Goal: Information Seeking & Learning: Learn about a topic

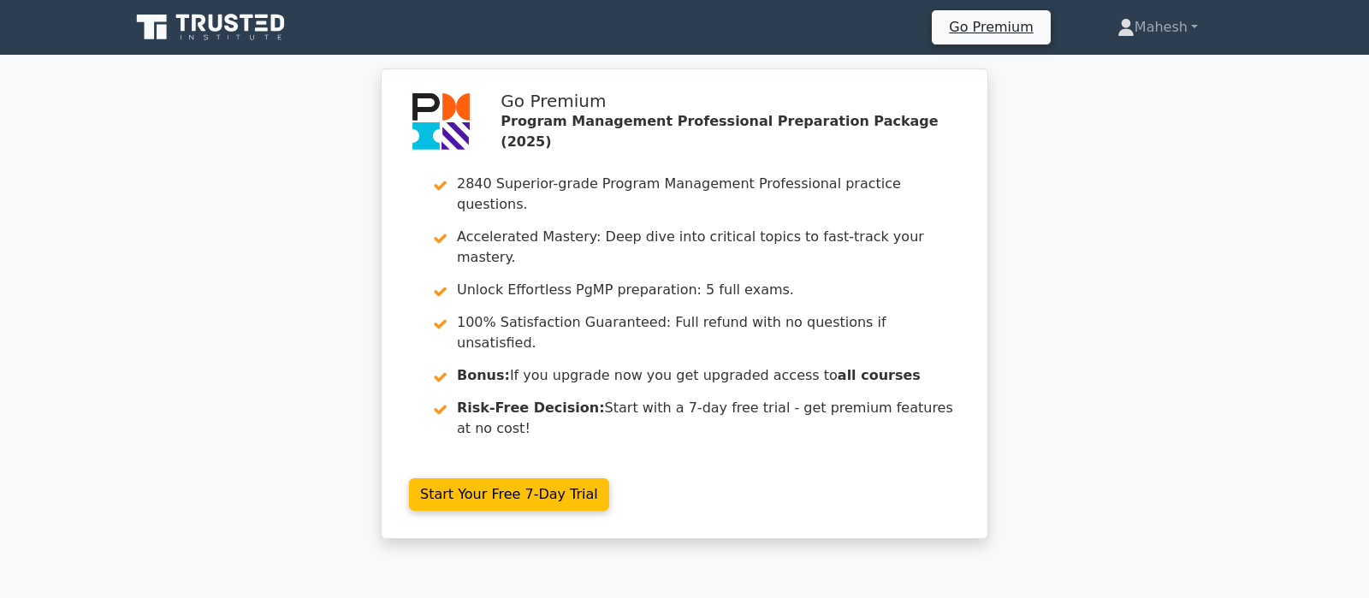
scroll to position [2605, 0]
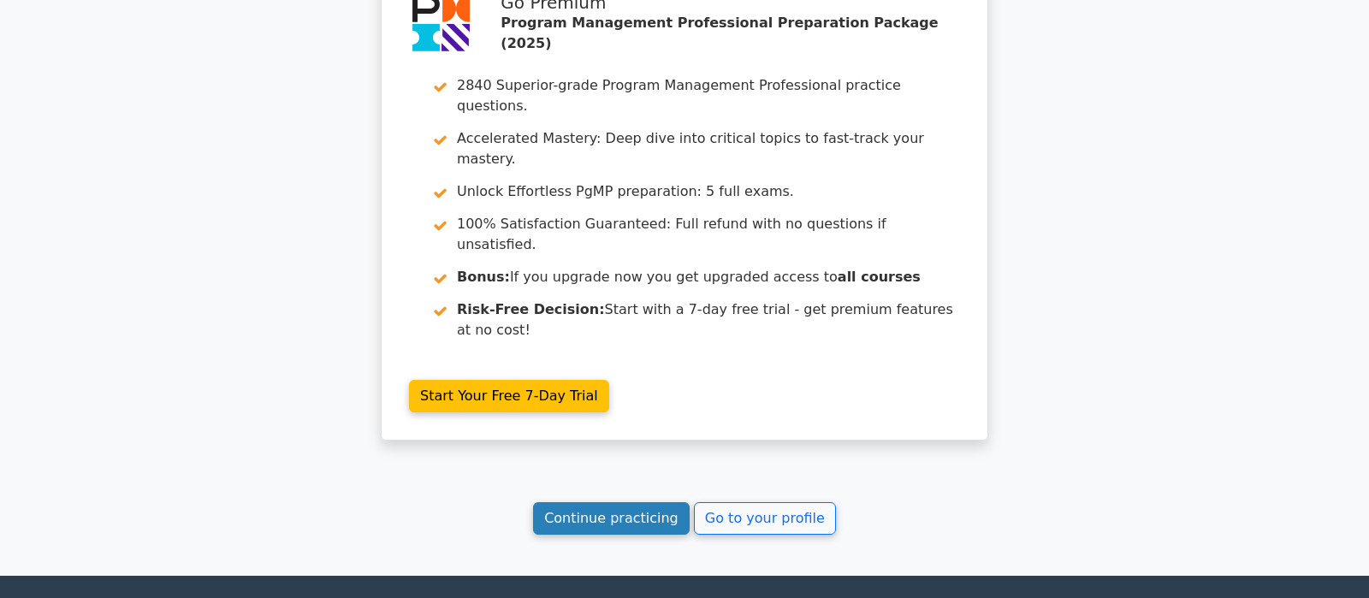
click at [634, 502] on link "Continue practicing" at bounding box center [611, 518] width 157 height 33
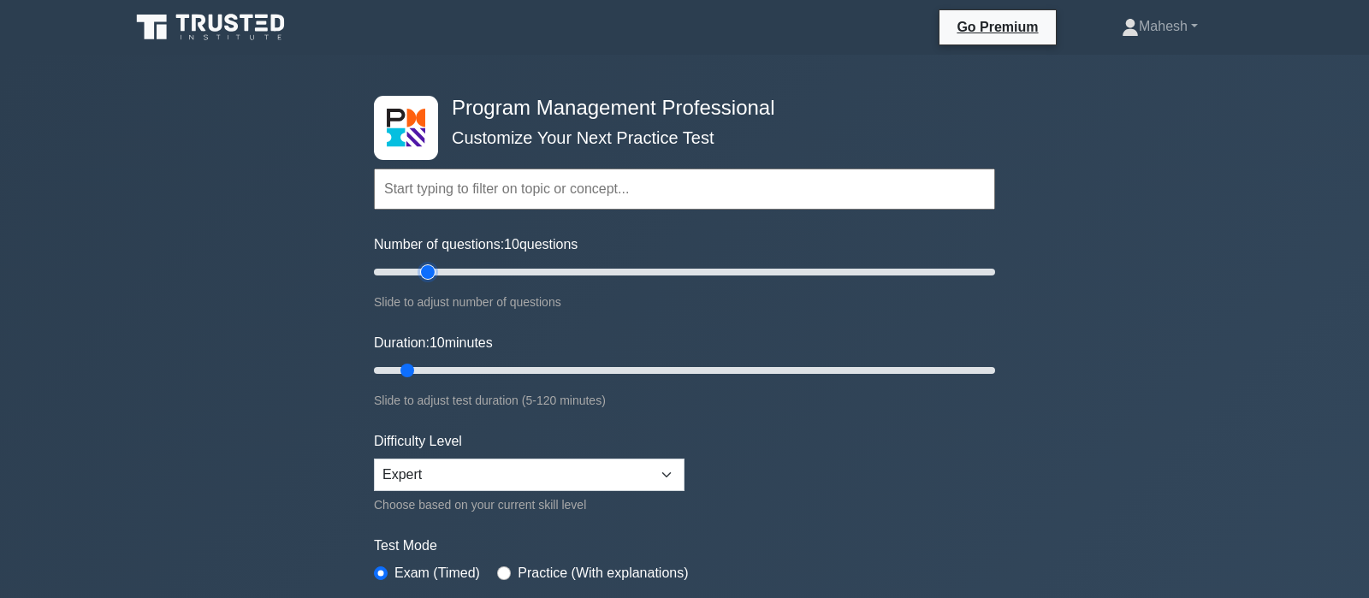
click at [420, 272] on input "Number of questions: 10 questions" at bounding box center [684, 272] width 621 height 21
type input "30"
click at [457, 270] on input "Number of questions: 20 questions" at bounding box center [684, 272] width 621 height 21
click at [464, 366] on input "Duration: 10 minutes" at bounding box center [684, 370] width 621 height 21
click at [485, 368] on input "Duration: 25 minutes" at bounding box center [684, 370] width 621 height 21
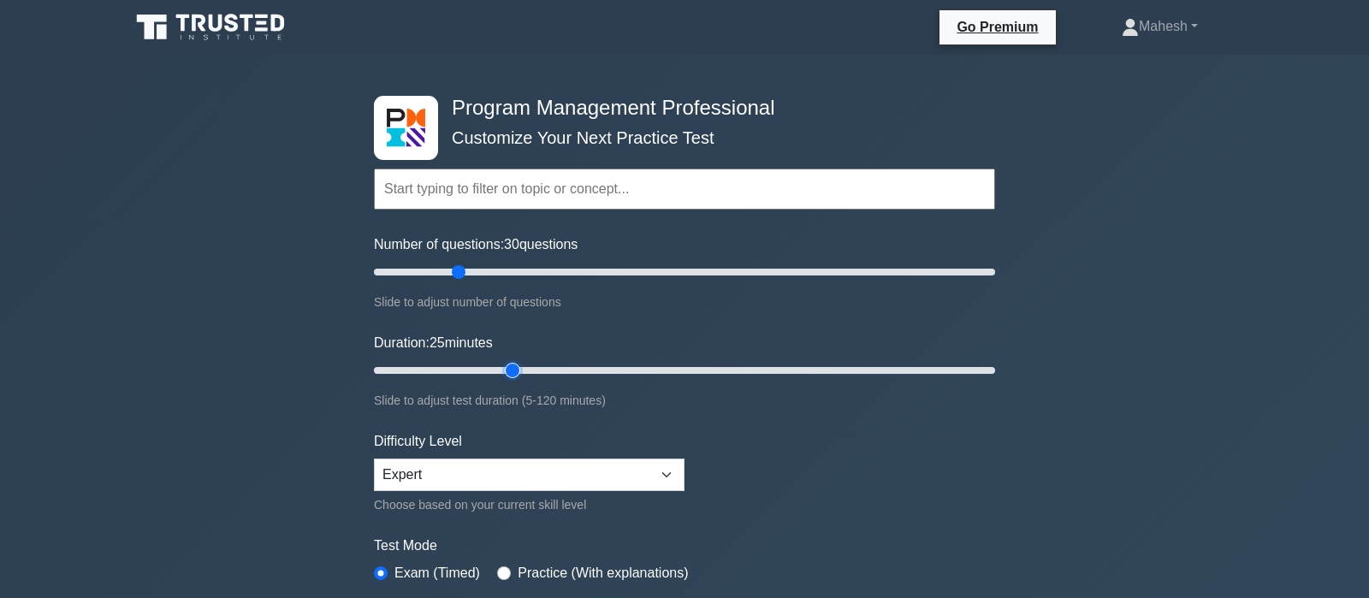
type input "30"
click at [505, 364] on input "Duration: 25 minutes" at bounding box center [684, 370] width 621 height 21
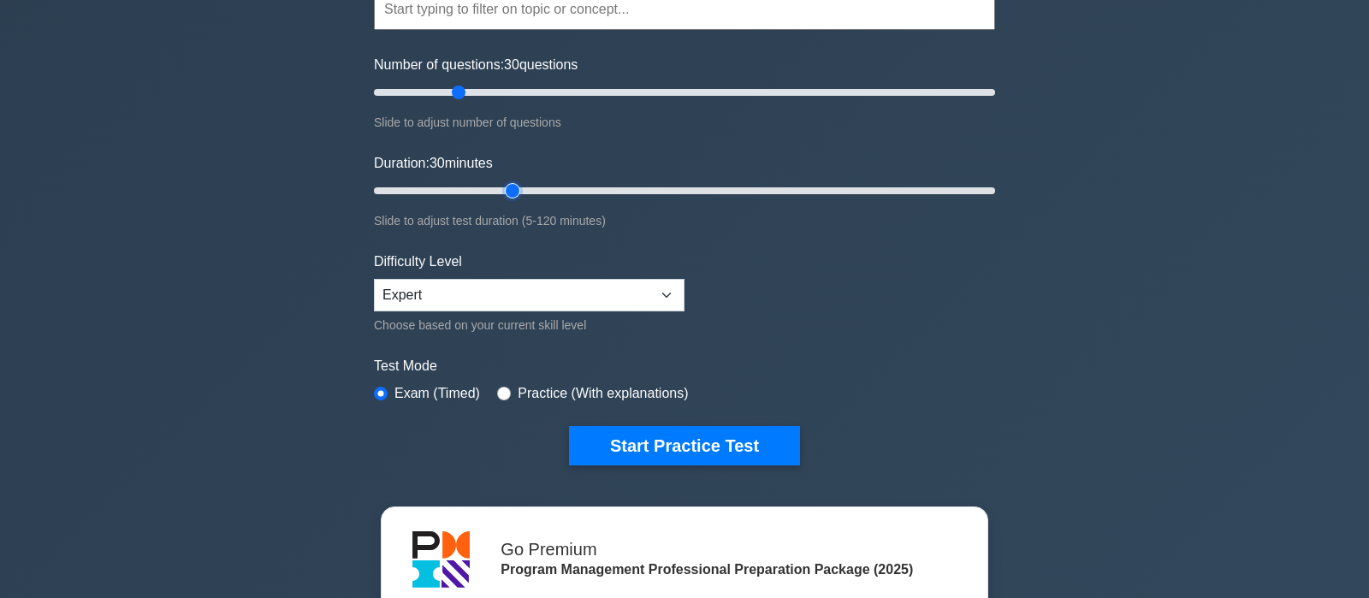
scroll to position [269, 0]
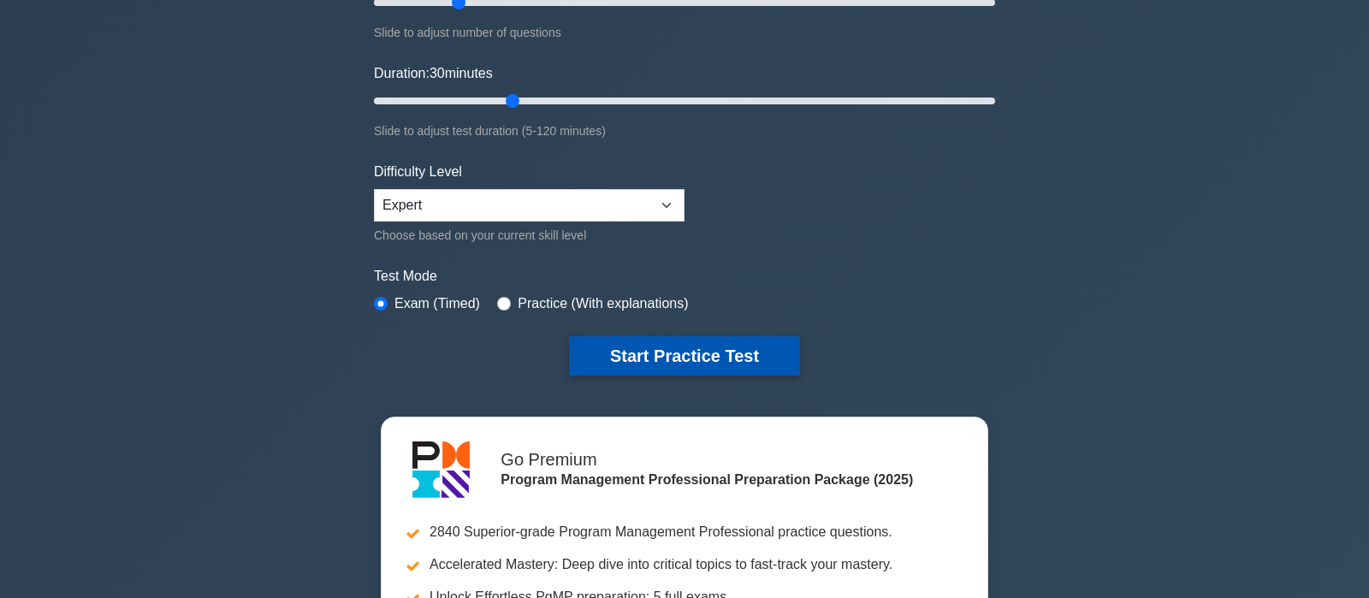
click at [703, 348] on button "Start Practice Test" at bounding box center [684, 355] width 231 height 39
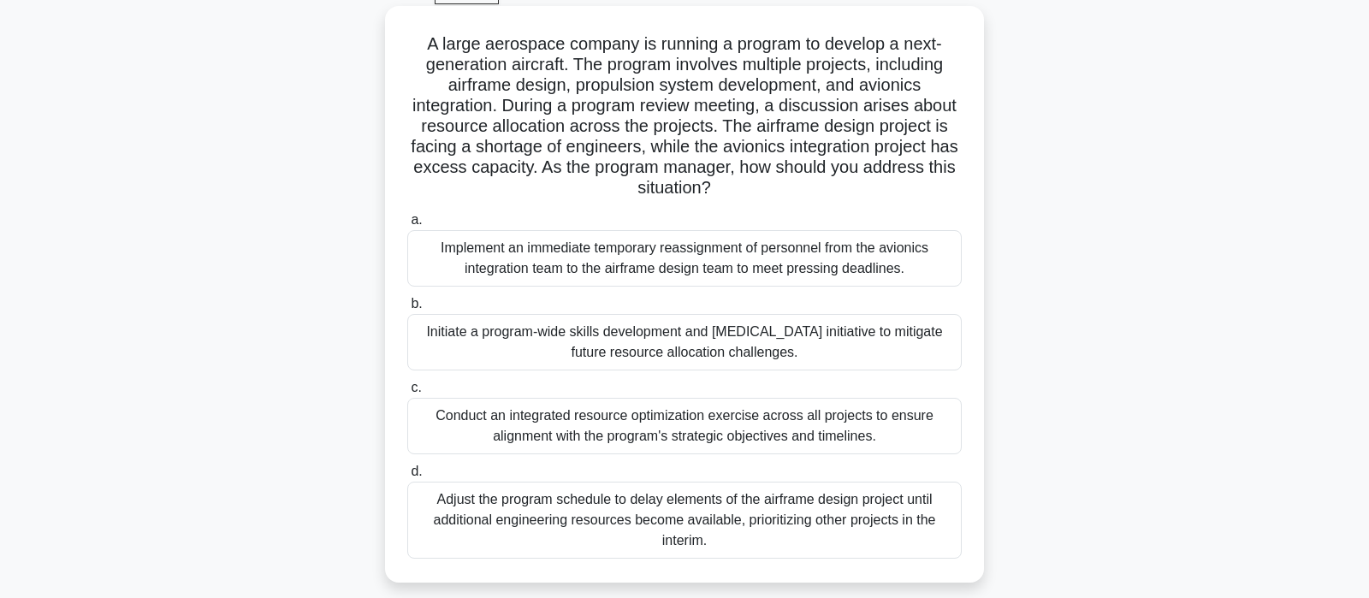
scroll to position [180, 0]
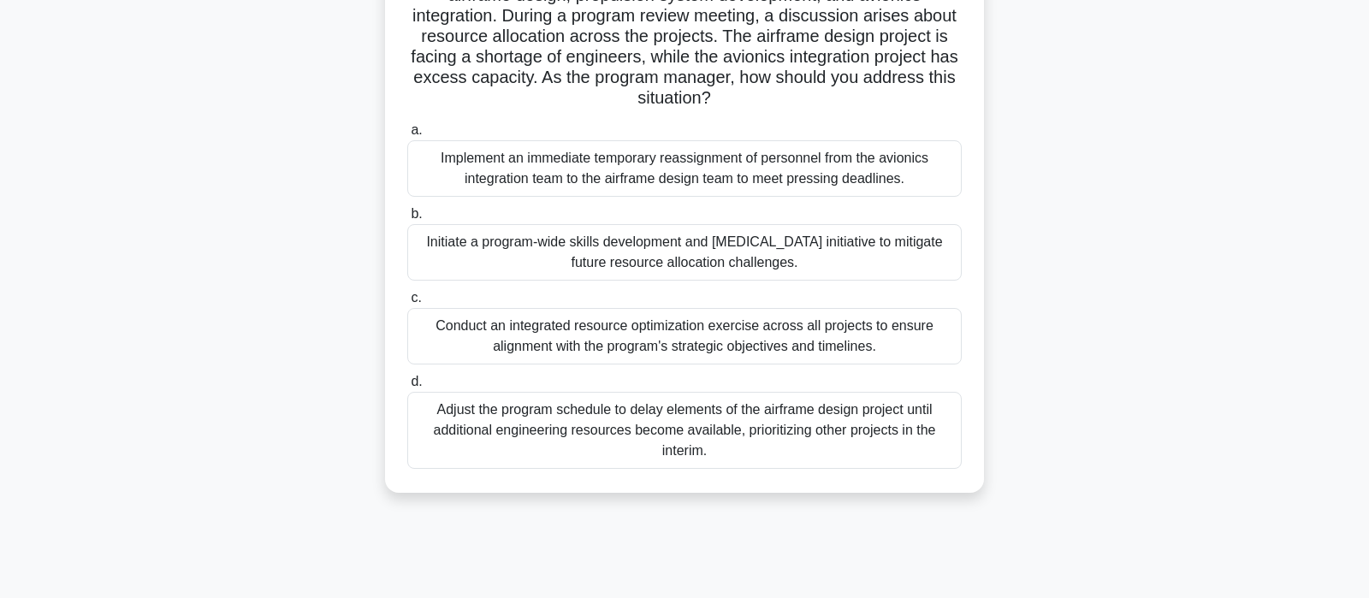
click at [734, 333] on div "Conduct an integrated resource optimization exercise across all projects to ens…" at bounding box center [684, 336] width 554 height 56
click at [407, 304] on input "c. Conduct an integrated resource optimization exercise across all projects to …" at bounding box center [407, 298] width 0 height 11
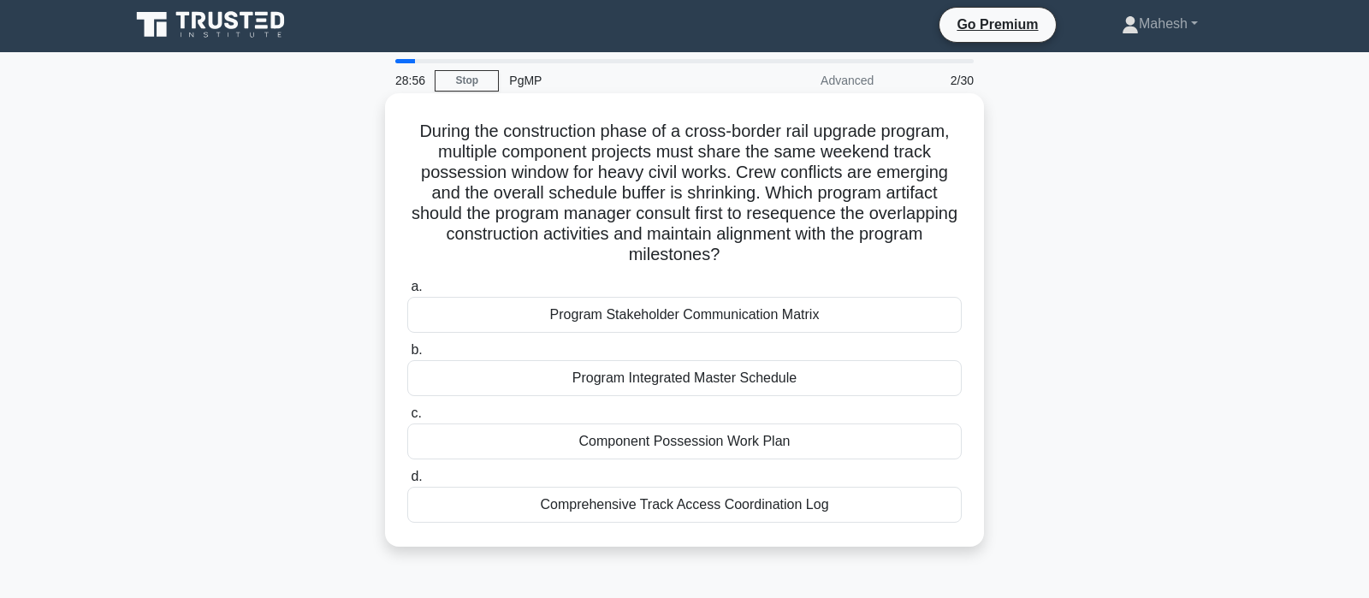
scroll to position [0, 0]
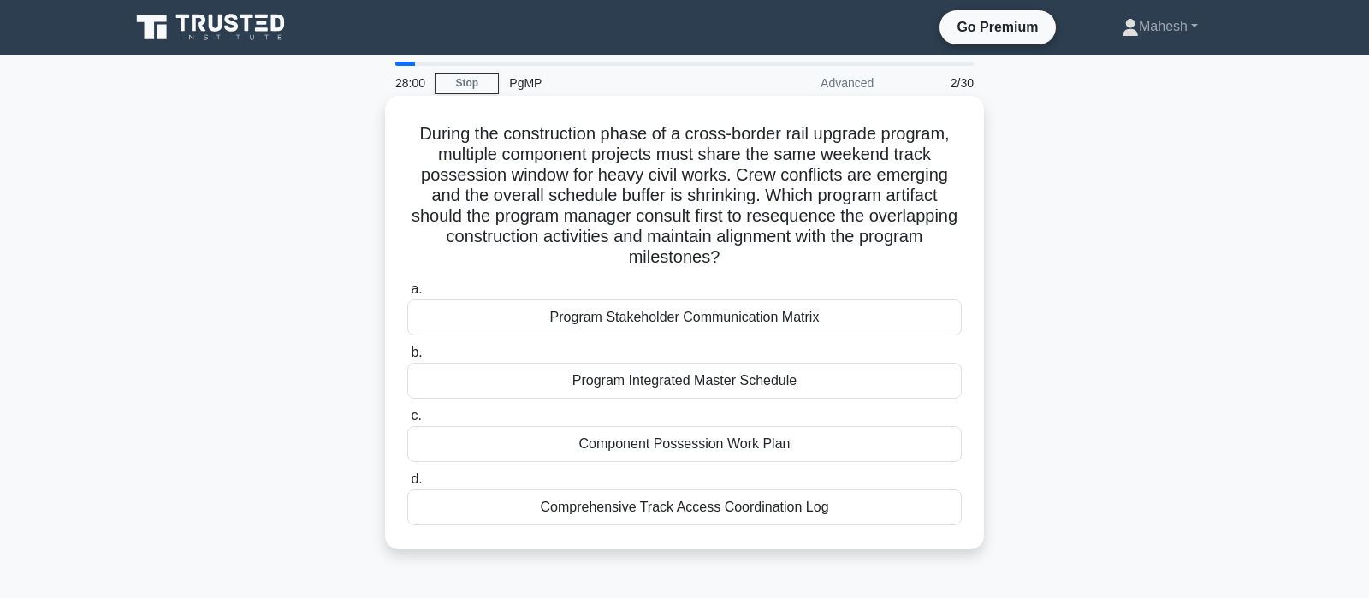
click at [721, 381] on div "Program Integrated Master Schedule" at bounding box center [684, 381] width 554 height 36
click at [407, 358] on input "b. Program Integrated Master Schedule" at bounding box center [407, 352] width 0 height 11
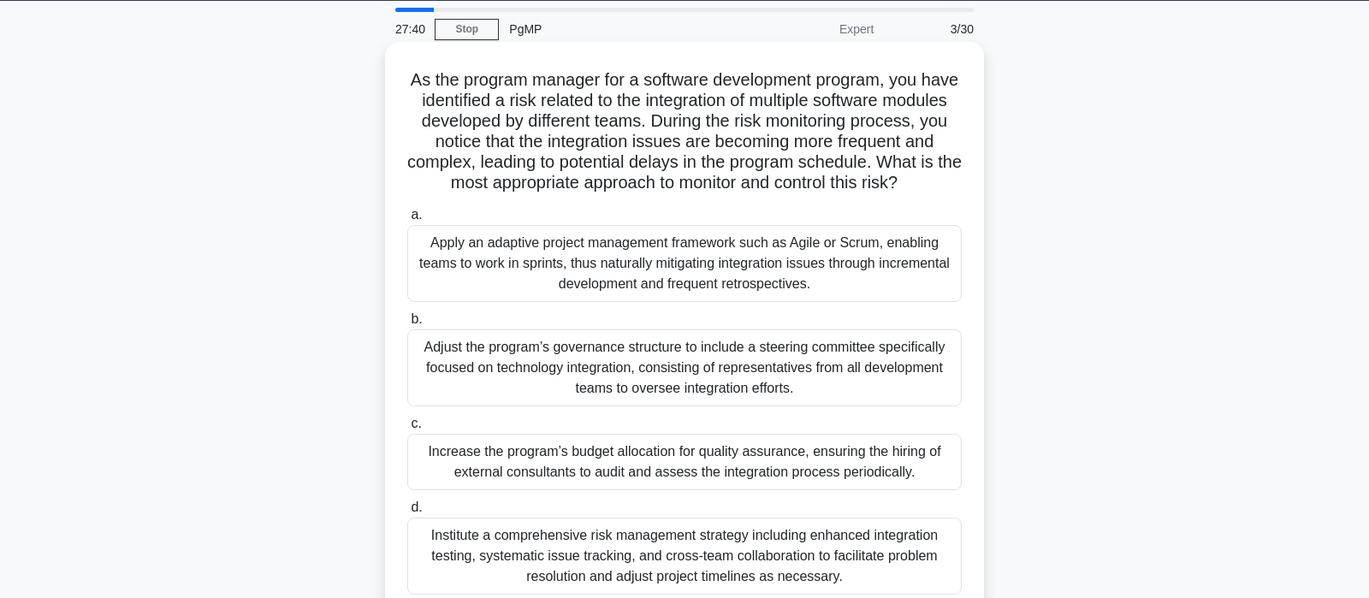
scroll to position [90, 0]
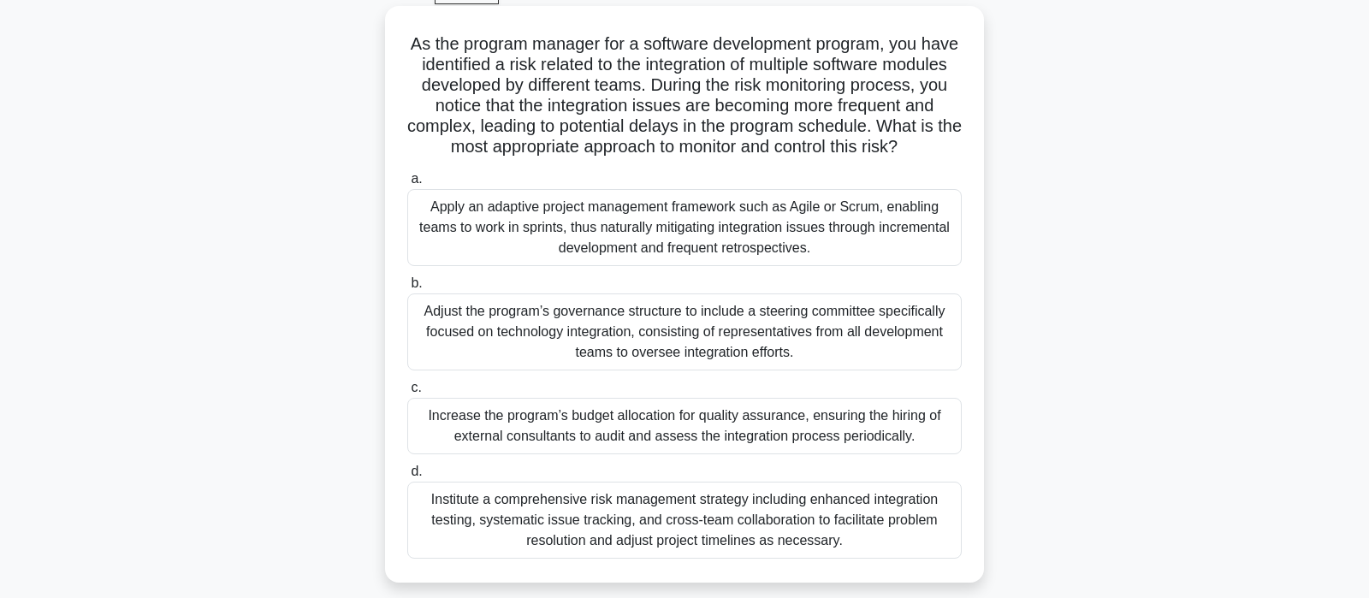
click at [725, 525] on div "Institute a comprehensive risk management strategy including enhanced integrati…" at bounding box center [684, 520] width 554 height 77
click at [407, 477] on input "d. Institute a comprehensive risk management strategy including enhanced integr…" at bounding box center [407, 471] width 0 height 11
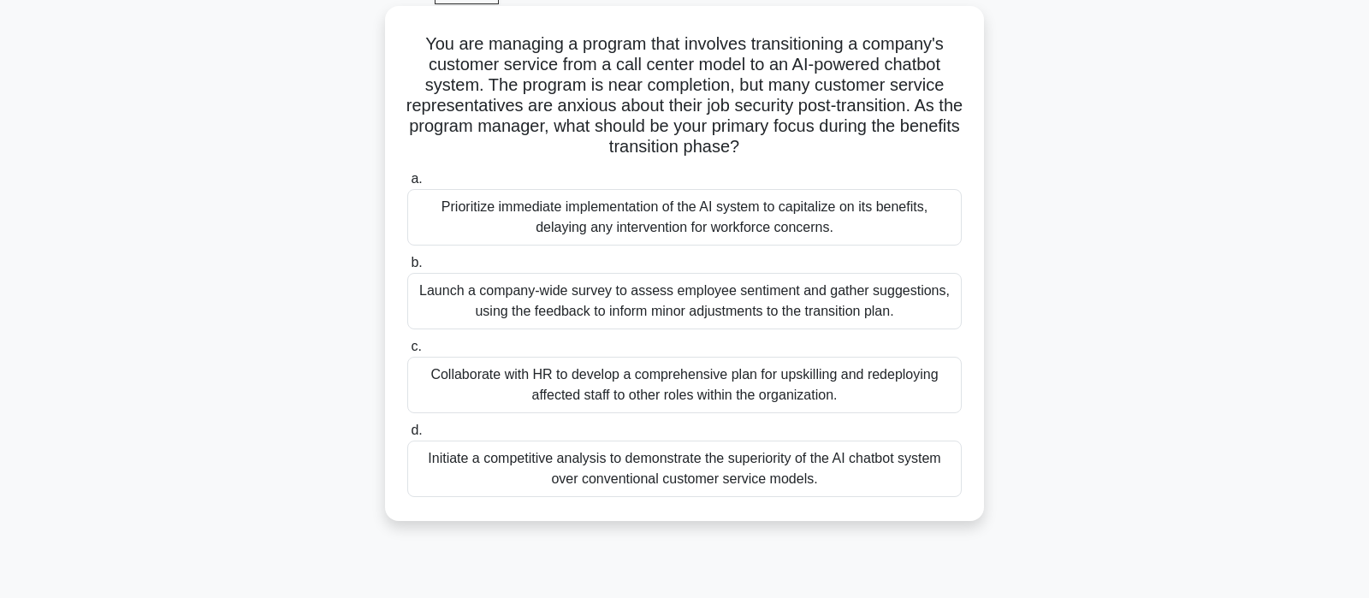
click at [748, 390] on div "Collaborate with HR to develop a comprehensive plan for upskilling and redeploy…" at bounding box center [684, 385] width 554 height 56
click at [407, 352] on input "c. Collaborate with HR to develop a comprehensive plan for upskilling and redep…" at bounding box center [407, 346] width 0 height 11
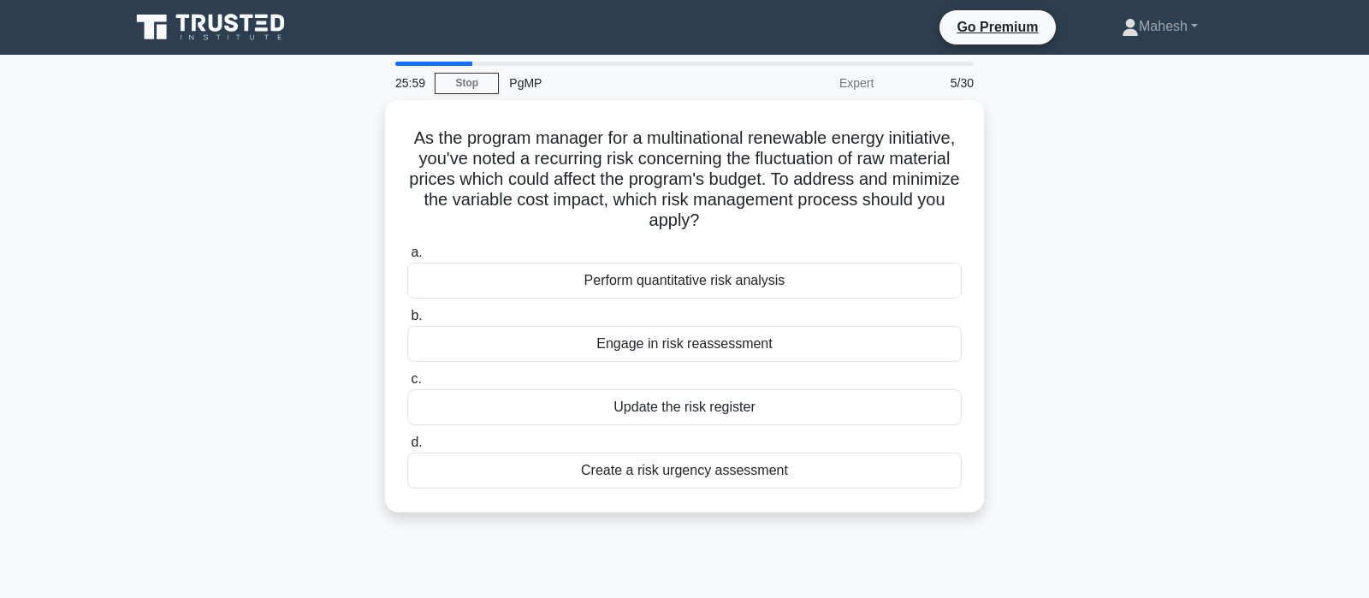
scroll to position [0, 0]
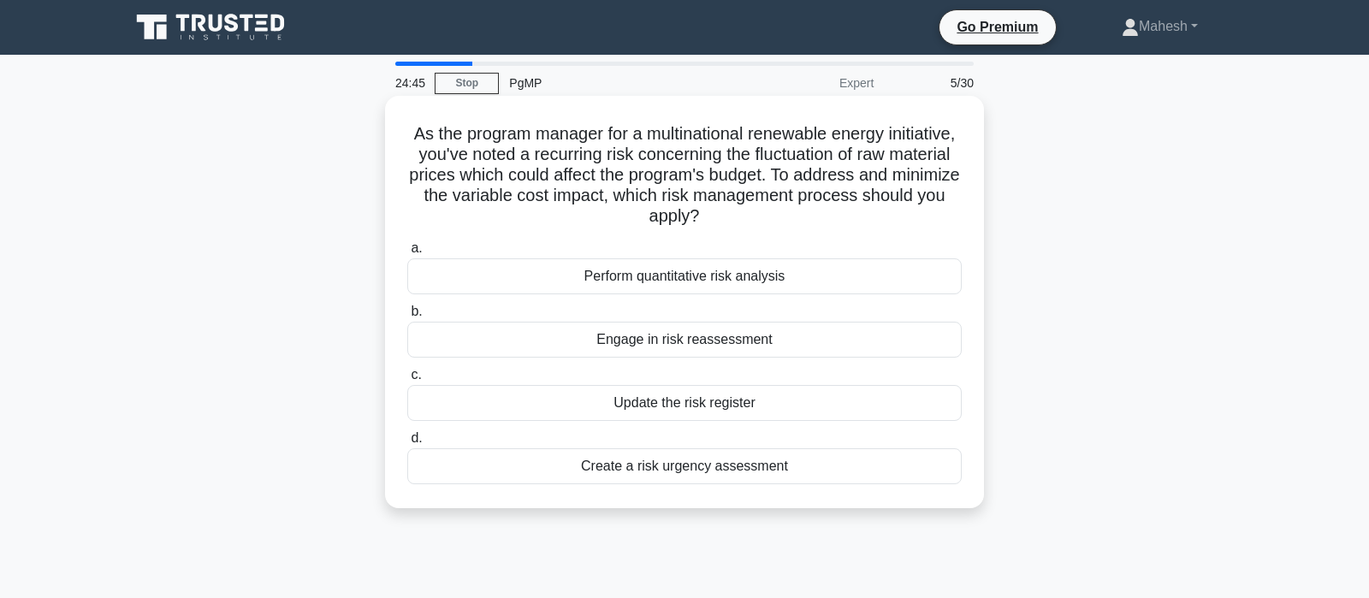
click at [723, 281] on div "Perform quantitative risk analysis" at bounding box center [684, 276] width 554 height 36
click at [407, 254] on input "a. Perform quantitative risk analysis" at bounding box center [407, 248] width 0 height 11
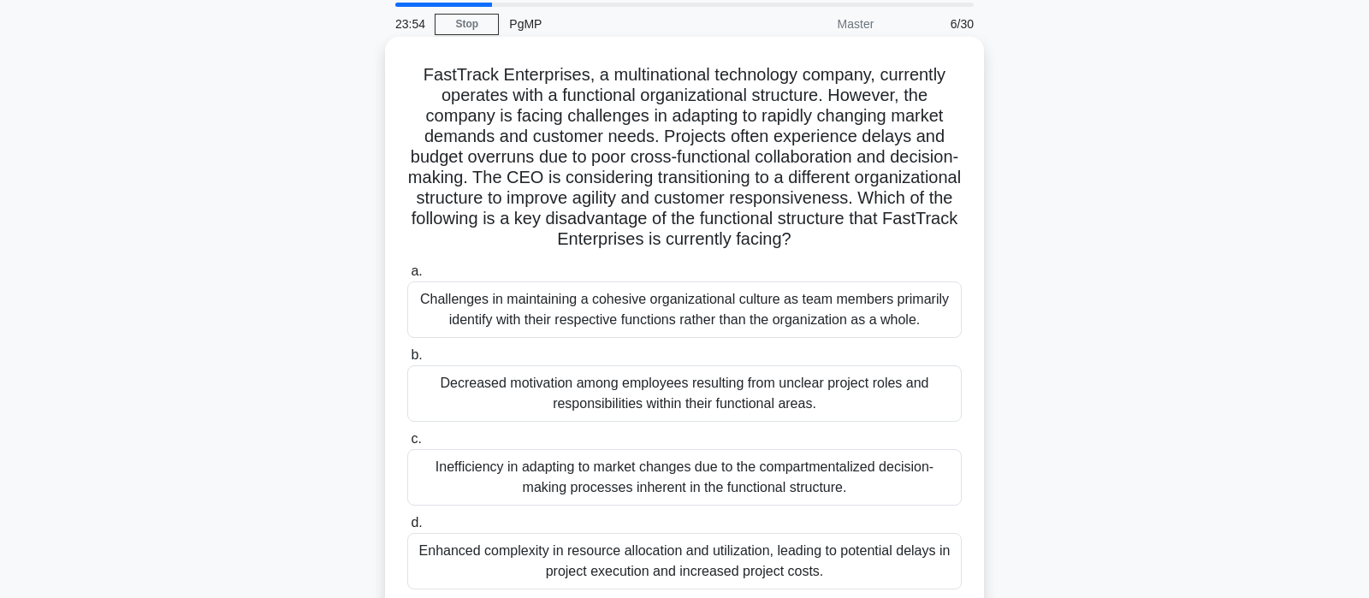
scroll to position [90, 0]
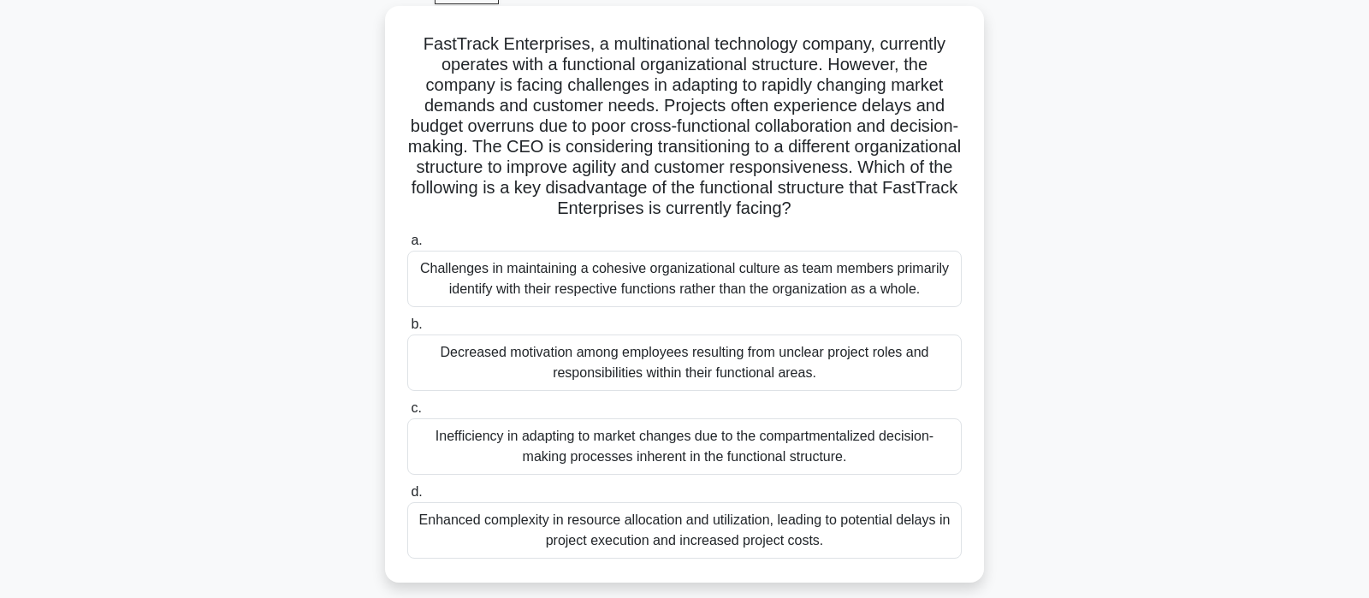
click at [829, 452] on div "Inefficiency in adapting to market changes due to the compartmentalized decisio…" at bounding box center [684, 446] width 554 height 56
click at [407, 414] on input "c. Inefficiency in adapting to market changes due to the compartmentalized deci…" at bounding box center [407, 408] width 0 height 11
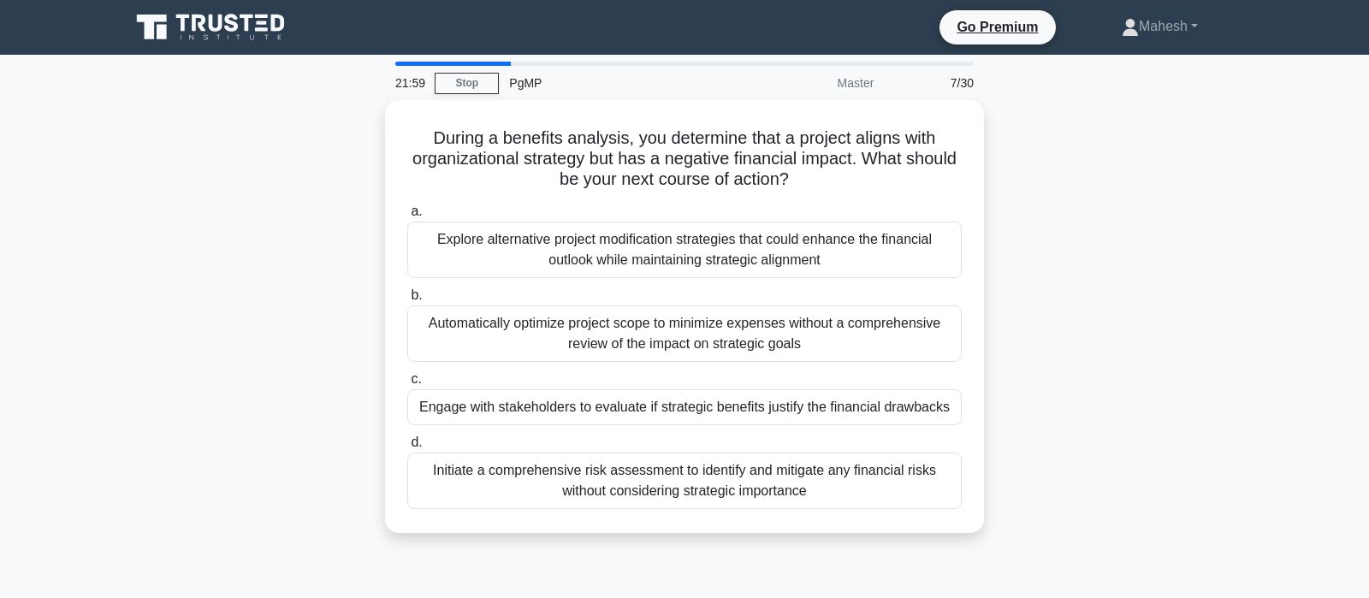
scroll to position [0, 0]
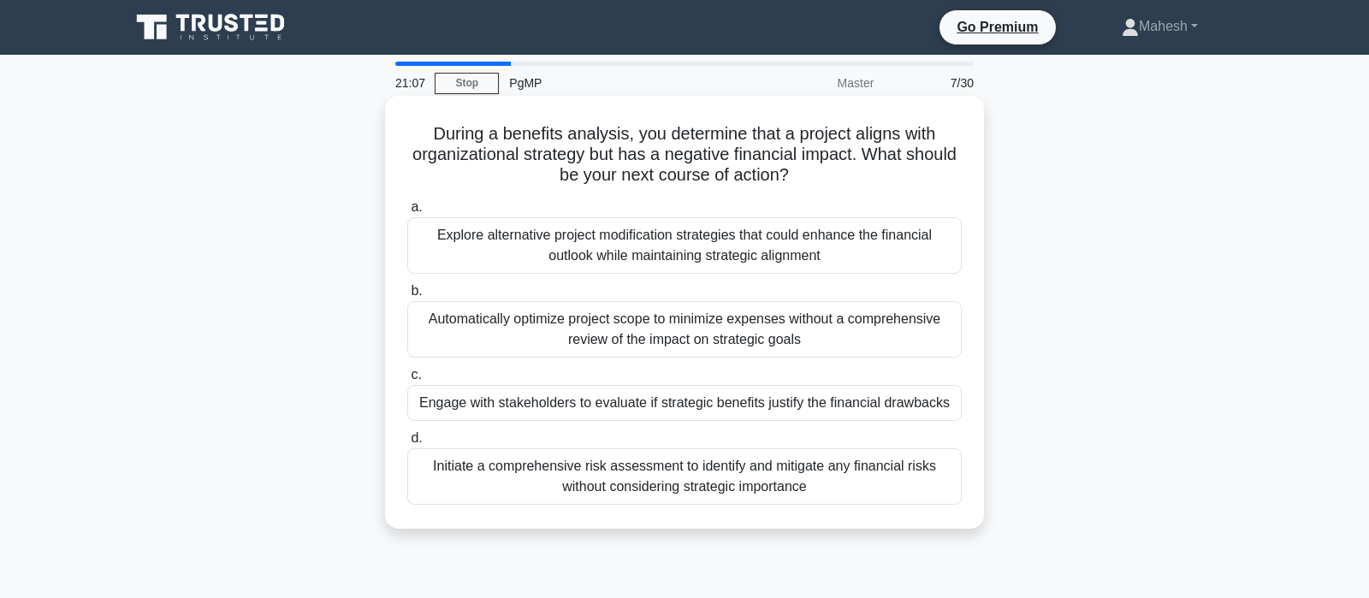
click at [781, 253] on div "Explore alternative project modification strategies that could enhance the fina…" at bounding box center [684, 245] width 554 height 56
click at [407, 213] on input "a. Explore alternative project modification strategies that could enhance the f…" at bounding box center [407, 207] width 0 height 11
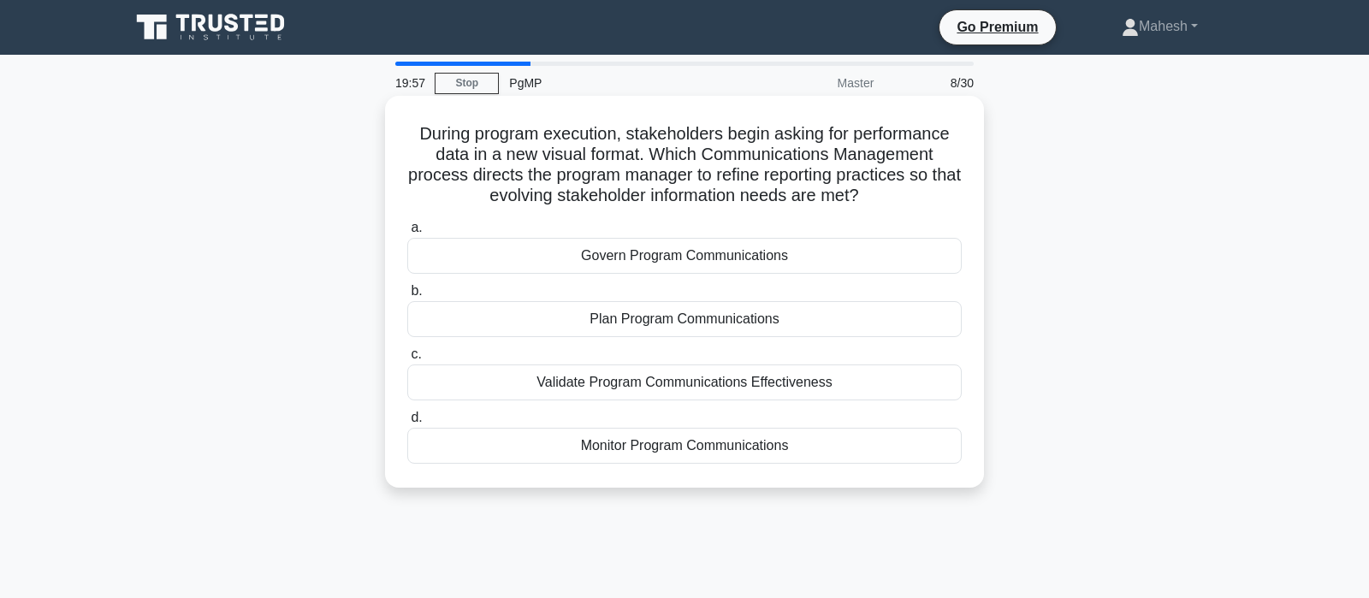
click at [713, 319] on div "Plan Program Communications" at bounding box center [684, 319] width 554 height 36
click at [407, 297] on input "b. Plan Program Communications" at bounding box center [407, 291] width 0 height 11
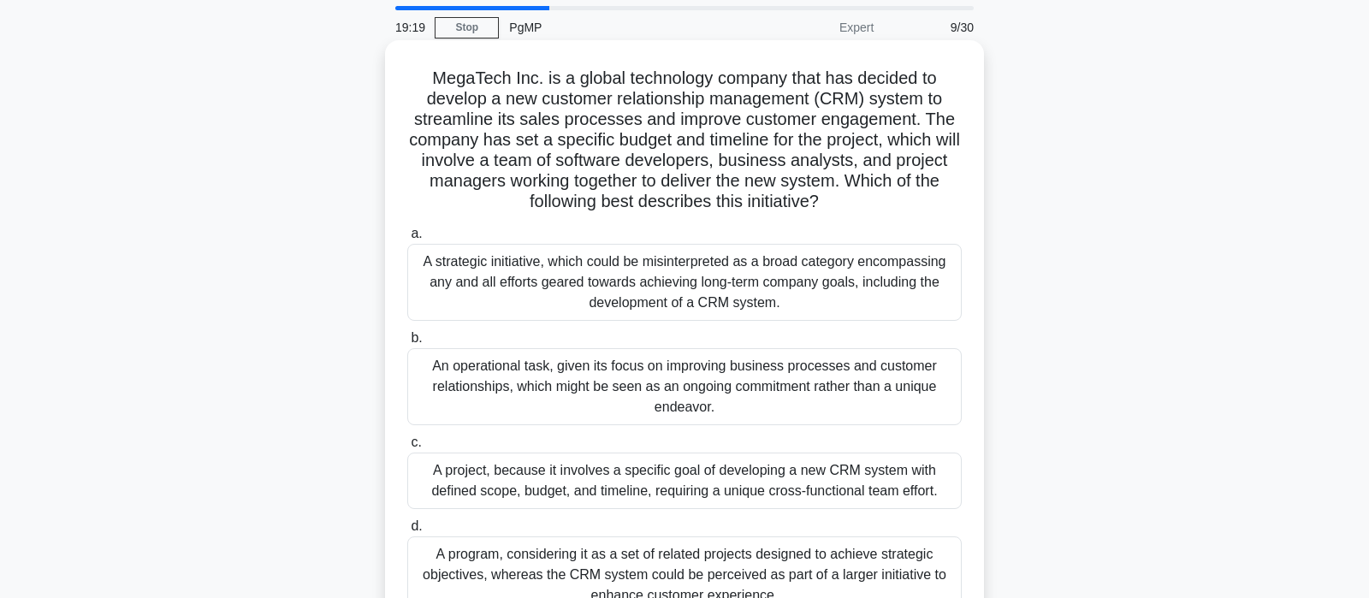
scroll to position [90, 0]
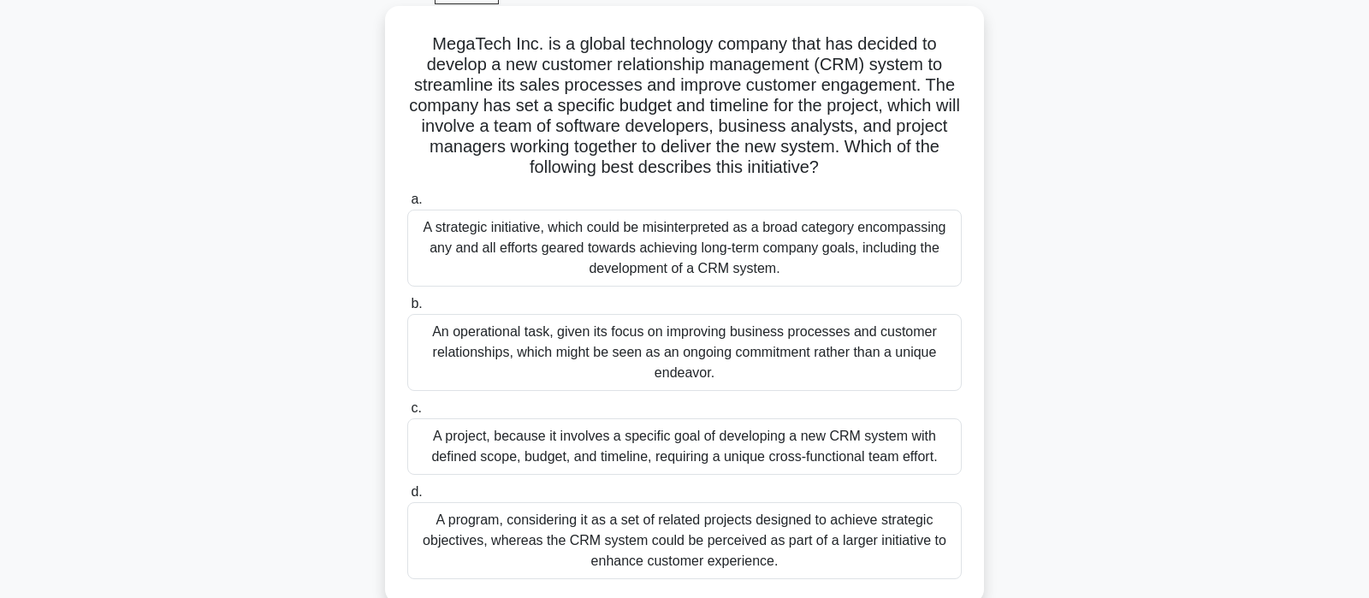
click at [776, 549] on div "A program, considering it as a set of related projects designed to achieve stra…" at bounding box center [684, 540] width 554 height 77
click at [407, 498] on input "d. A program, considering it as a set of related projects designed to achieve s…" at bounding box center [407, 492] width 0 height 11
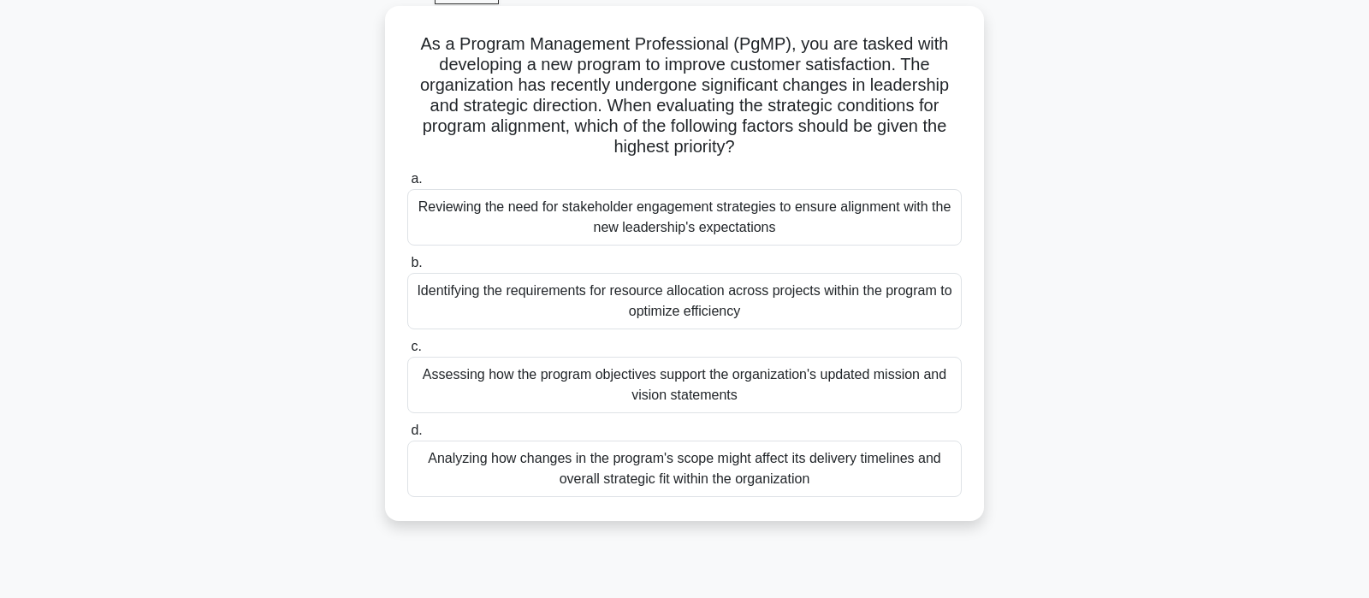
scroll to position [0, 0]
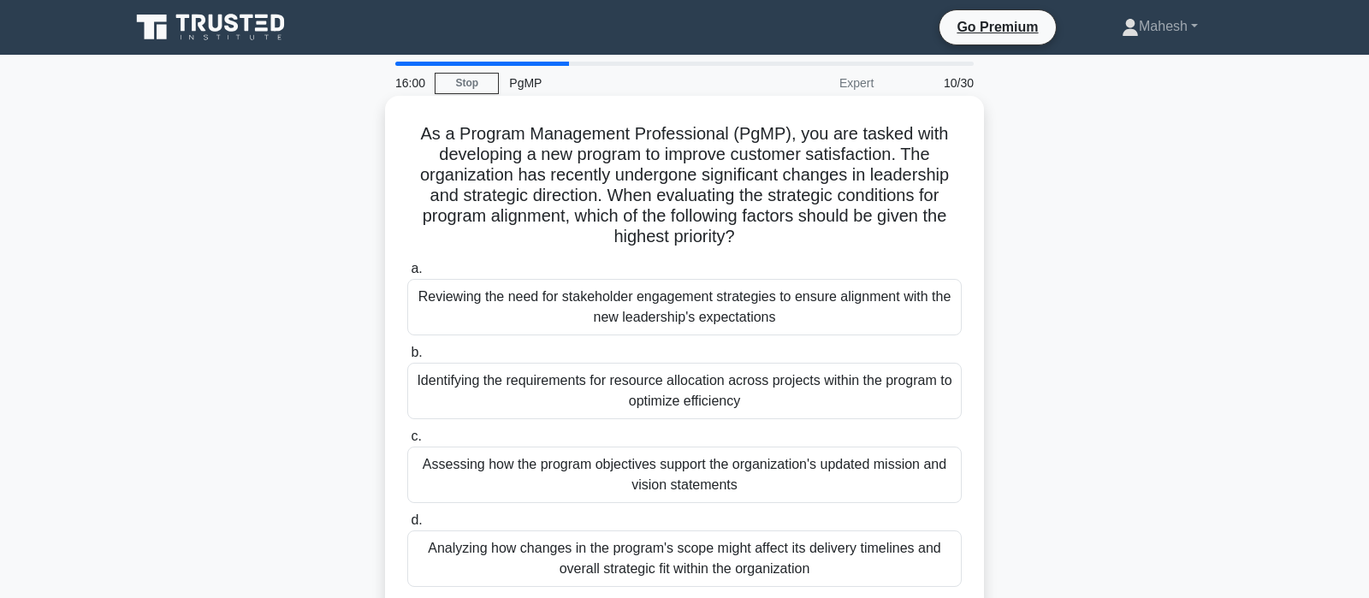
click at [559, 566] on div "Analyzing how changes in the program's scope might affect its delivery timeline…" at bounding box center [684, 558] width 554 height 56
click at [407, 526] on input "d. Analyzing how changes in the program's scope might affect its delivery timel…" at bounding box center [407, 520] width 0 height 11
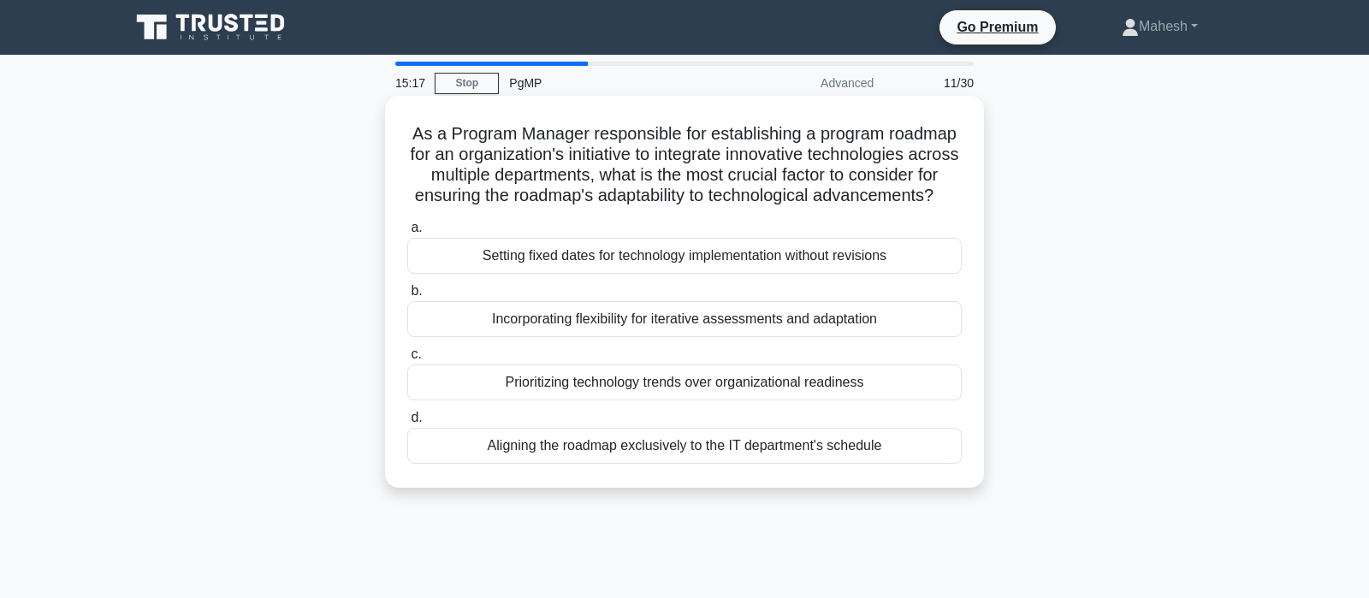
click at [713, 319] on div "Incorporating flexibility for iterative assessments and adaptation" at bounding box center [684, 319] width 554 height 36
click at [407, 297] on input "b. Incorporating flexibility for iterative assessments and adaptation" at bounding box center [407, 291] width 0 height 11
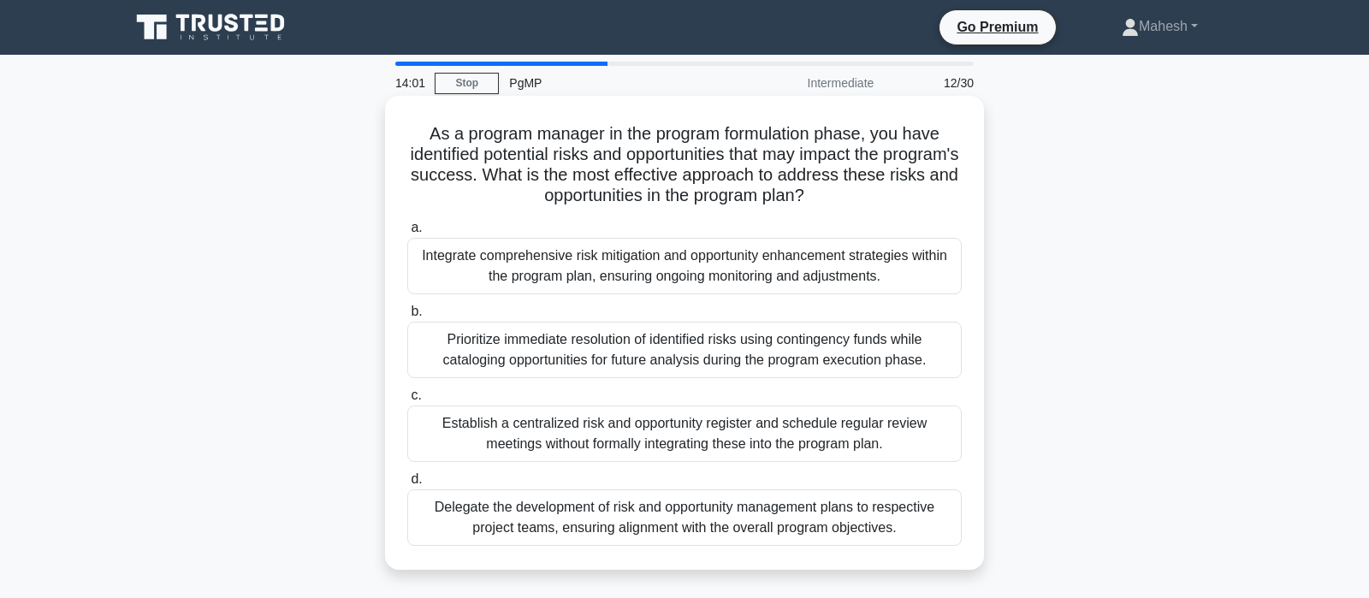
click at [701, 362] on div "Prioritize immediate resolution of identified risks using contingency funds whi…" at bounding box center [684, 350] width 554 height 56
click at [407, 317] on input "b. Prioritize immediate resolution of identified risks using contingency funds …" at bounding box center [407, 311] width 0 height 11
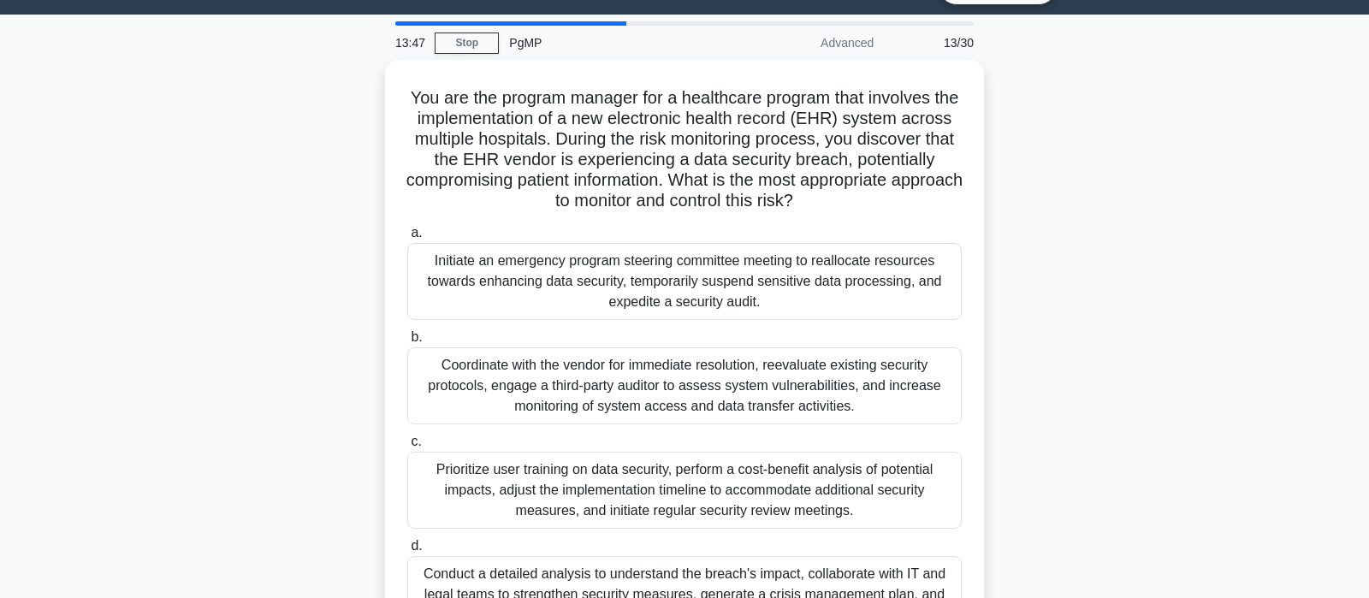
scroll to position [90, 0]
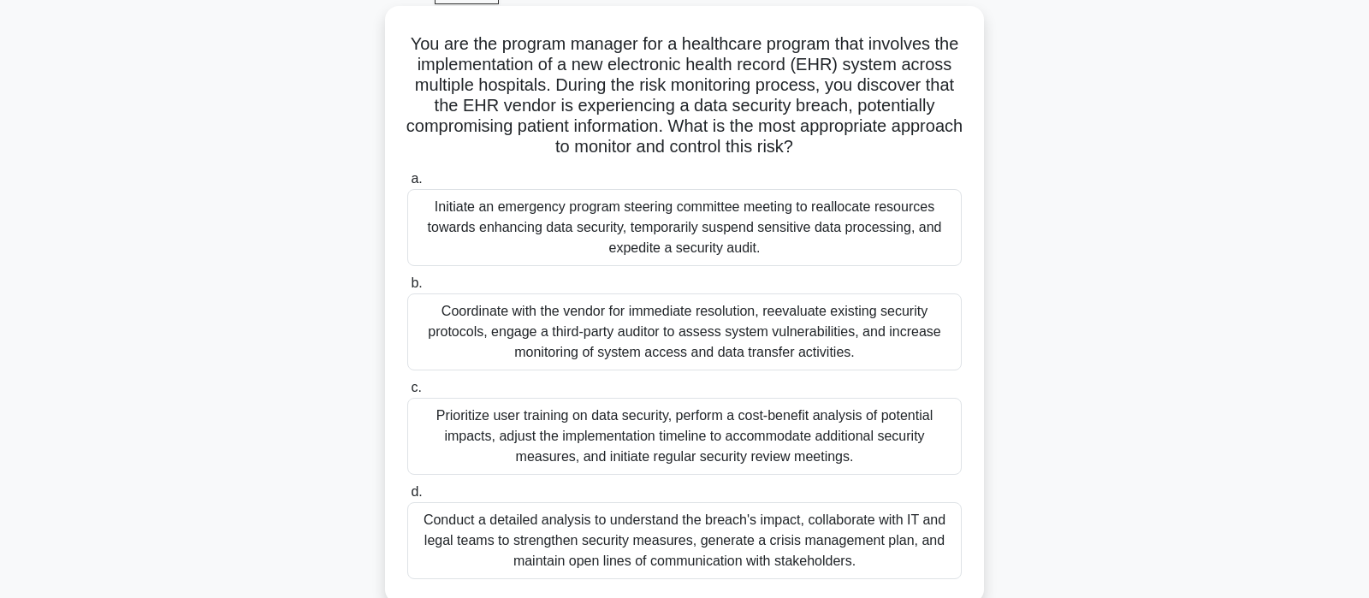
click at [790, 547] on div "Conduct a detailed analysis to understand the breach's impact, collaborate with…" at bounding box center [684, 540] width 554 height 77
click at [407, 498] on input "d. Conduct a detailed analysis to understand the breach's impact, collaborate w…" at bounding box center [407, 492] width 0 height 11
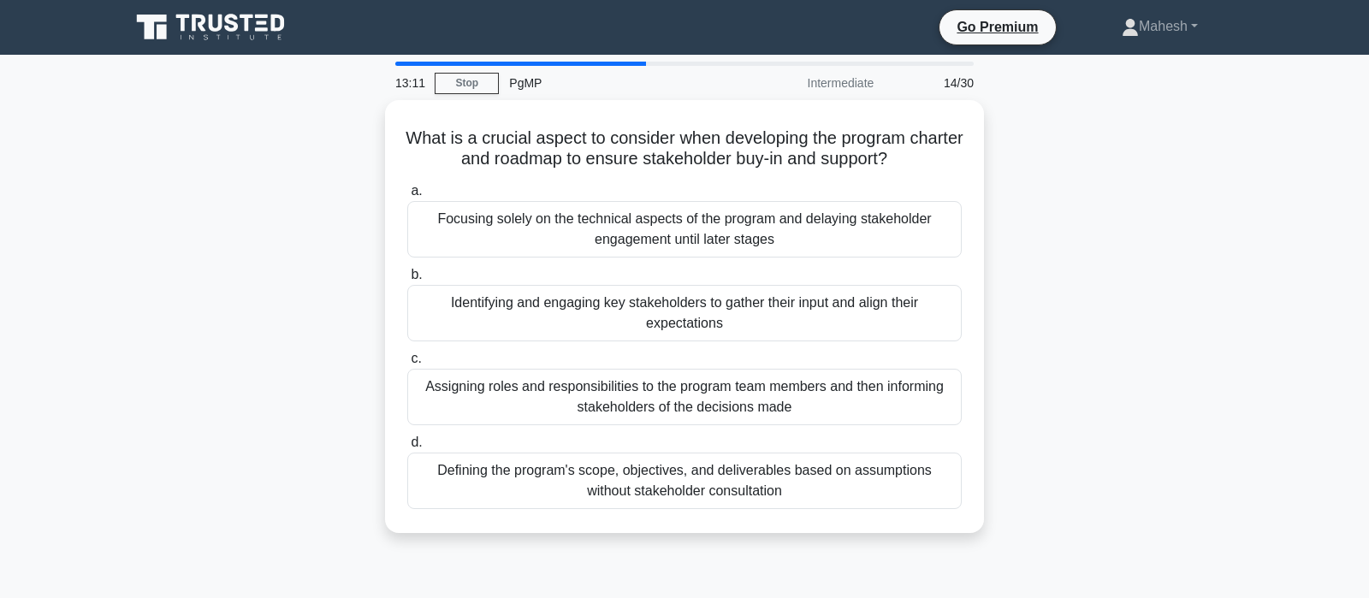
scroll to position [0, 0]
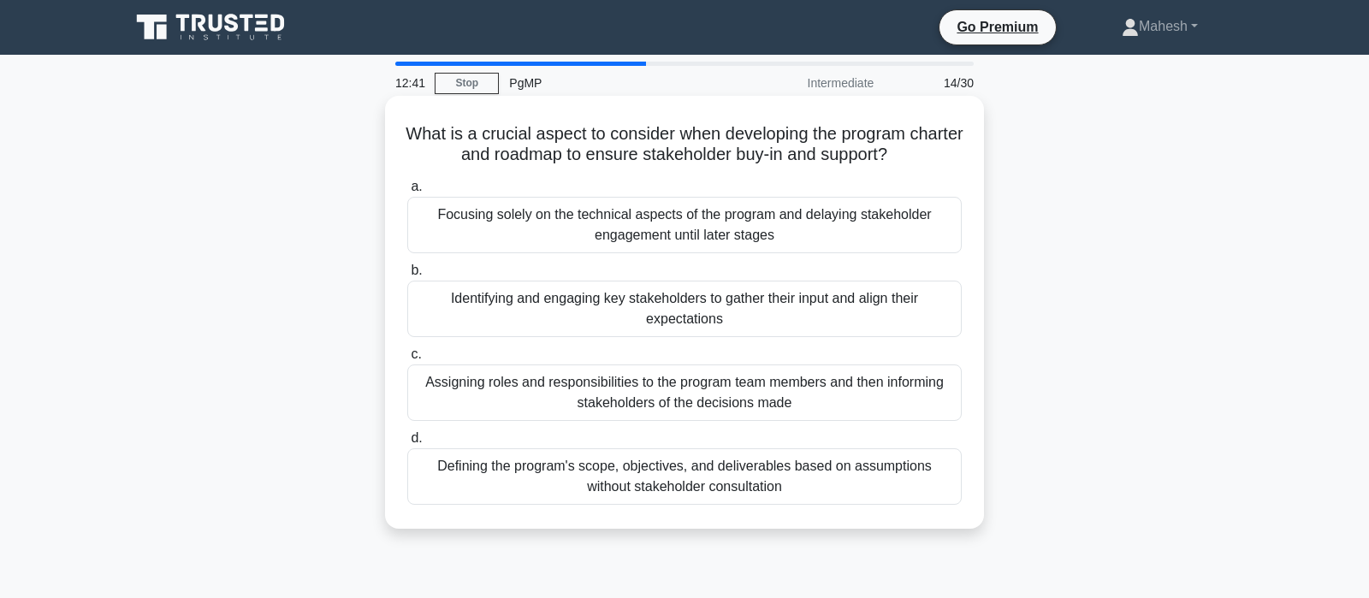
click at [570, 319] on div "Identifying and engaging key stakeholders to gather their input and align their…" at bounding box center [684, 309] width 554 height 56
click at [407, 276] on input "b. Identifying and engaging key stakeholders to gather their input and align th…" at bounding box center [407, 270] width 0 height 11
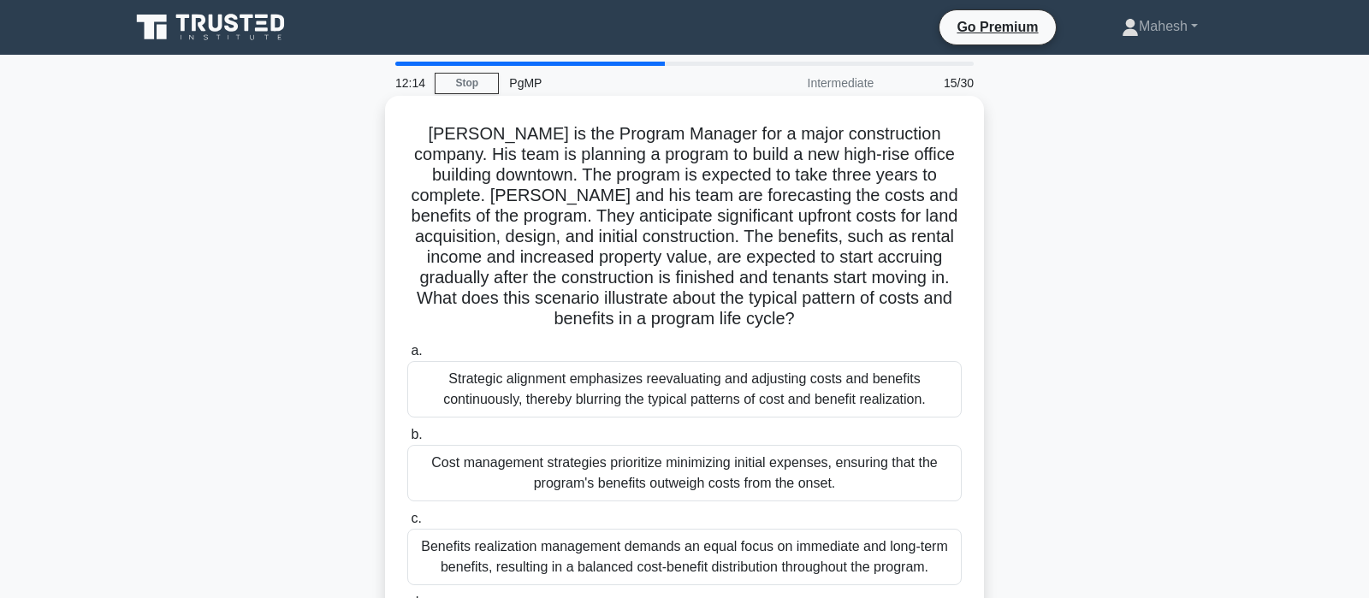
scroll to position [90, 0]
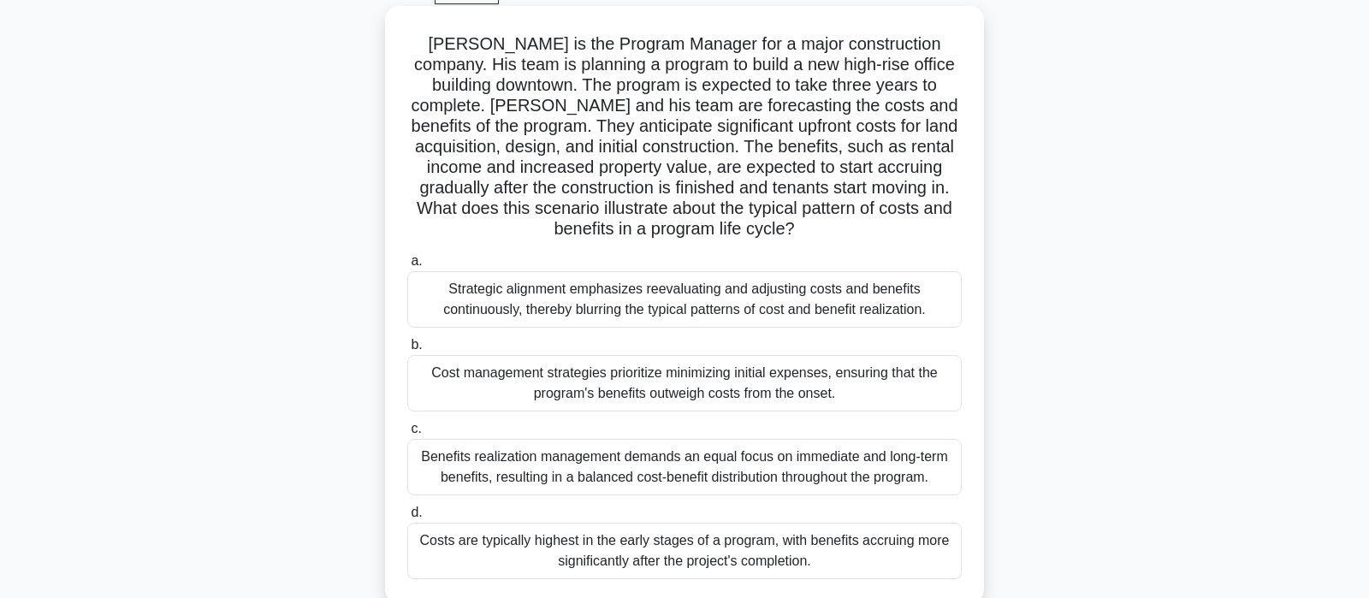
click at [849, 540] on div "Costs are typically highest in the early stages of a program, with benefits acc…" at bounding box center [684, 551] width 554 height 56
click at [407, 518] on input "d. Costs are typically highest in the early stages of a program, with benefits …" at bounding box center [407, 512] width 0 height 11
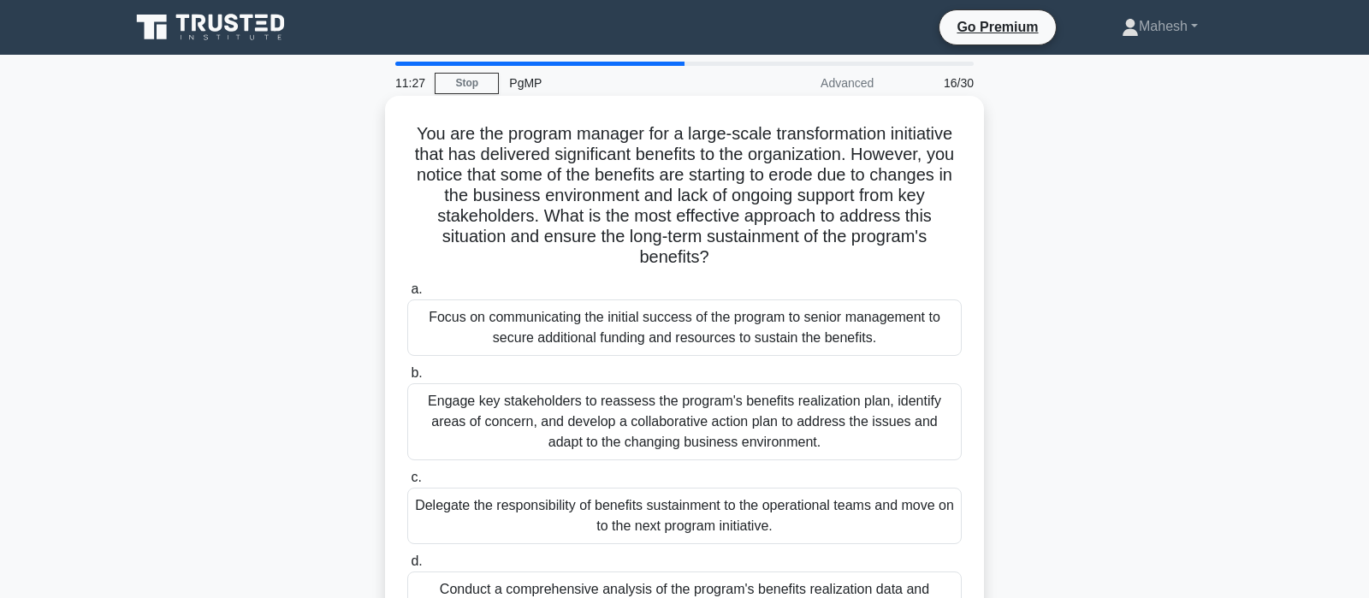
scroll to position [0, 0]
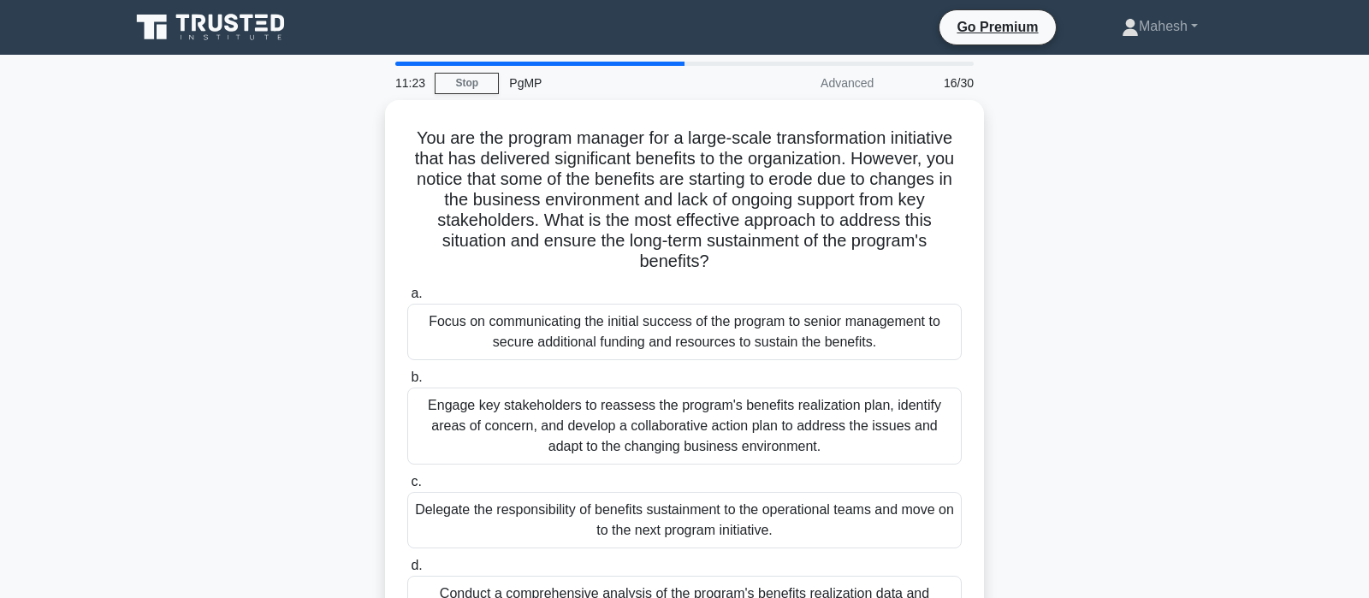
drag, startPoint x: 1119, startPoint y: 385, endPoint x: 1071, endPoint y: 545, distance: 167.0
click at [1118, 384] on div "You are the program manager for a large-scale transformation initiative that ha…" at bounding box center [684, 388] width 1129 height 577
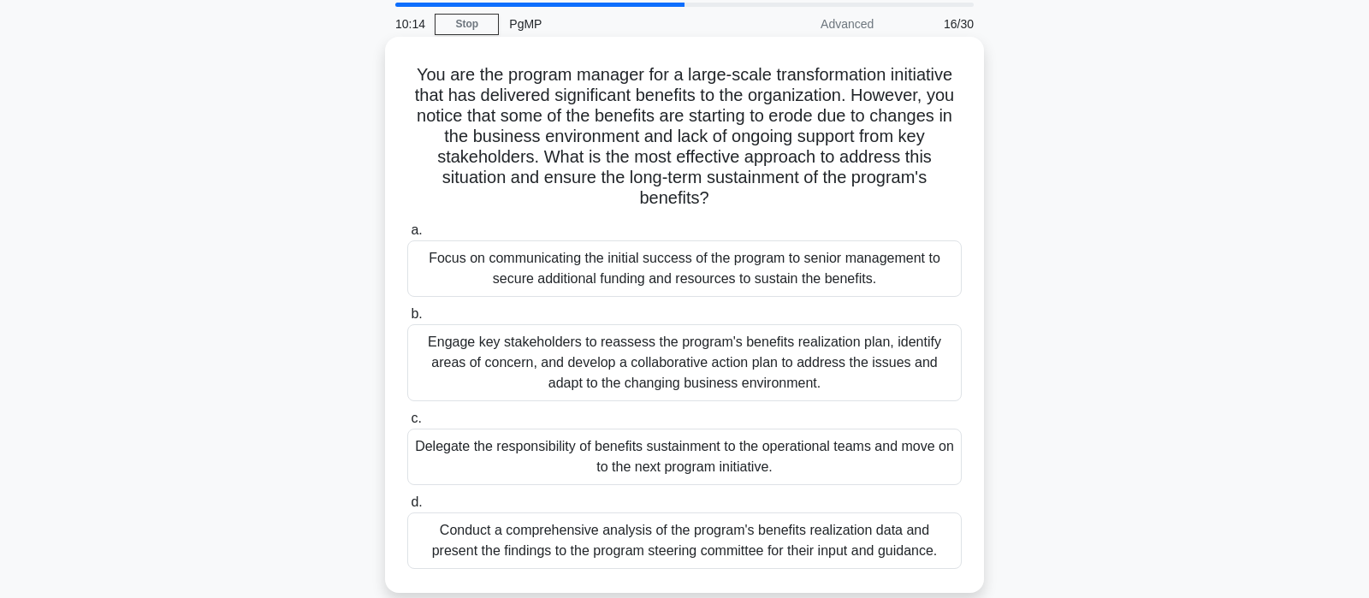
scroll to position [90, 0]
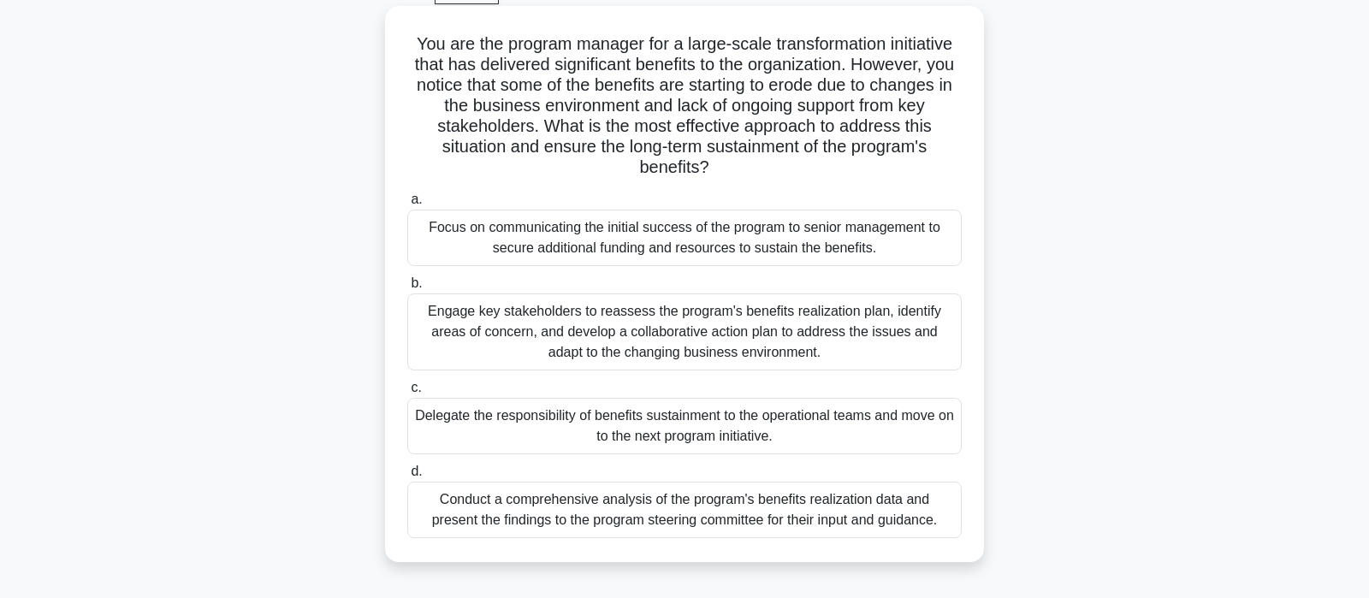
click at [666, 529] on div "Conduct a comprehensive analysis of the program's benefits realization data and…" at bounding box center [684, 510] width 554 height 56
click at [407, 477] on input "d. Conduct a comprehensive analysis of the program's benefits realization data …" at bounding box center [407, 471] width 0 height 11
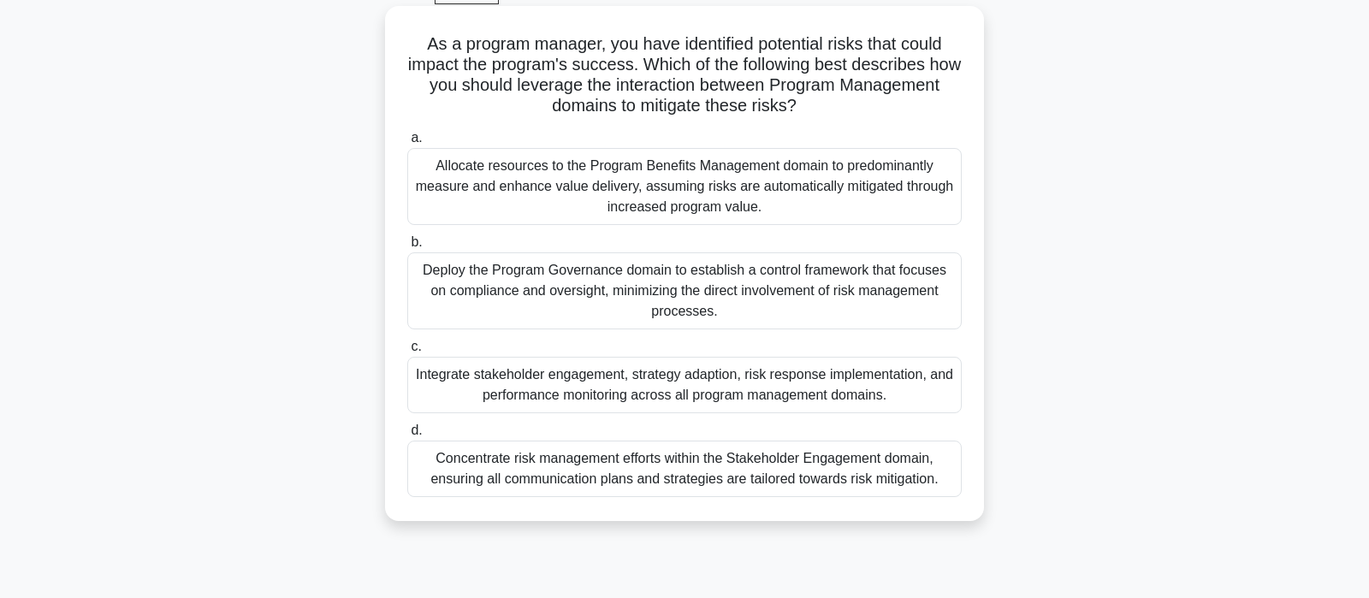
click at [710, 396] on div "Integrate stakeholder engagement, strategy adaption, risk response implementati…" at bounding box center [684, 385] width 554 height 56
click at [407, 352] on input "c. Integrate stakeholder engagement, strategy adaption, risk response implement…" at bounding box center [407, 346] width 0 height 11
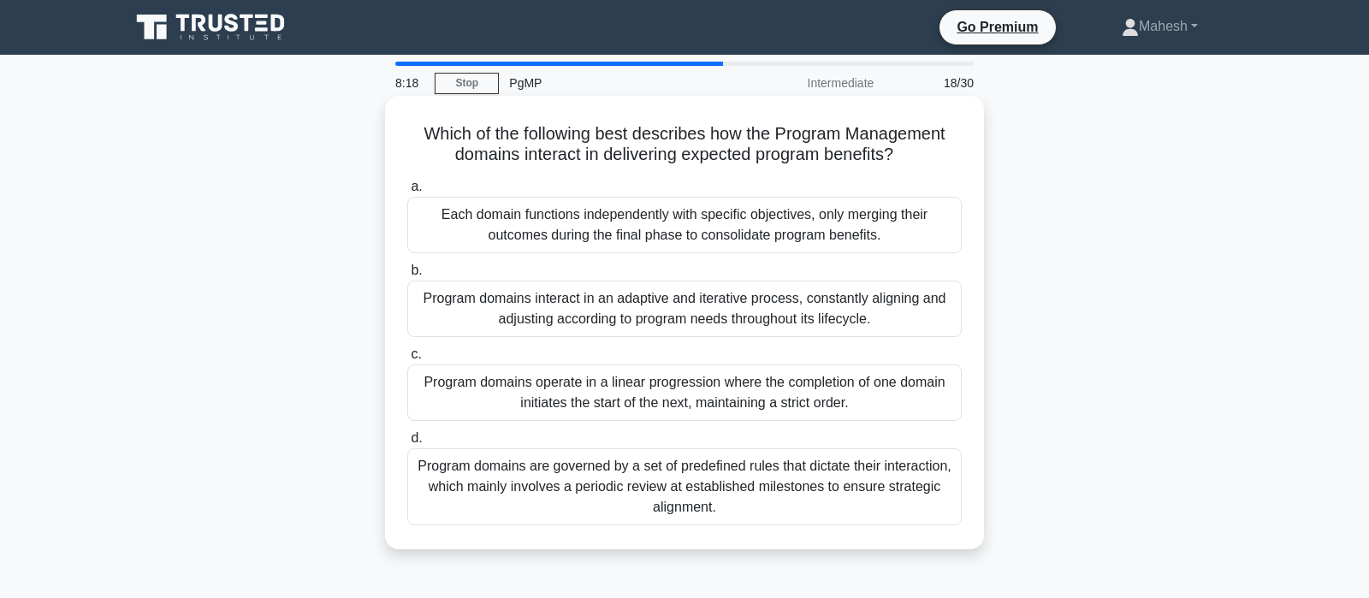
scroll to position [0, 0]
click at [671, 311] on div "Program domains interact in an adaptive and iterative process, constantly align…" at bounding box center [684, 309] width 554 height 56
click at [407, 276] on input "b. Program domains interact in an adaptive and iterative process, constantly al…" at bounding box center [407, 270] width 0 height 11
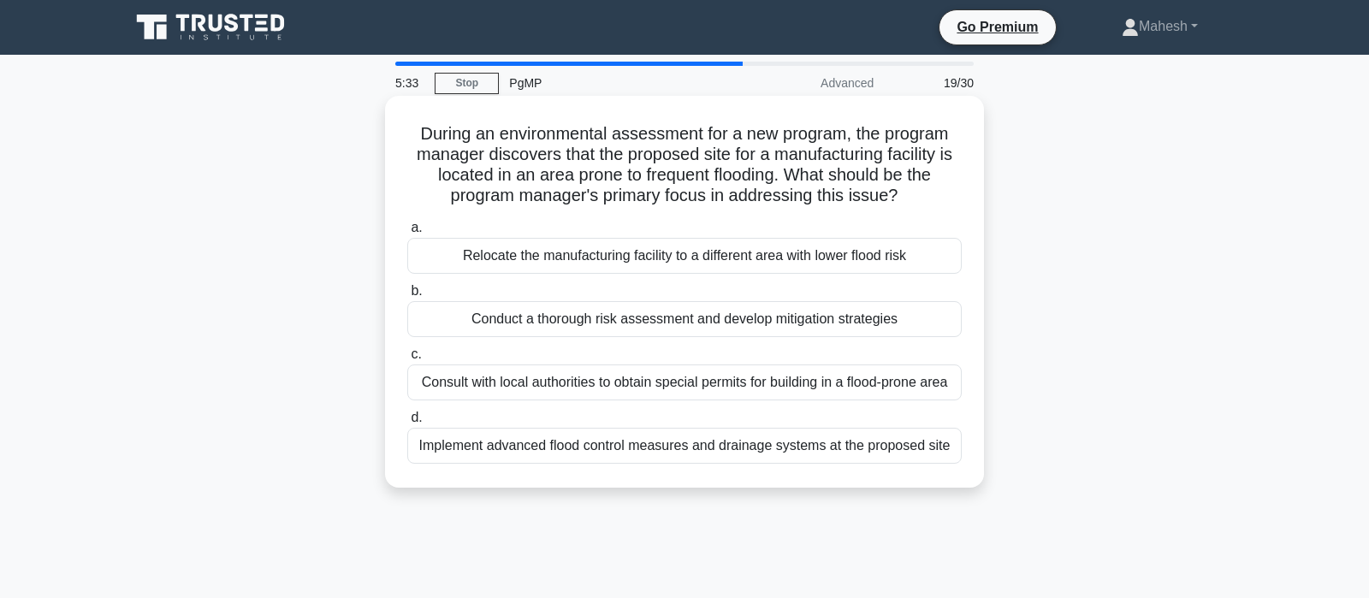
click at [768, 259] on div "Relocate the manufacturing facility to a different area with lower flood risk" at bounding box center [684, 256] width 554 height 36
click at [407, 234] on input "a. Relocate the manufacturing facility to a different area with lower flood risk" at bounding box center [407, 227] width 0 height 11
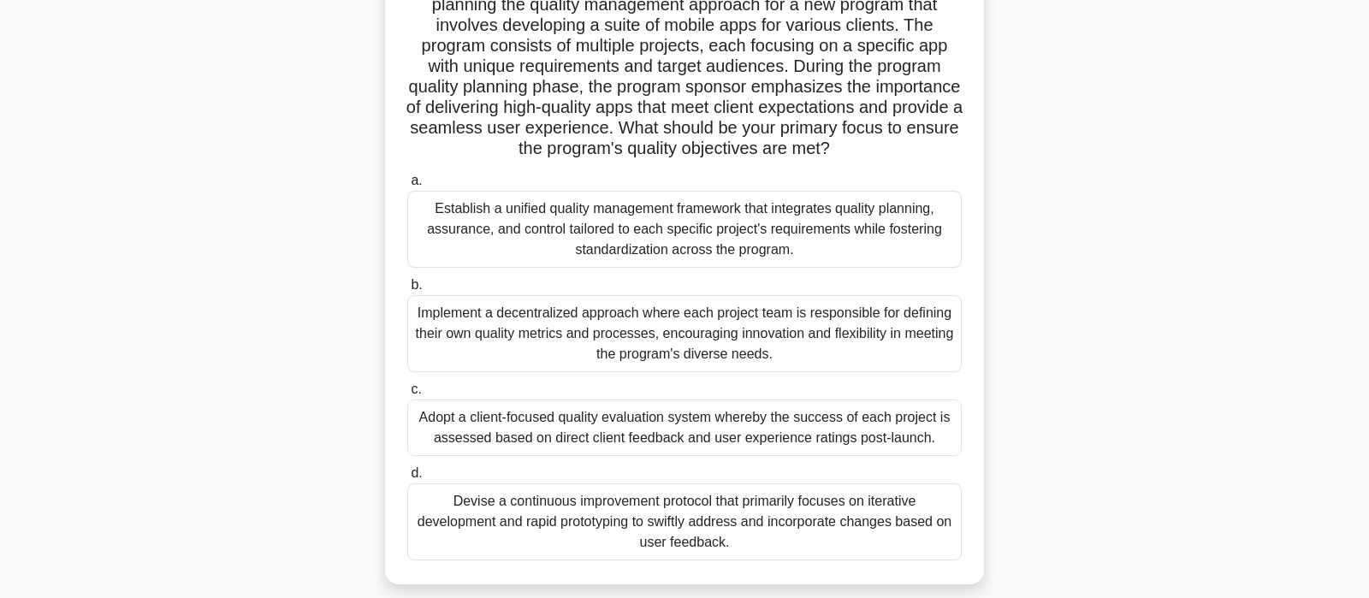
scroll to position [180, 0]
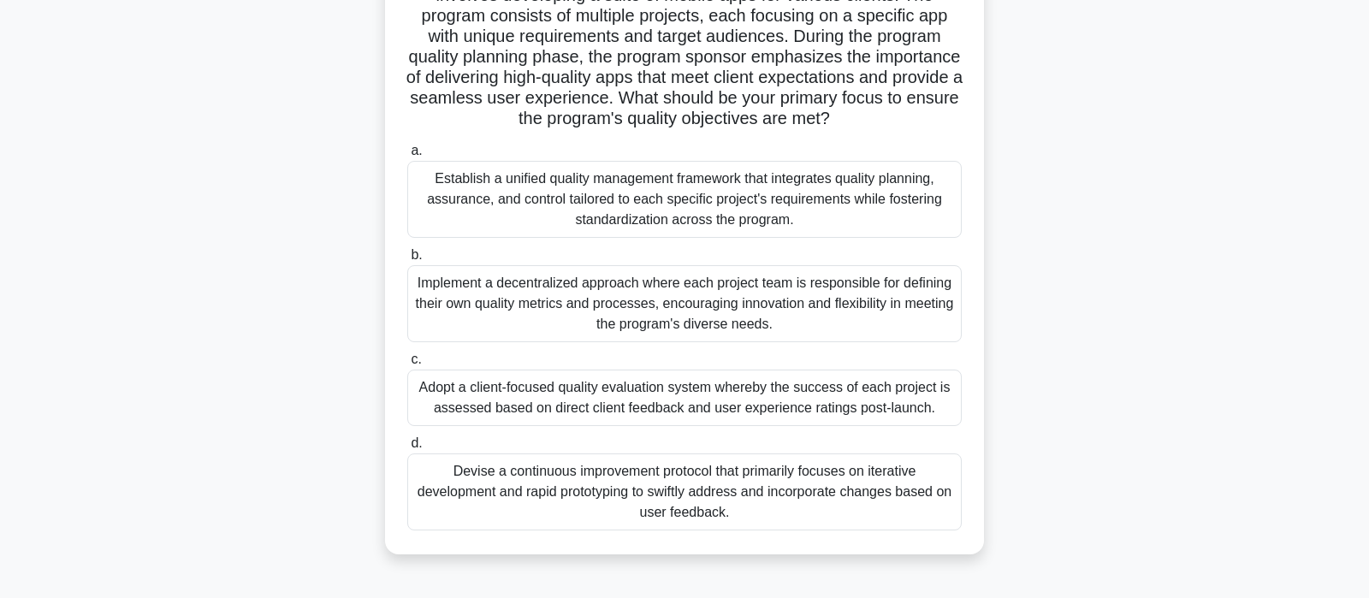
click at [683, 201] on div "Establish a unified quality management framework that integrates quality planni…" at bounding box center [684, 199] width 554 height 77
click at [407, 157] on input "a. Establish a unified quality management framework that integrates quality pla…" at bounding box center [407, 150] width 0 height 11
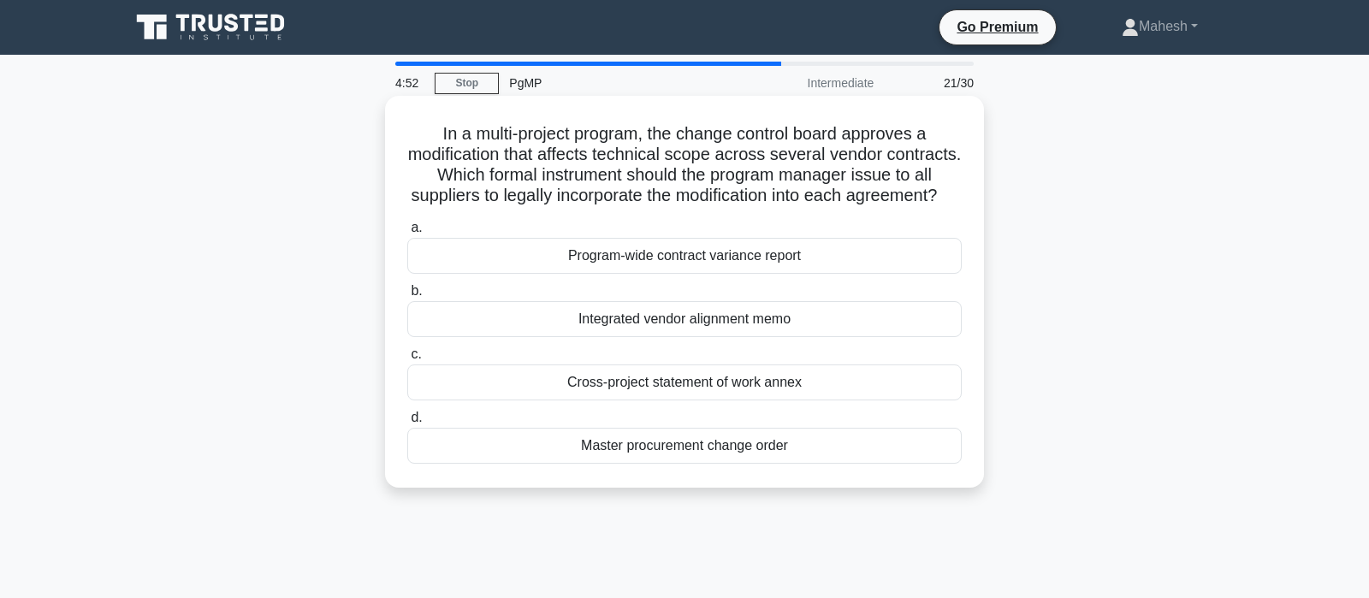
scroll to position [0, 0]
click at [753, 443] on div "Master procurement change order" at bounding box center [684, 446] width 554 height 36
click at [407, 423] on input "d. Master procurement change order" at bounding box center [407, 417] width 0 height 11
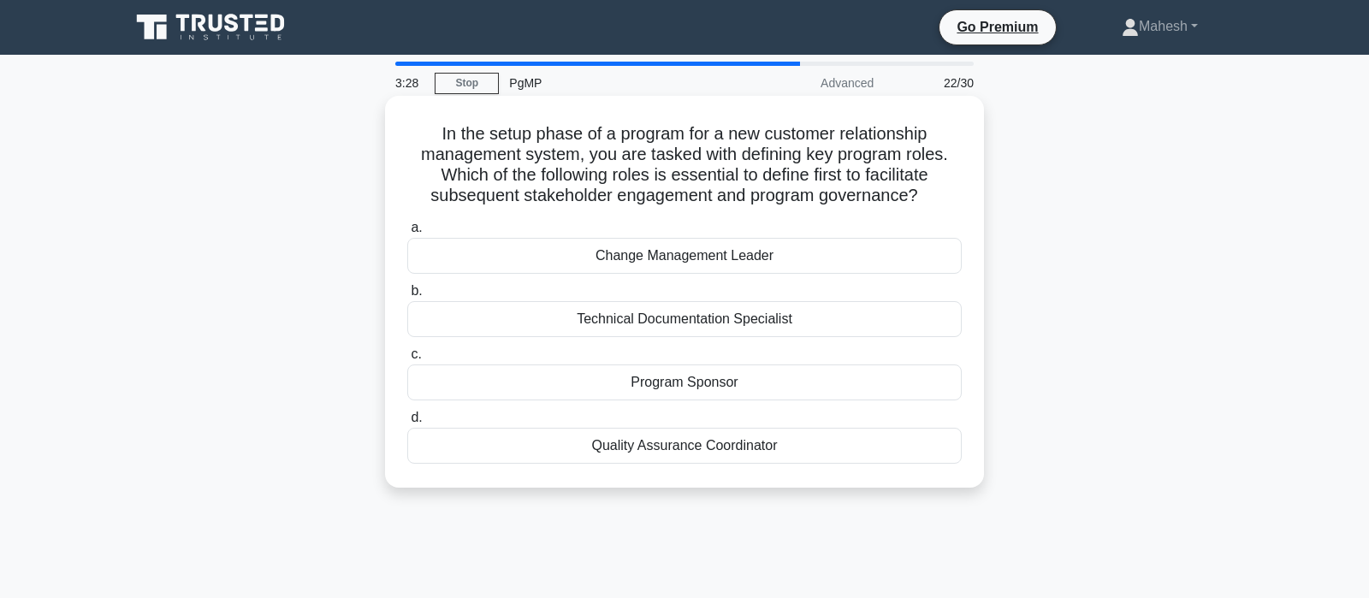
click at [729, 379] on div "Program Sponsor" at bounding box center [684, 382] width 554 height 36
click at [407, 360] on input "c. Program Sponsor" at bounding box center [407, 354] width 0 height 11
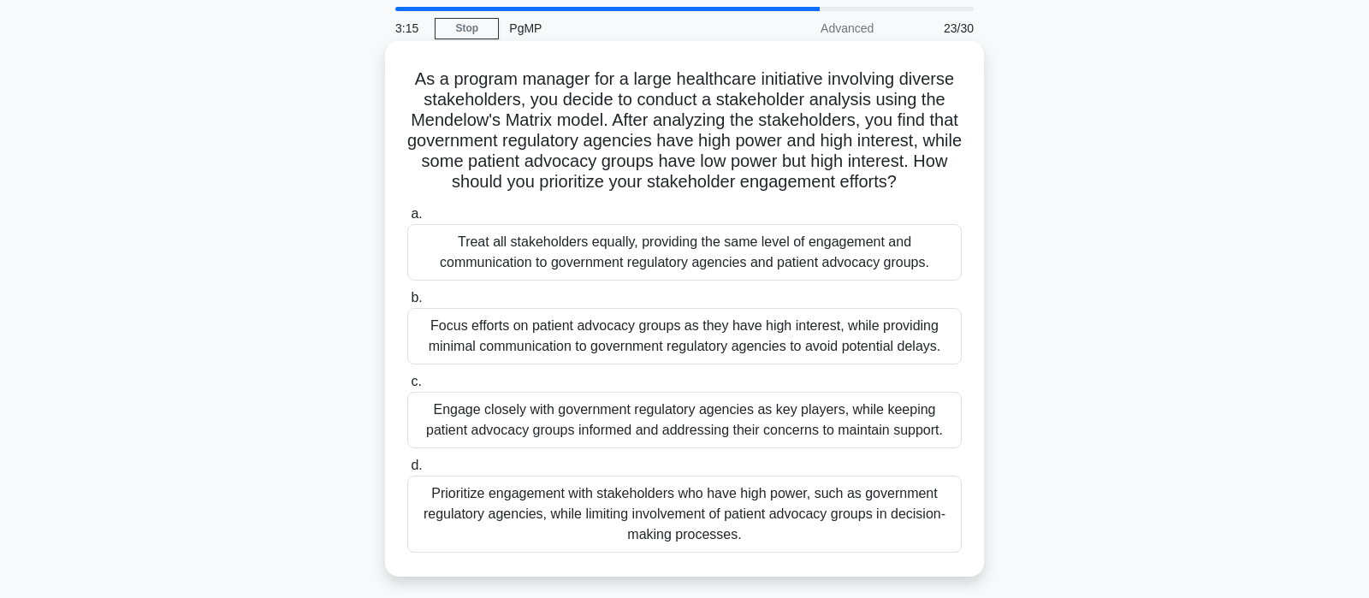
scroll to position [90, 0]
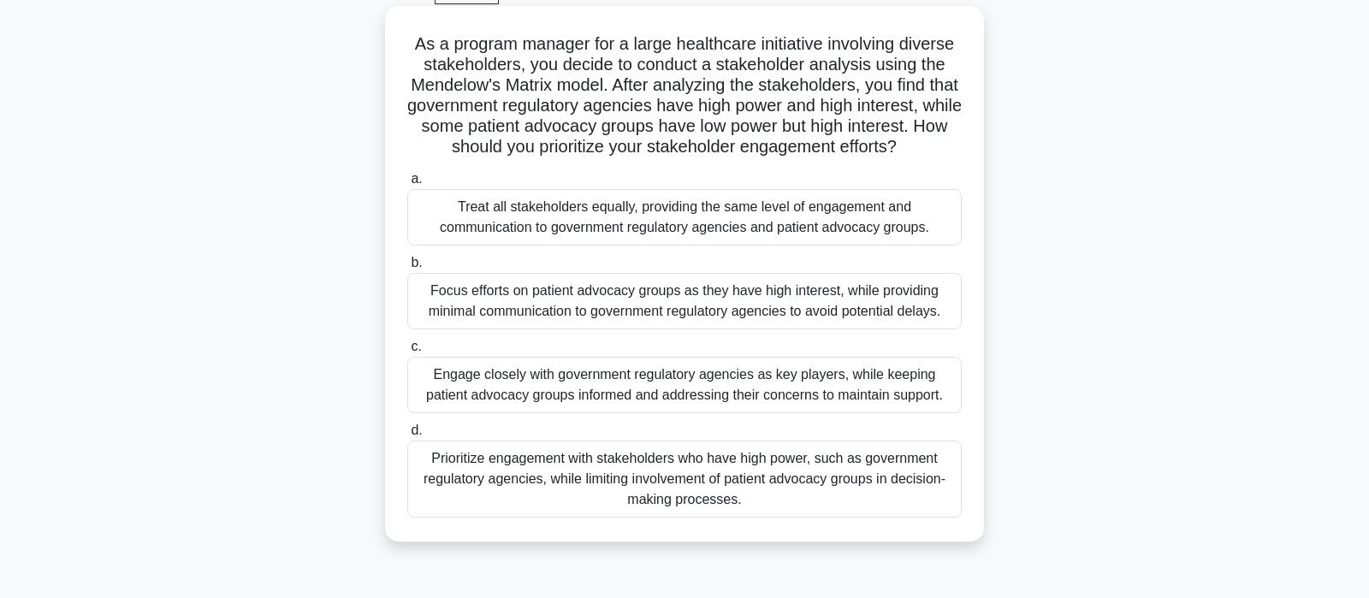
click at [830, 494] on div "Prioritize engagement with stakeholders who have high power, such as government…" at bounding box center [684, 479] width 554 height 77
click at [407, 436] on input "d. Prioritize engagement with stakeholders who have high power, such as governm…" at bounding box center [407, 430] width 0 height 11
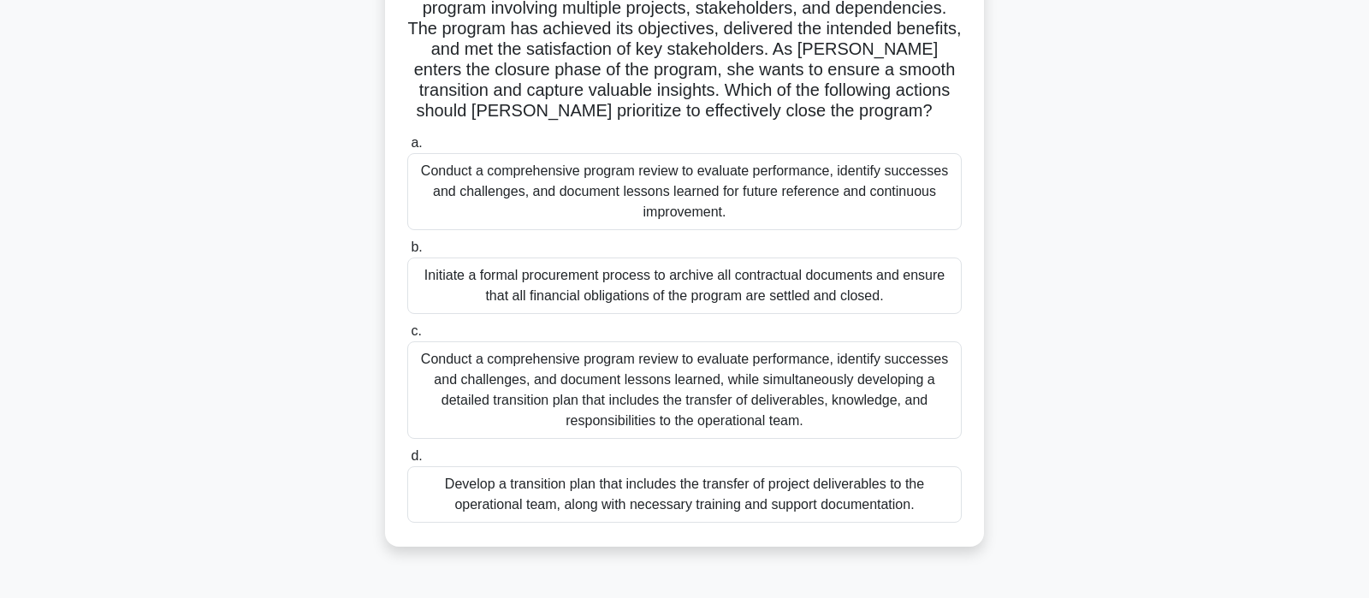
scroll to position [180, 0]
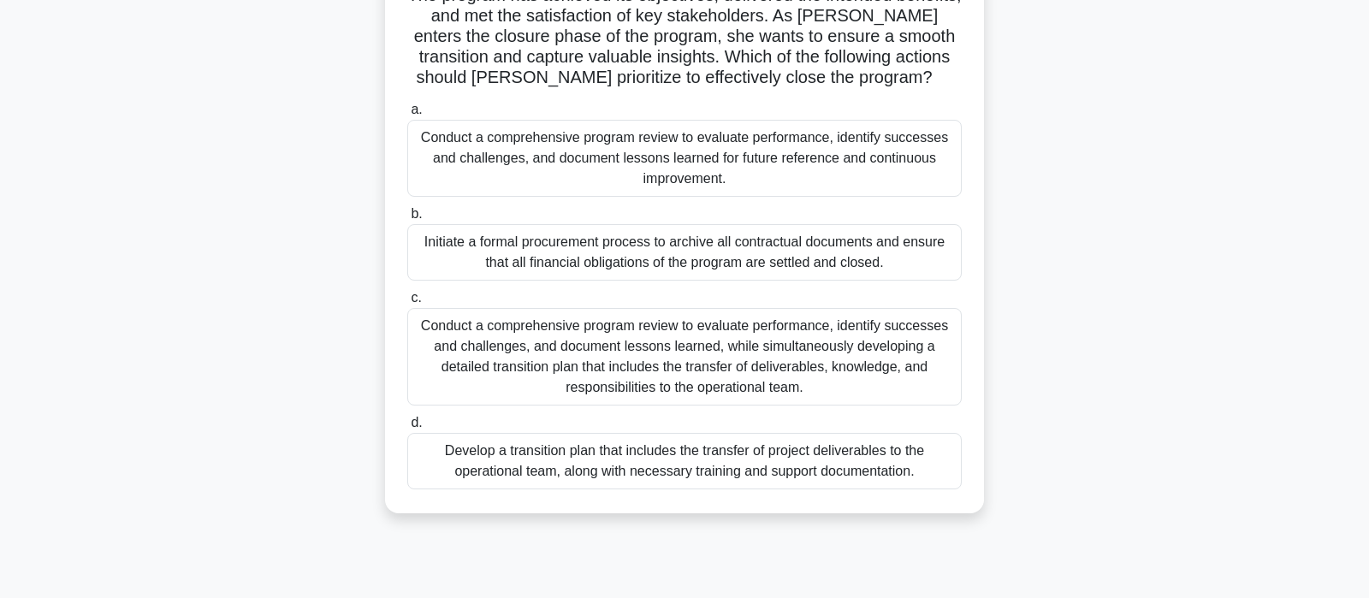
click at [796, 260] on div "Initiate a formal procurement process to archive all contractual documents and …" at bounding box center [684, 252] width 554 height 56
click at [407, 220] on input "b. Initiate a formal procurement process to archive all contractual documents a…" at bounding box center [407, 214] width 0 height 11
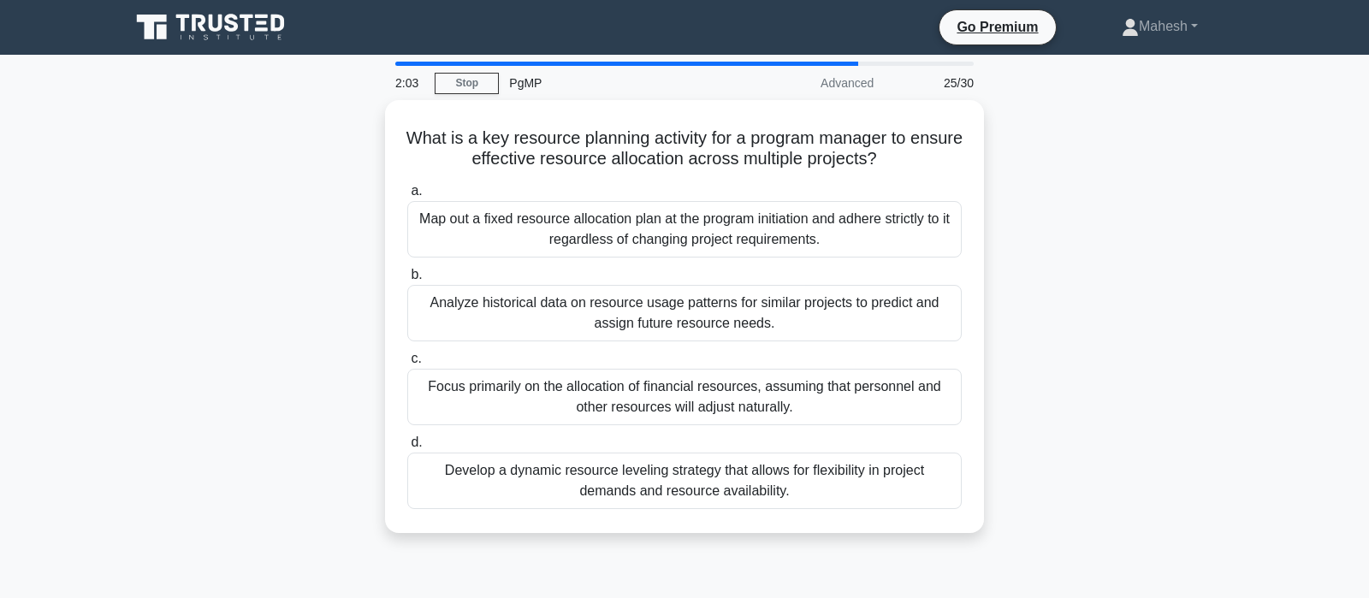
scroll to position [0, 0]
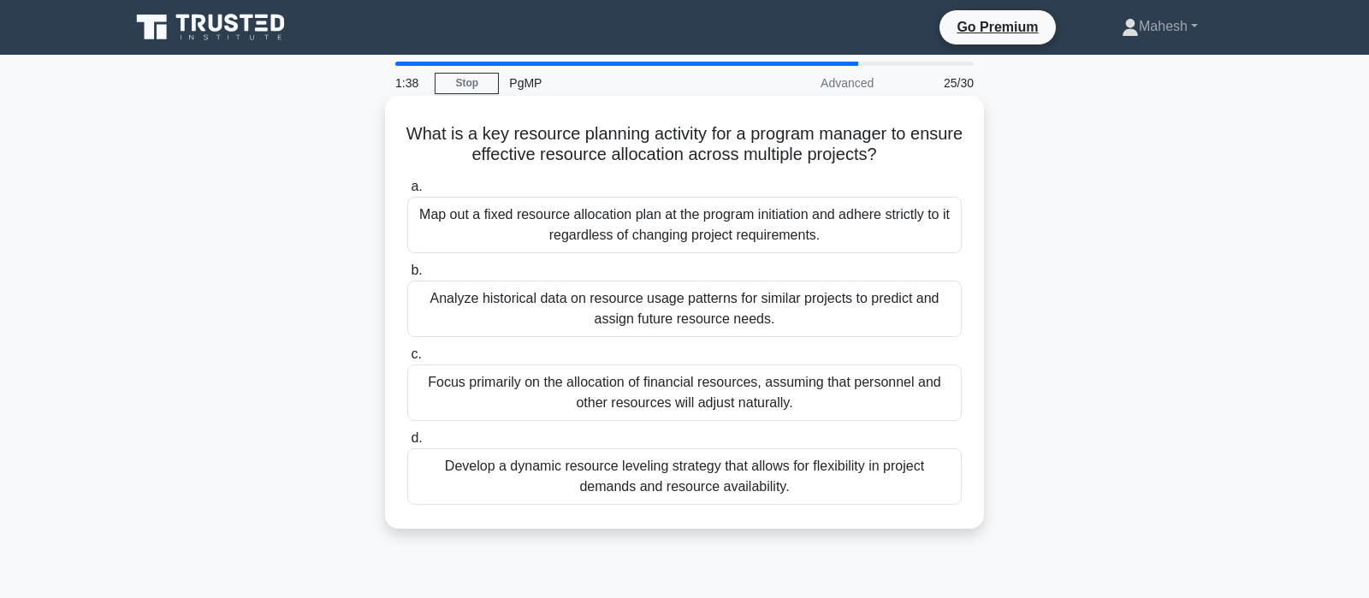
click at [822, 479] on div "Develop a dynamic resource leveling strategy that allows for flexibility in pro…" at bounding box center [684, 476] width 554 height 56
click at [407, 444] on input "d. Develop a dynamic resource leveling strategy that allows for flexibility in …" at bounding box center [407, 438] width 0 height 11
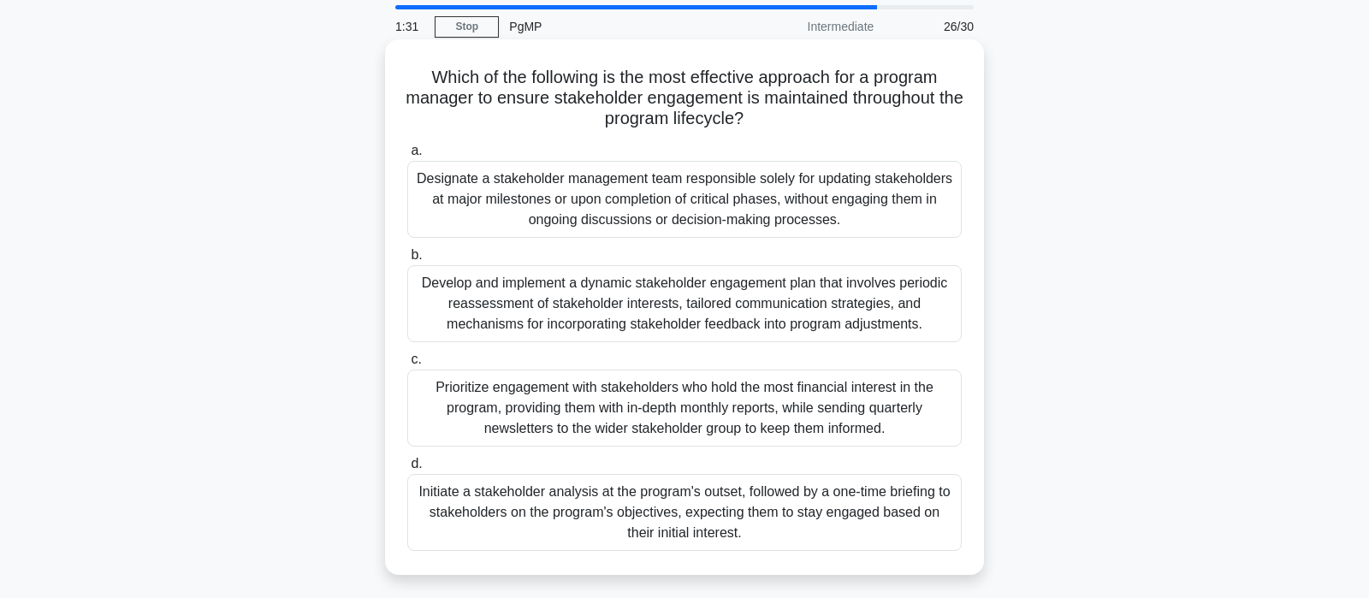
scroll to position [90, 0]
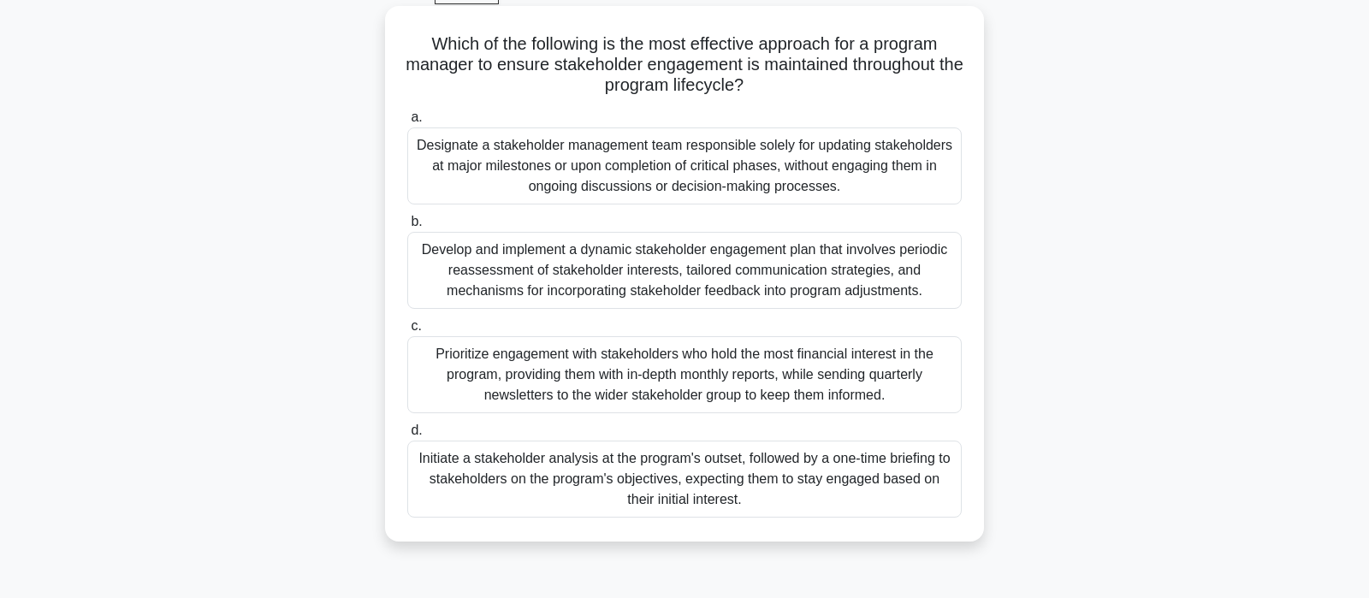
click at [738, 273] on div "Develop and implement a dynamic stakeholder engagement plan that involves perio…" at bounding box center [684, 270] width 554 height 77
click at [407, 228] on input "b. Develop and implement a dynamic stakeholder engagement plan that involves pe…" at bounding box center [407, 221] width 0 height 11
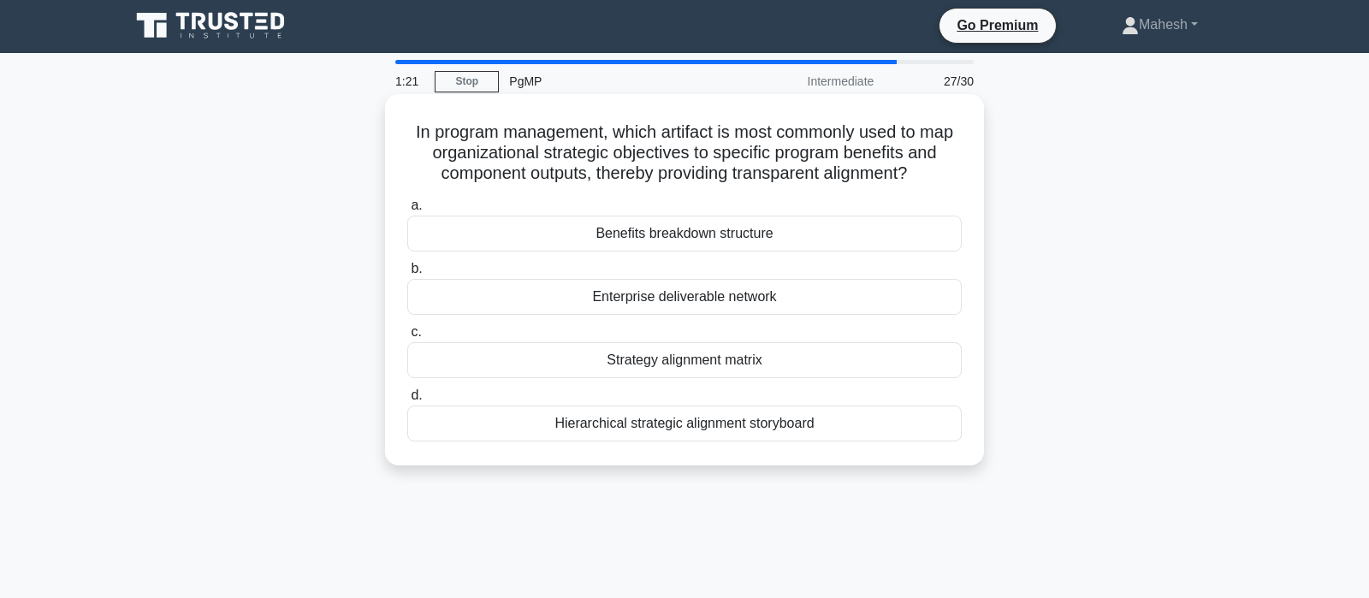
scroll to position [0, 0]
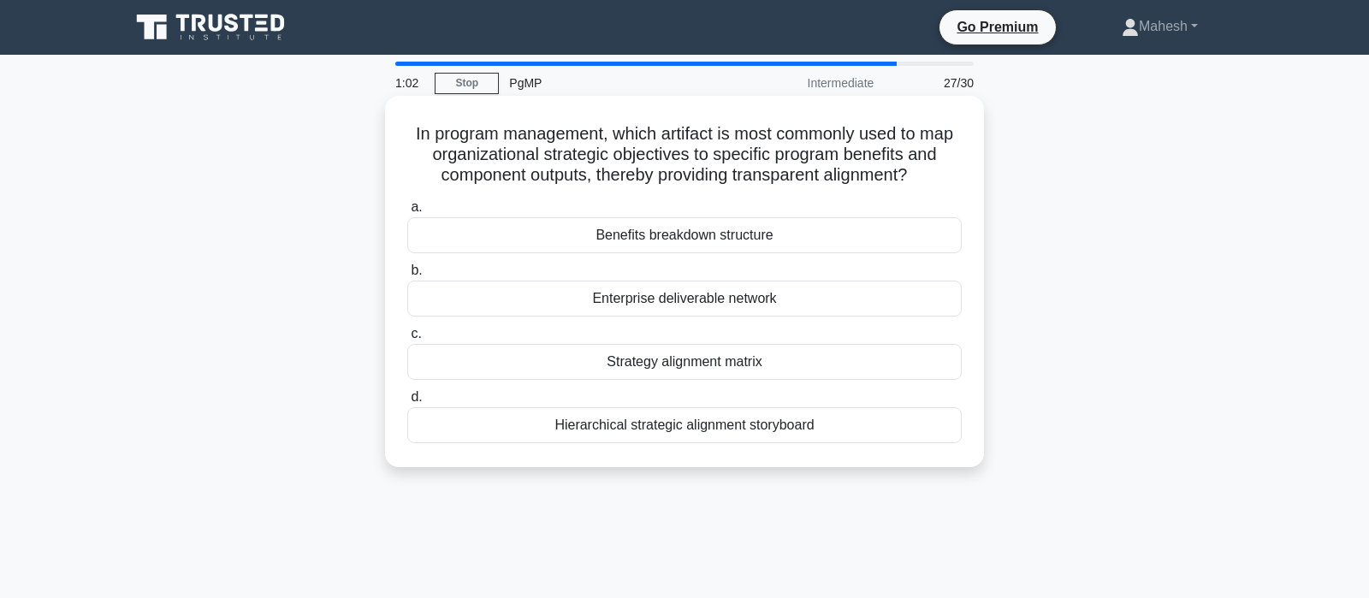
click at [722, 242] on div "Benefits breakdown structure" at bounding box center [684, 235] width 554 height 36
click at [407, 213] on input "a. Benefits breakdown structure" at bounding box center [407, 207] width 0 height 11
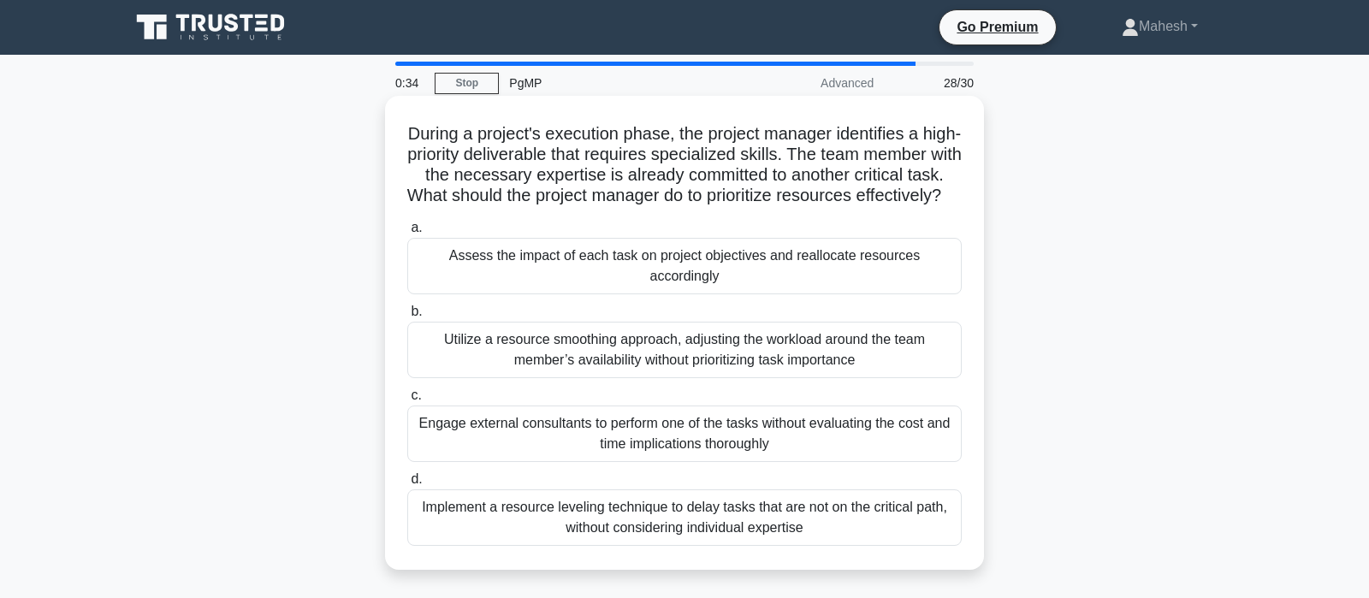
click at [820, 282] on div "Assess the impact of each task on project objectives and reallocate resources a…" at bounding box center [684, 266] width 554 height 56
click at [407, 234] on input "a. Assess the impact of each task on project objectives and reallocate resource…" at bounding box center [407, 227] width 0 height 11
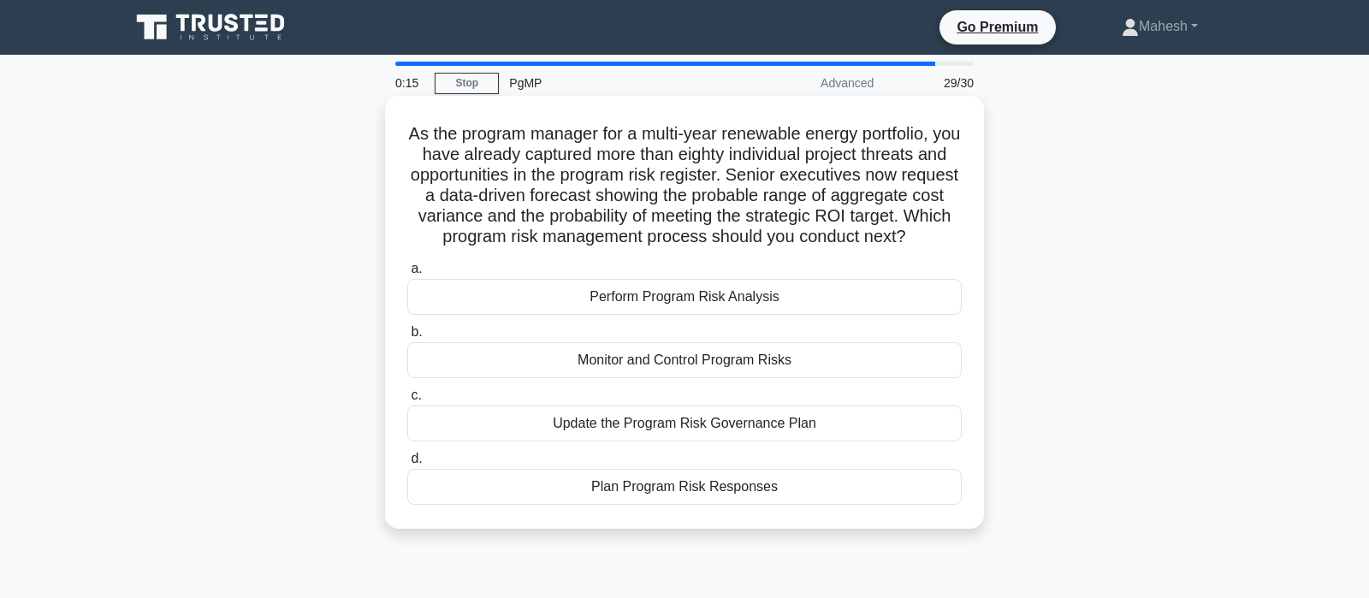
click at [700, 368] on div "Monitor and Control Program Risks" at bounding box center [684, 360] width 554 height 36
click at [407, 338] on input "b. Monitor and Control Program Risks" at bounding box center [407, 332] width 0 height 11
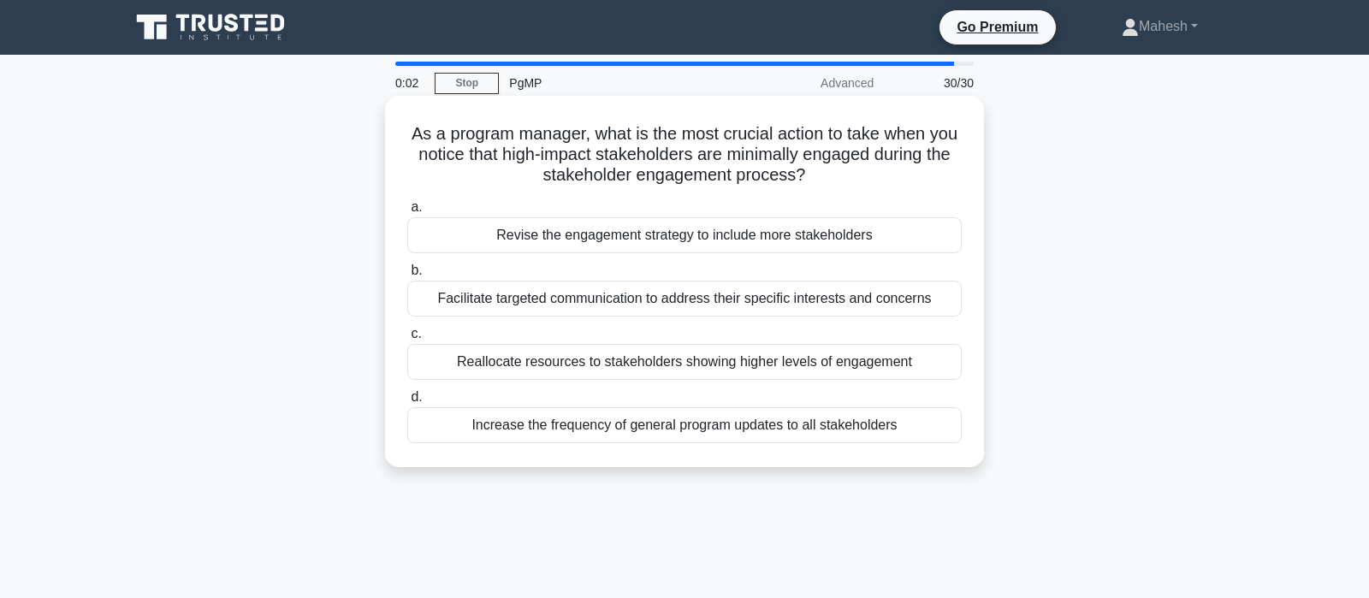
click at [695, 239] on div "Revise the engagement strategy to include more stakeholders" at bounding box center [684, 235] width 554 height 36
click at [407, 213] on input "a. Revise the engagement strategy to include more stakeholders" at bounding box center [407, 207] width 0 height 11
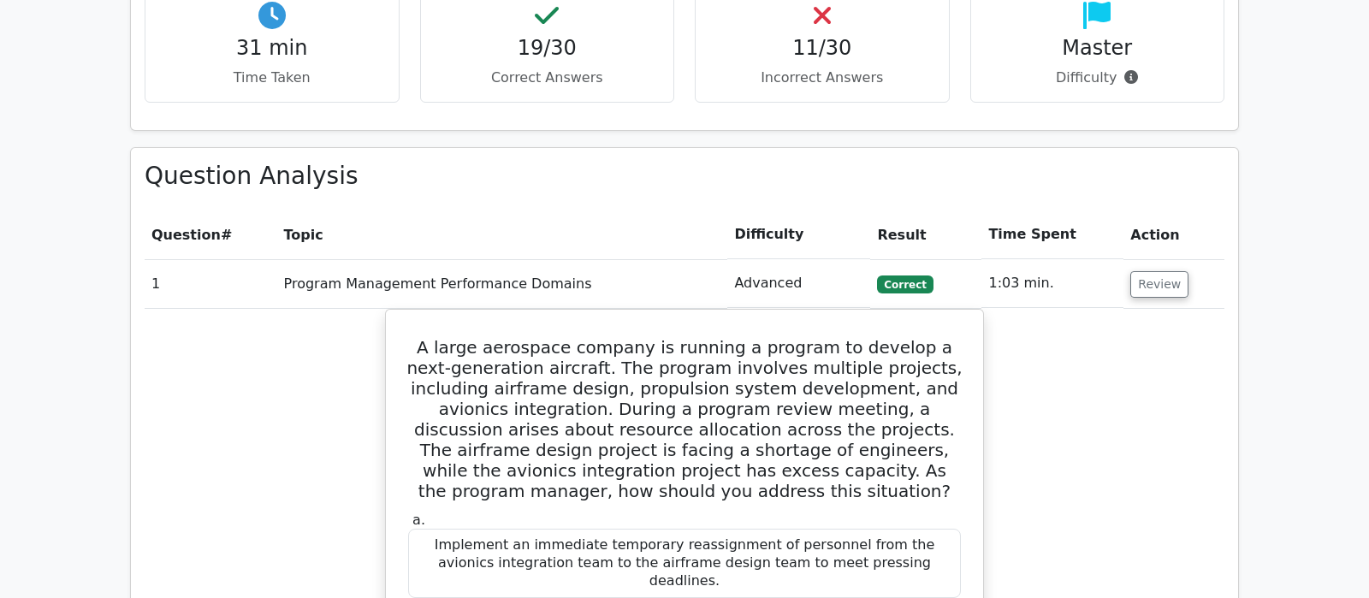
scroll to position [1347, 0]
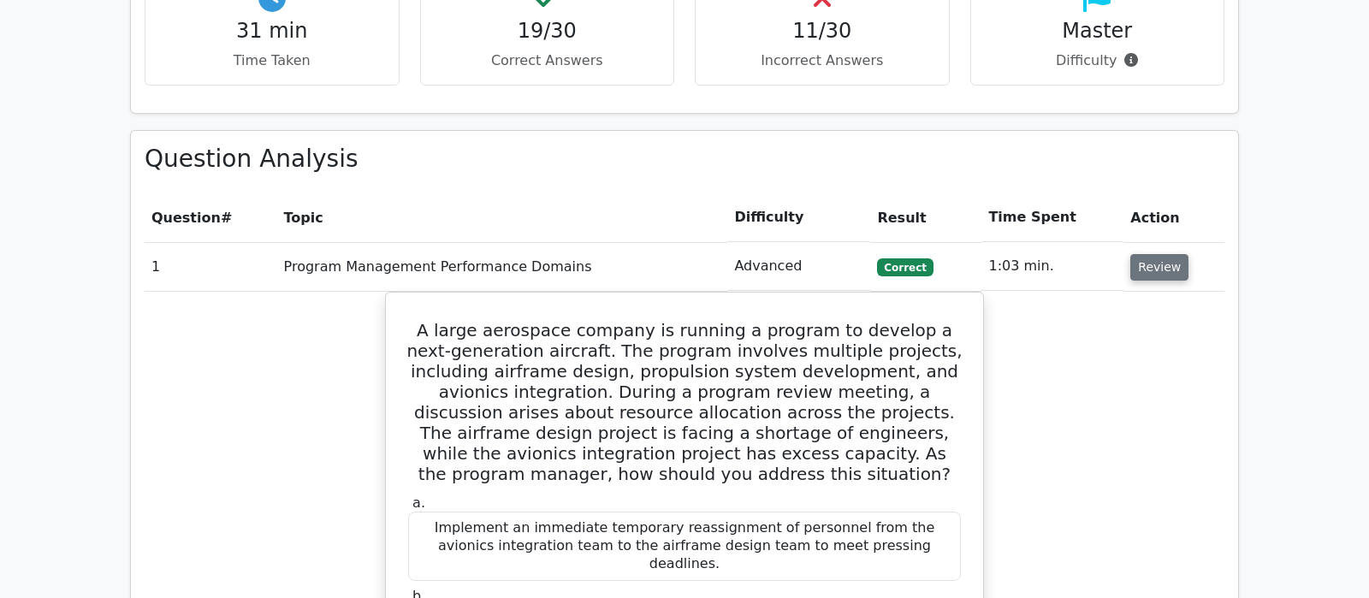
click at [1168, 254] on button "Review" at bounding box center [1159, 267] width 58 height 27
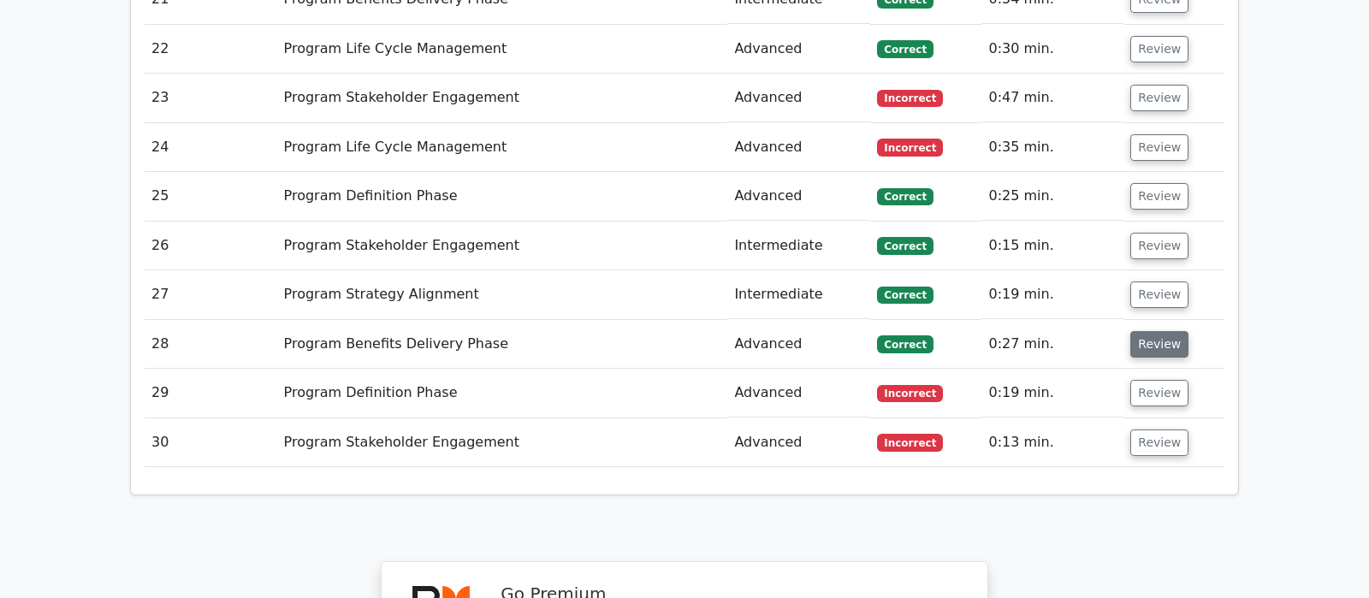
scroll to position [2694, 0]
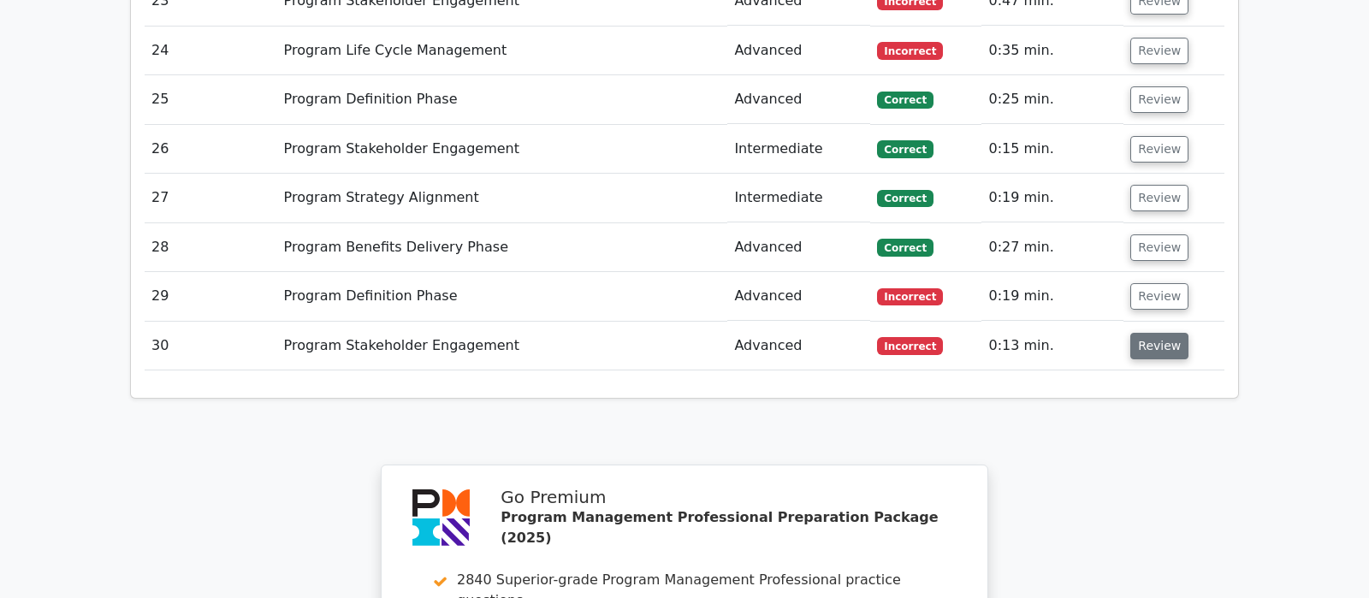
click at [1167, 333] on button "Review" at bounding box center [1159, 346] width 58 height 27
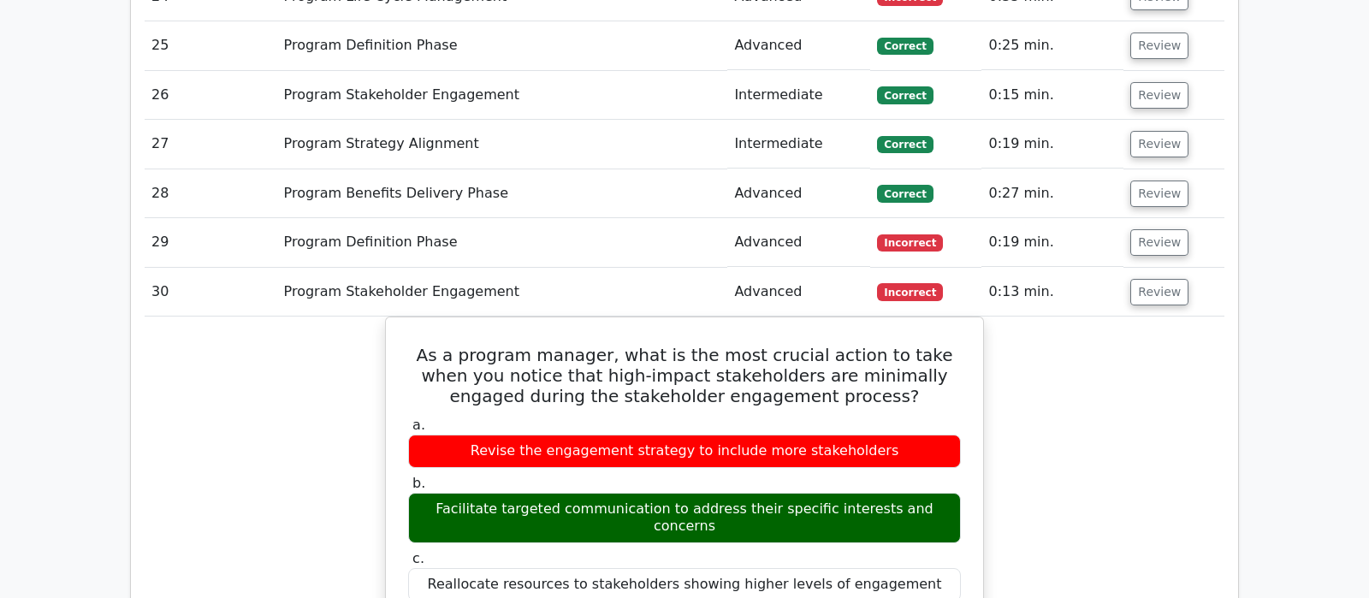
scroll to position [2784, 0]
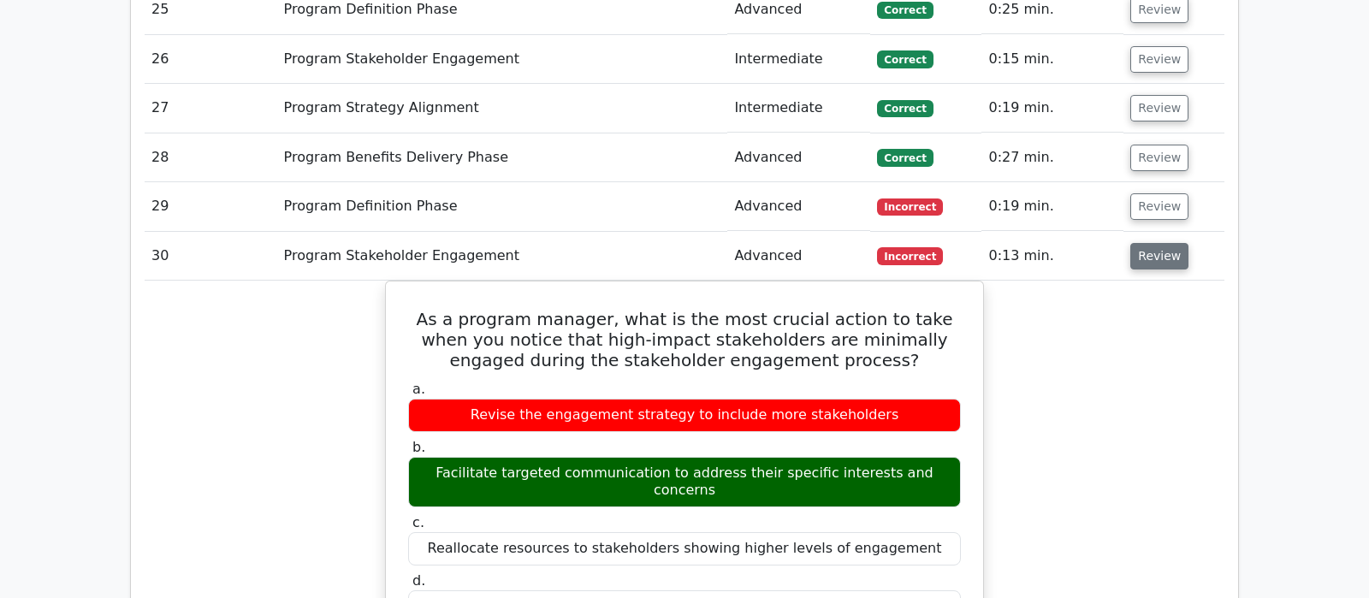
click at [1139, 243] on button "Review" at bounding box center [1159, 256] width 58 height 27
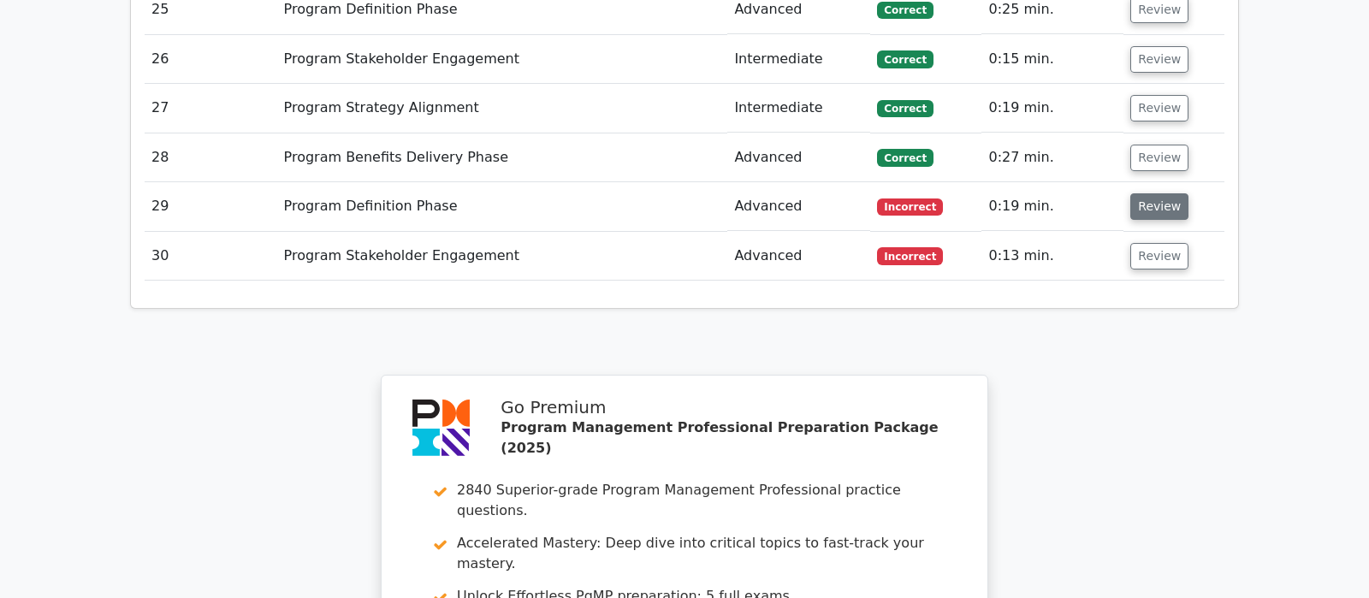
click at [1154, 193] on button "Review" at bounding box center [1159, 206] width 58 height 27
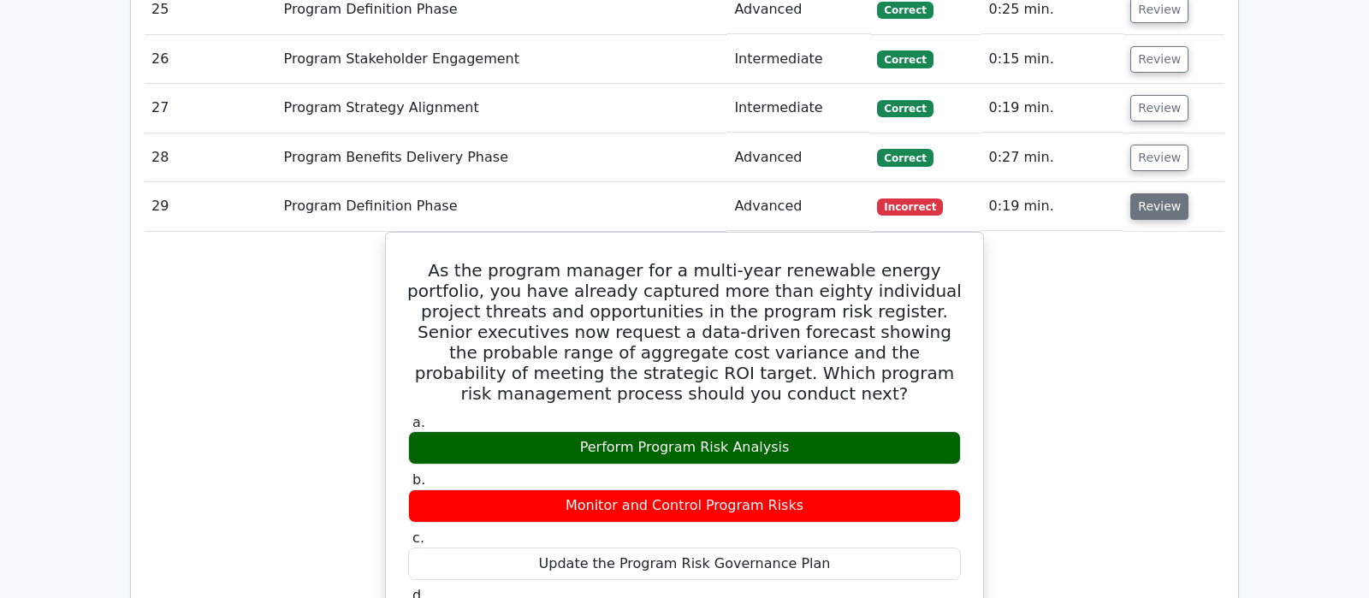
click at [1153, 193] on button "Review" at bounding box center [1159, 206] width 58 height 27
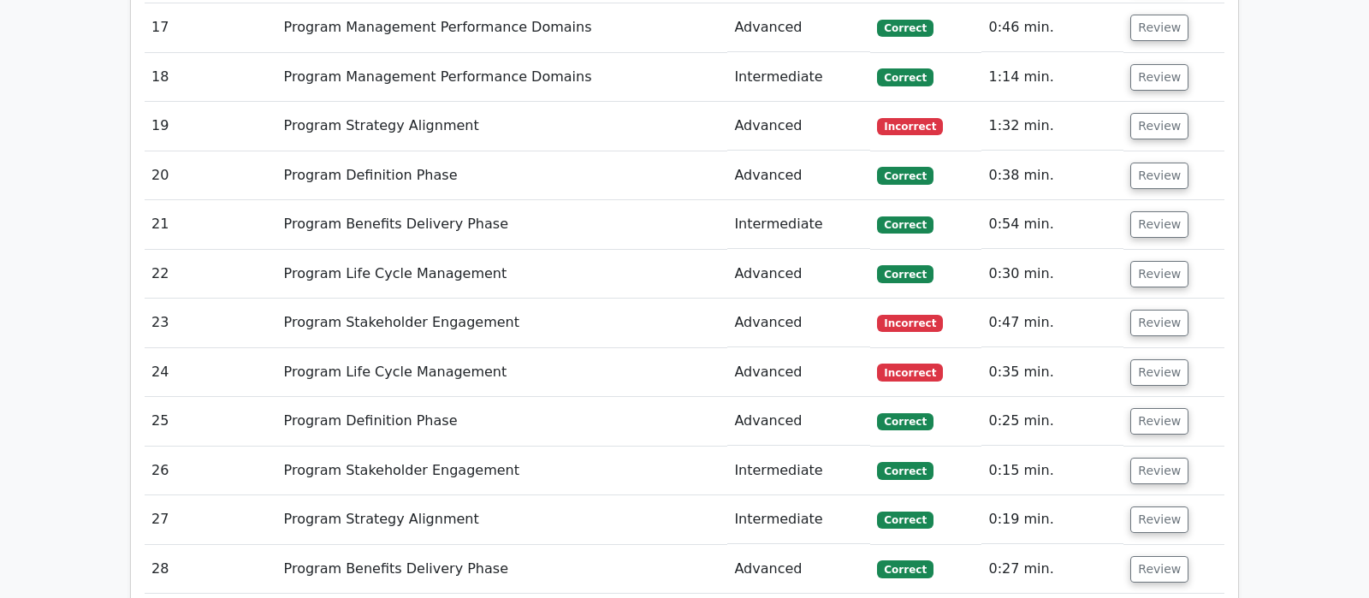
scroll to position [2335, 0]
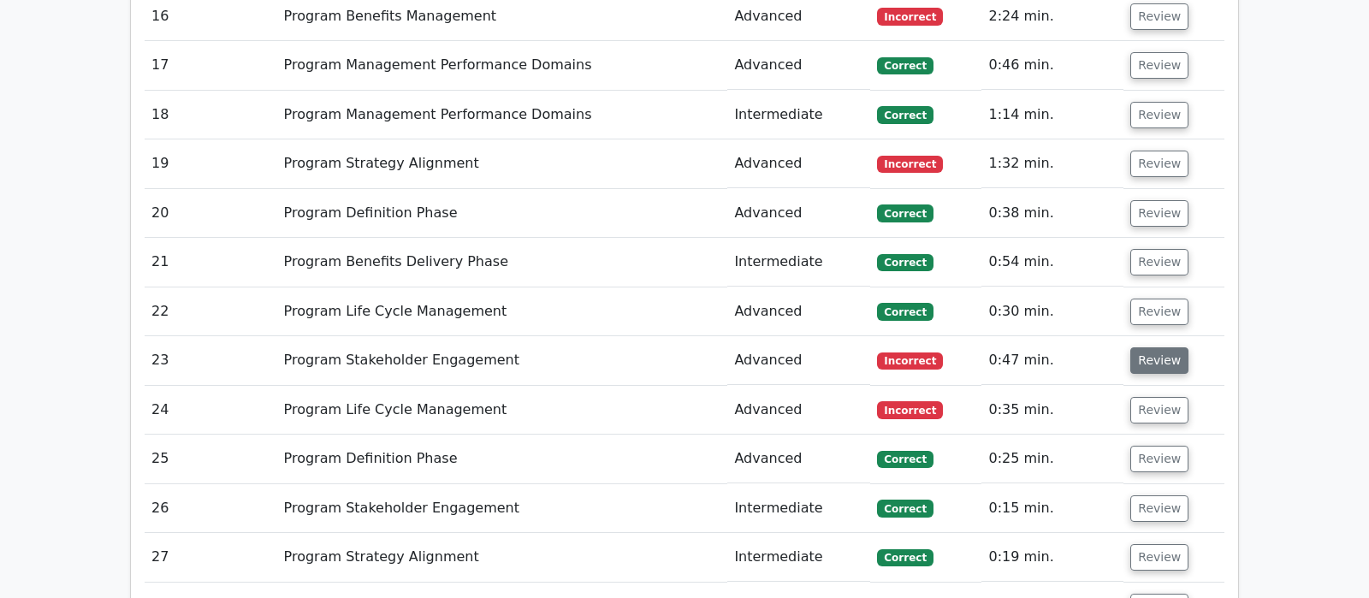
click at [1167, 347] on button "Review" at bounding box center [1159, 360] width 58 height 27
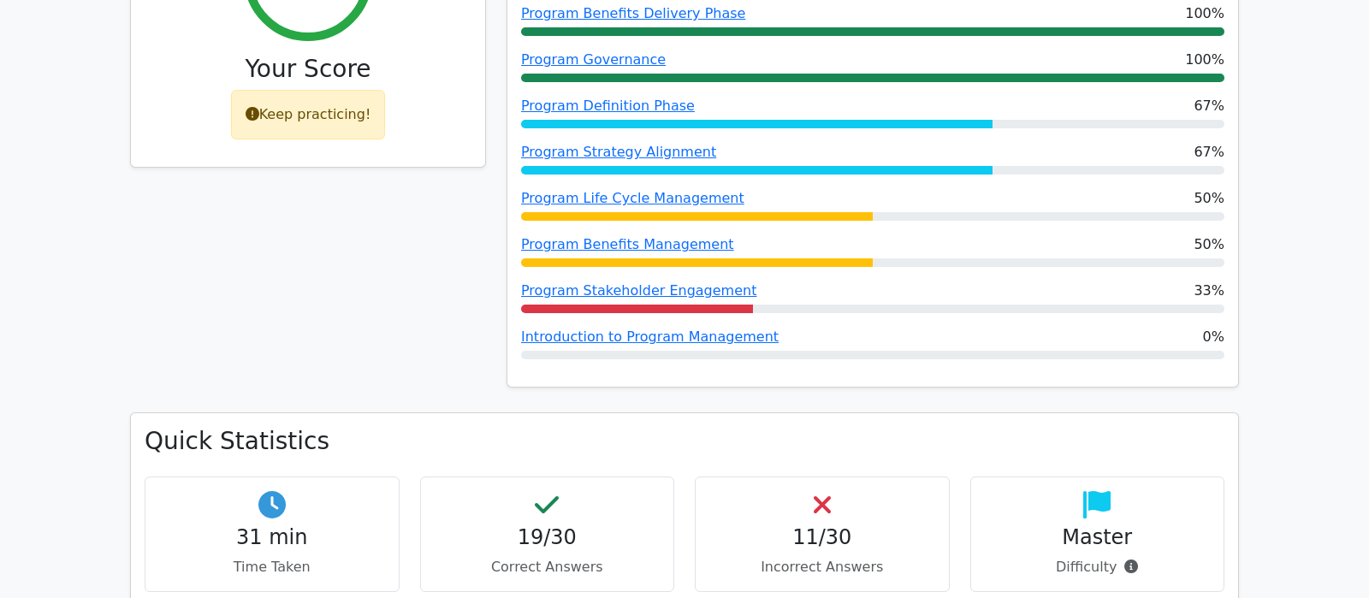
scroll to position [878, 0]
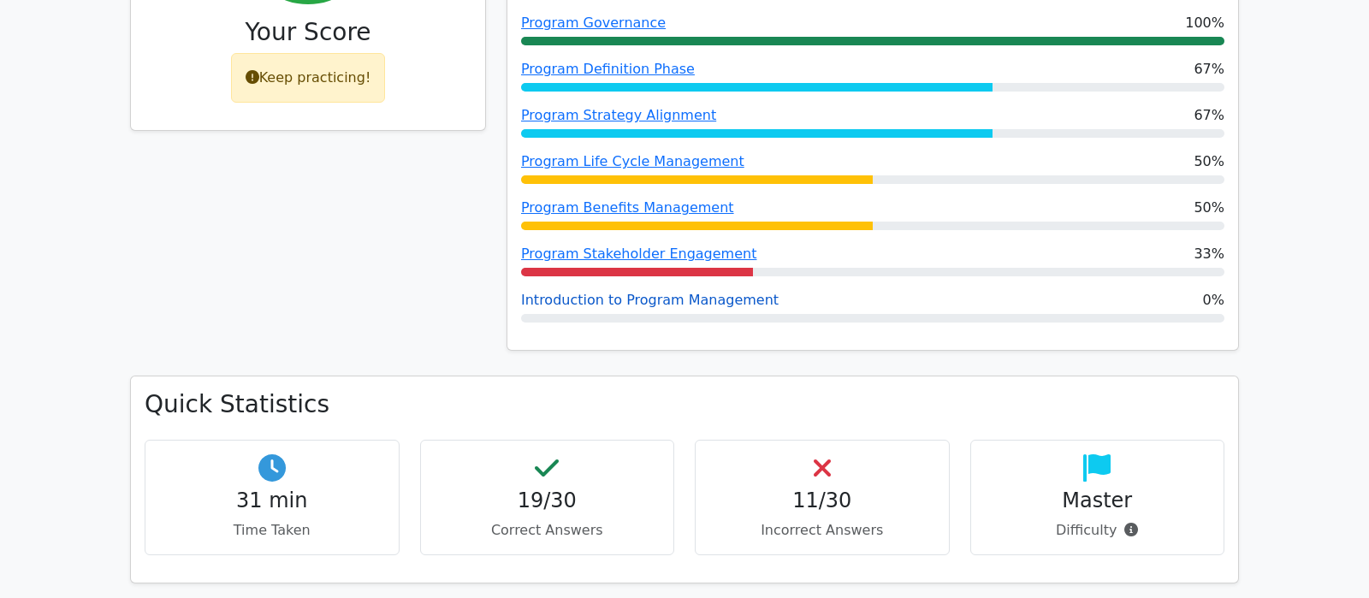
click at [665, 292] on link "Introduction to Program Management" at bounding box center [649, 300] width 257 height 16
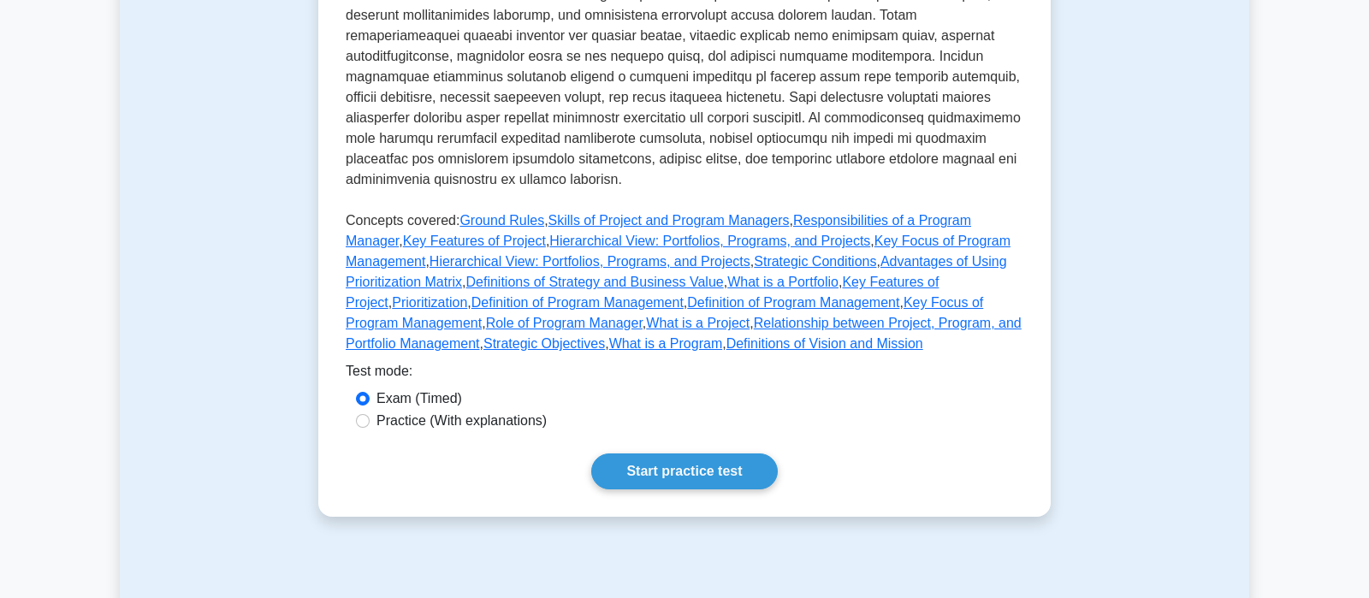
scroll to position [719, 0]
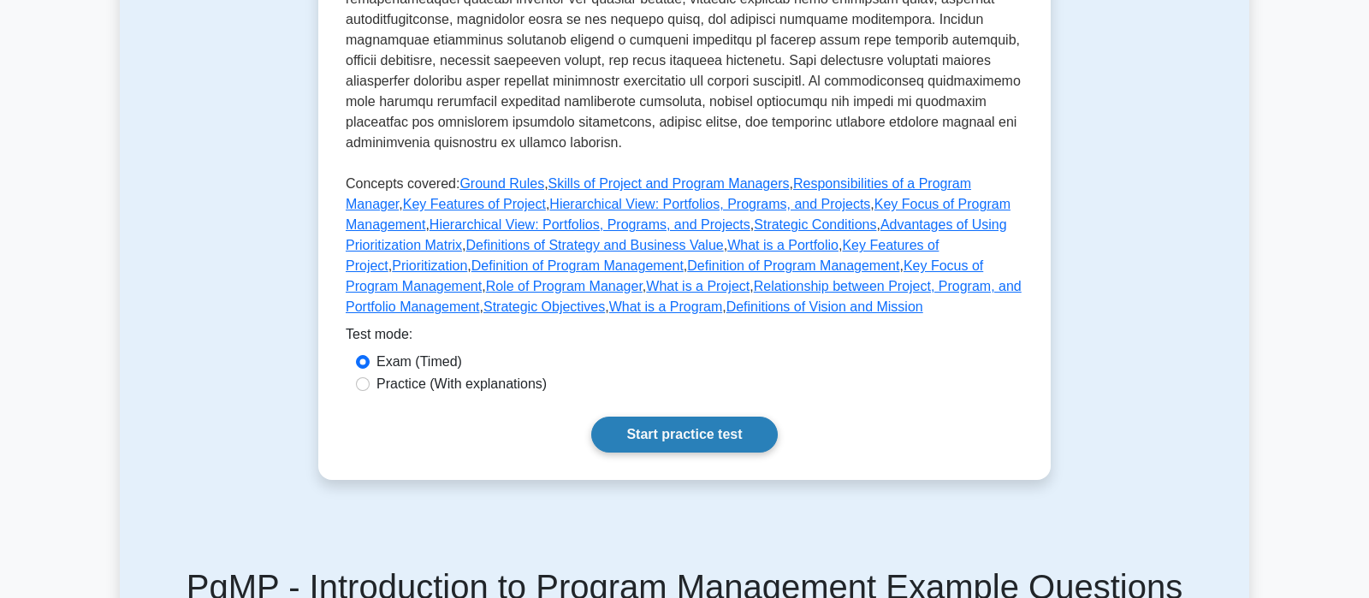
click at [730, 426] on link "Start practice test" at bounding box center [684, 435] width 186 height 36
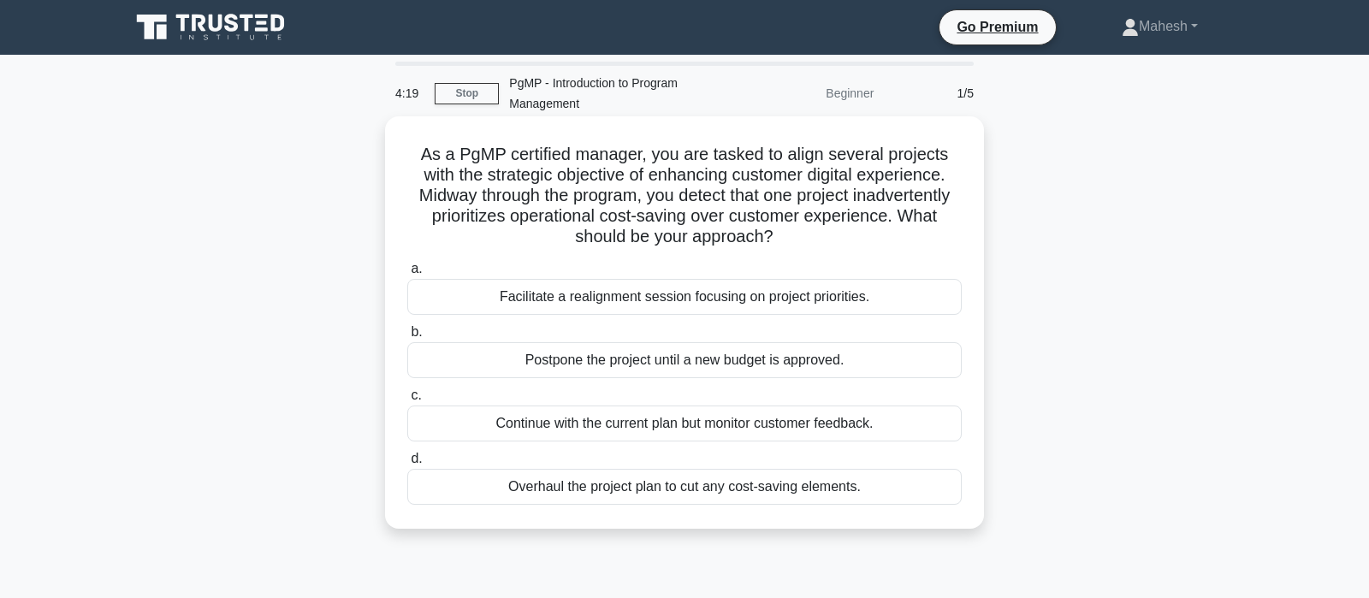
click at [670, 299] on div "Facilitate a realignment session focusing on project priorities." at bounding box center [684, 297] width 554 height 36
click at [407, 275] on input "a. Facilitate a realignment session focusing on project priorities." at bounding box center [407, 268] width 0 height 11
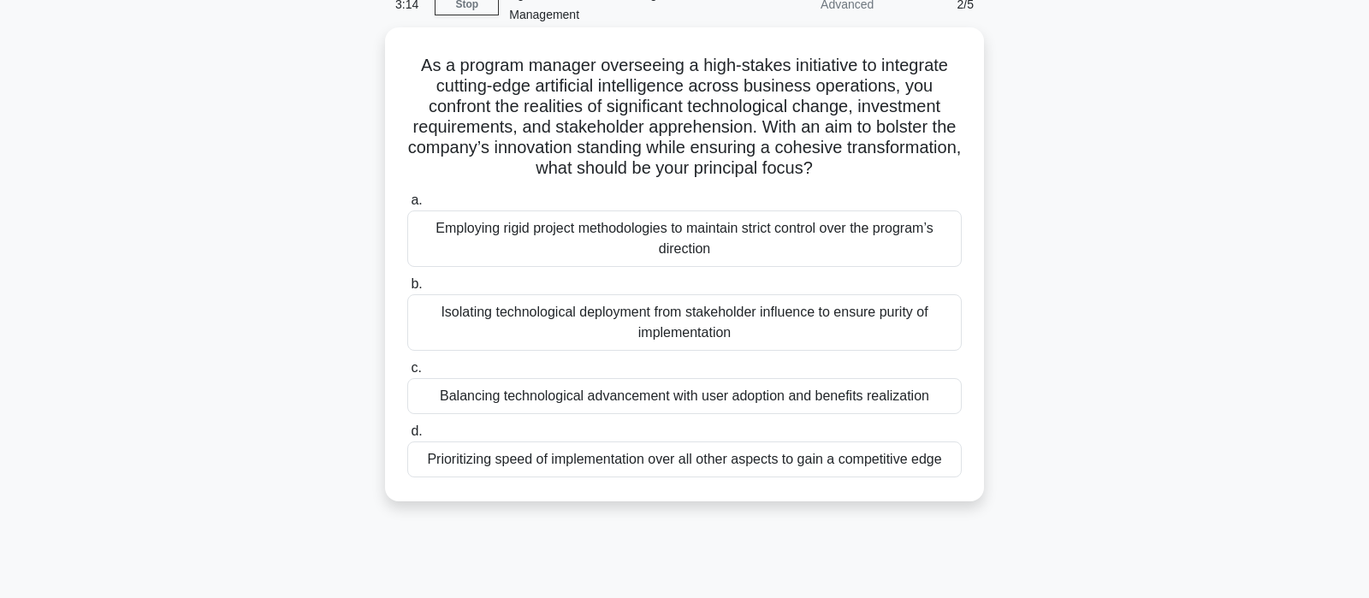
scroll to position [90, 0]
click at [642, 402] on div "Balancing technological advancement with user adoption and benefits realization" at bounding box center [684, 395] width 554 height 36
click at [407, 373] on input "c. Balancing technological advancement with user adoption and benefits realizat…" at bounding box center [407, 367] width 0 height 11
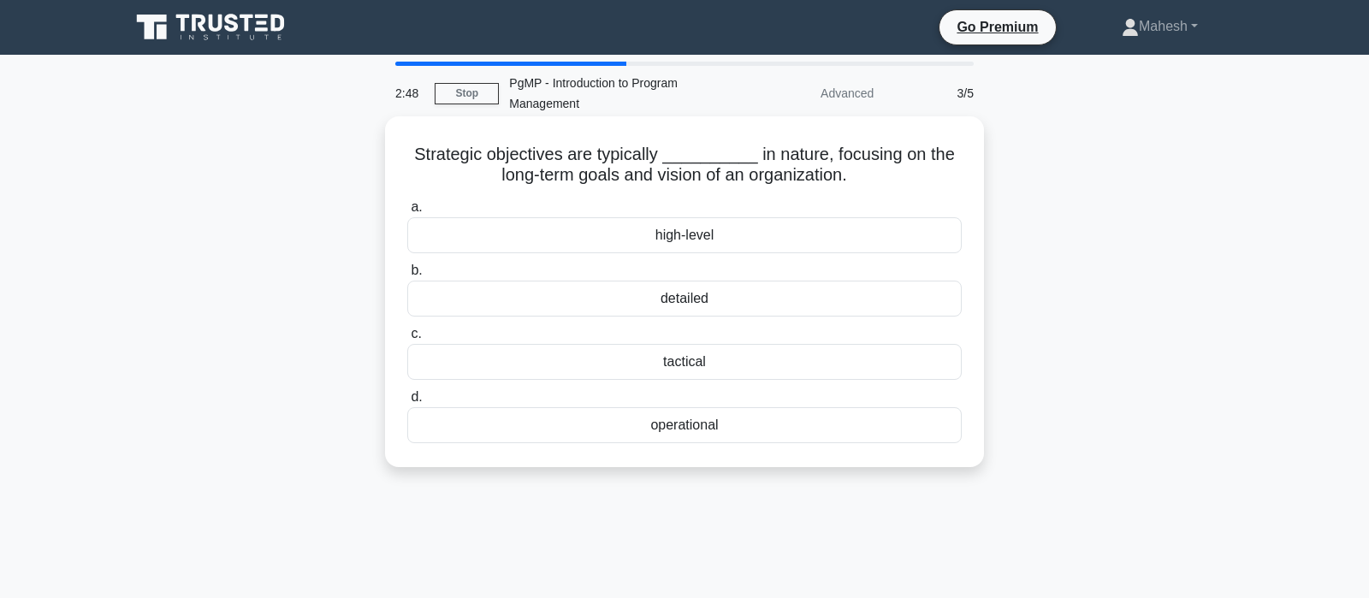
scroll to position [0, 0]
click at [691, 237] on div "high-level" at bounding box center [684, 235] width 554 height 36
click at [407, 213] on input "a. high-level" at bounding box center [407, 207] width 0 height 11
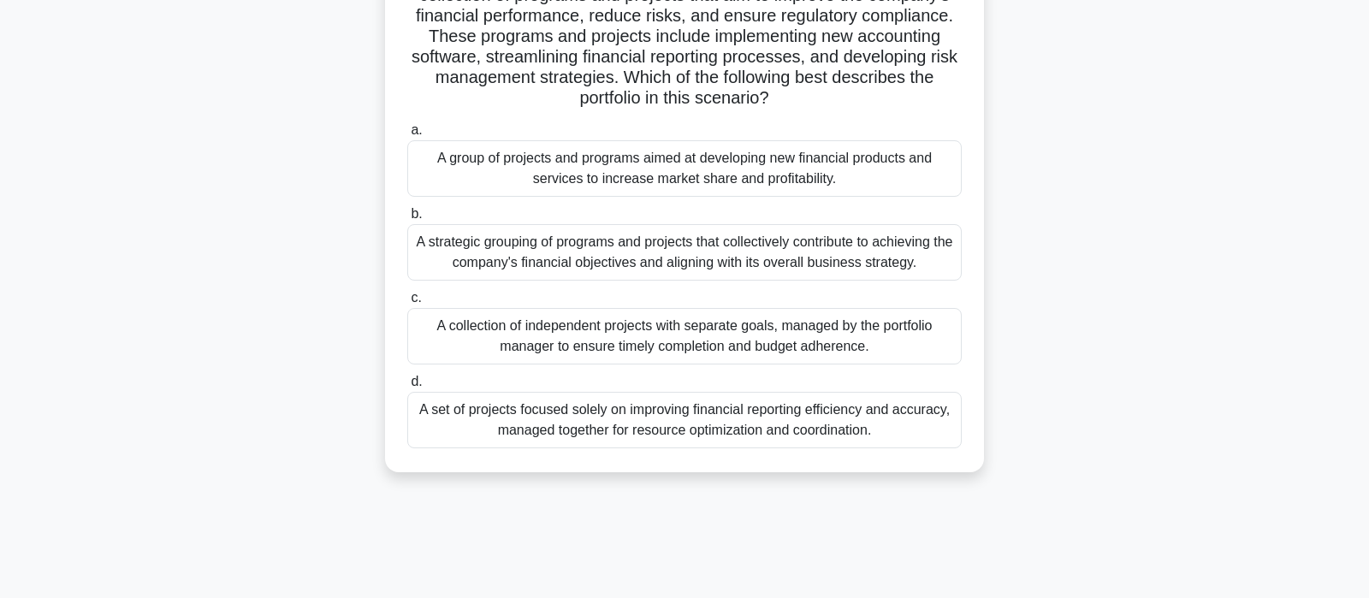
scroll to position [90, 0]
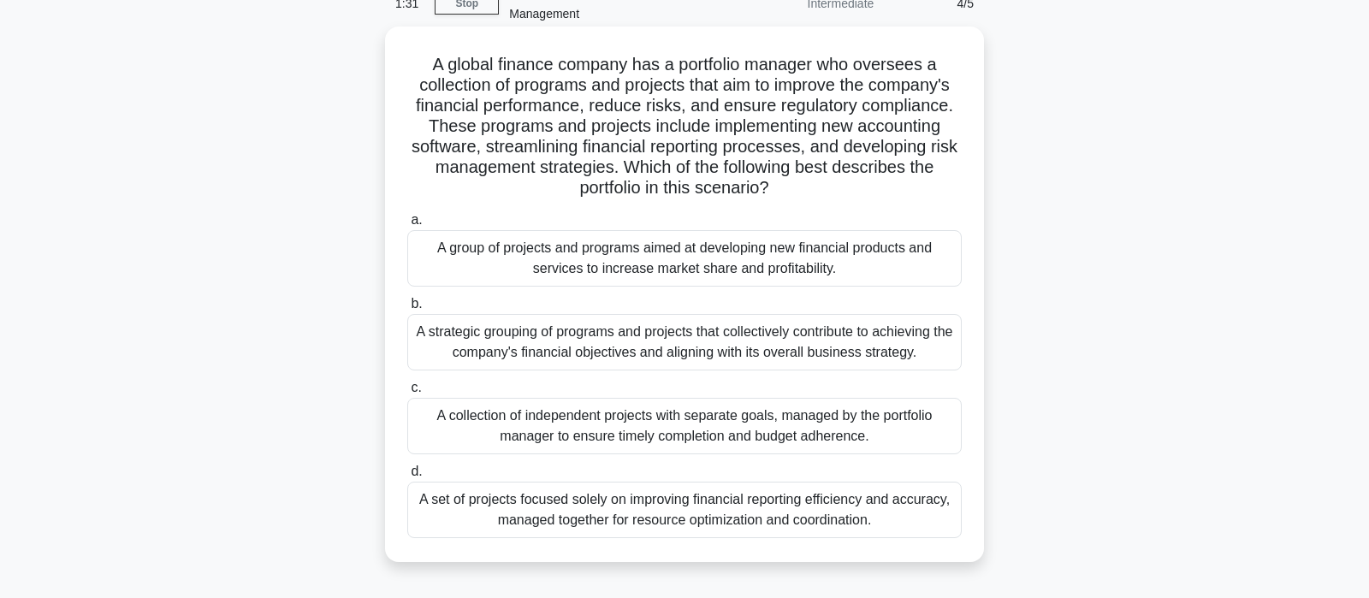
click at [688, 354] on div "A strategic grouping of programs and projects that collectively contribute to a…" at bounding box center [684, 342] width 554 height 56
click at [407, 310] on input "b. A strategic grouping of programs and projects that collectively contribute t…" at bounding box center [407, 304] width 0 height 11
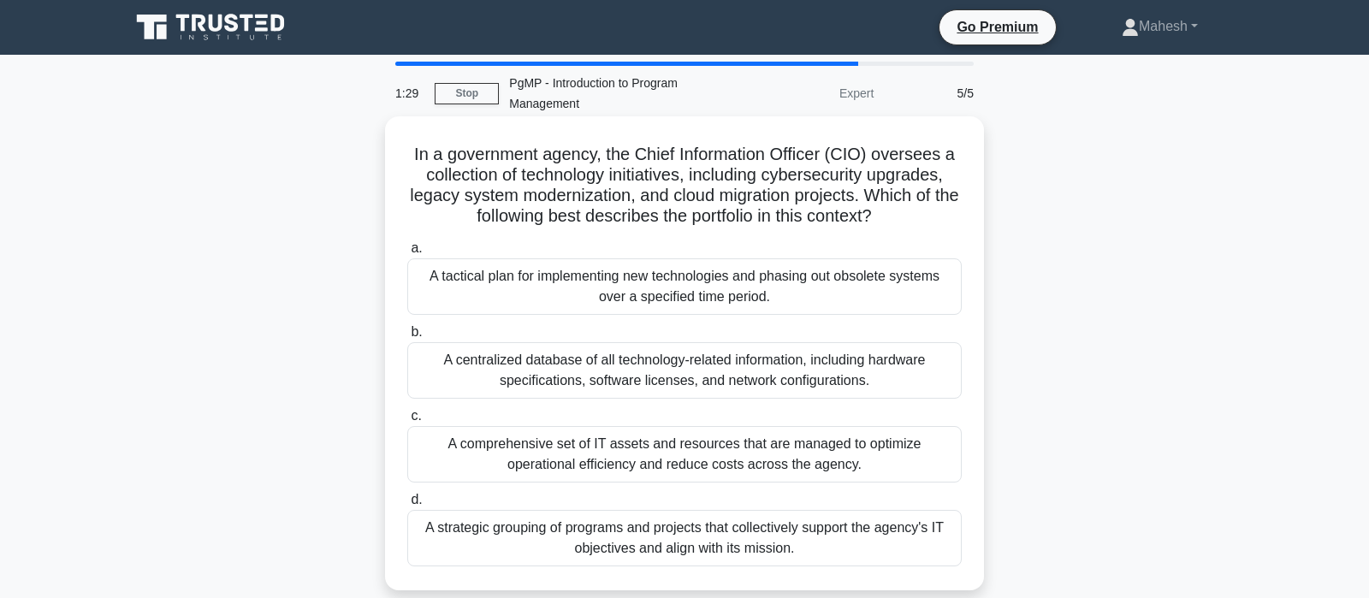
scroll to position [0, 0]
click at [779, 550] on div "A strategic grouping of programs and projects that collectively support the age…" at bounding box center [684, 538] width 554 height 56
click at [407, 506] on input "d. A strategic grouping of programs and projects that collectively support the …" at bounding box center [407, 499] width 0 height 11
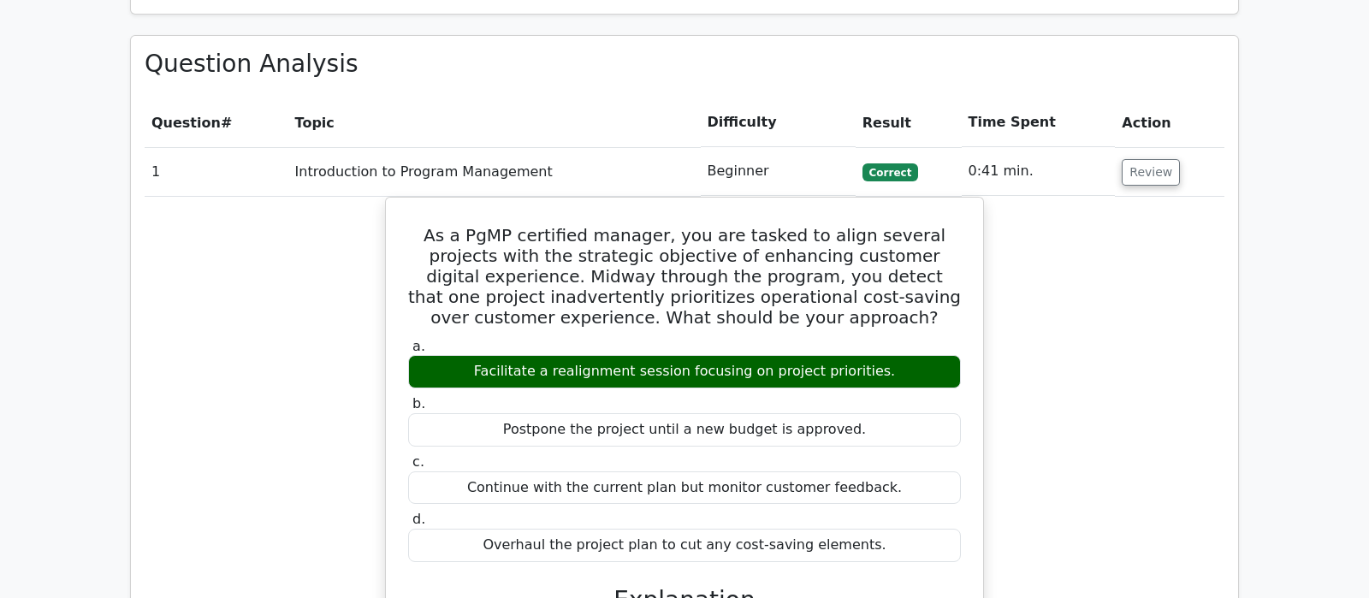
scroll to position [1257, 0]
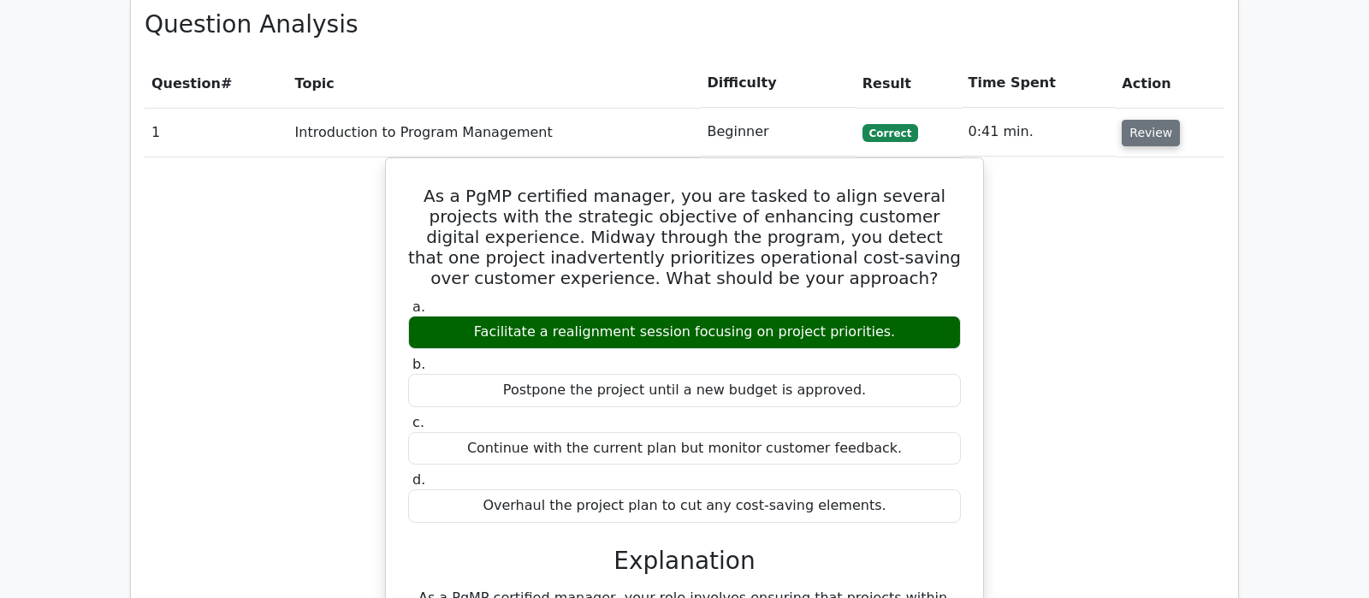
click at [1139, 120] on button "Review" at bounding box center [1150, 133] width 58 height 27
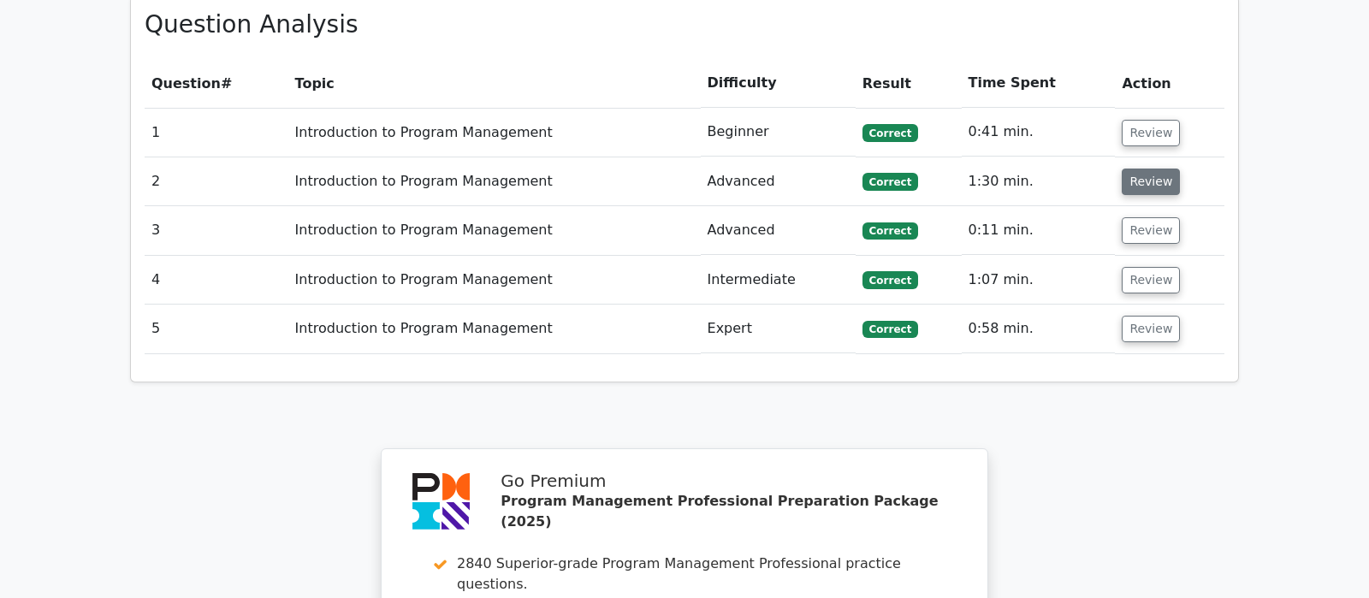
click at [1152, 169] on button "Review" at bounding box center [1150, 182] width 58 height 27
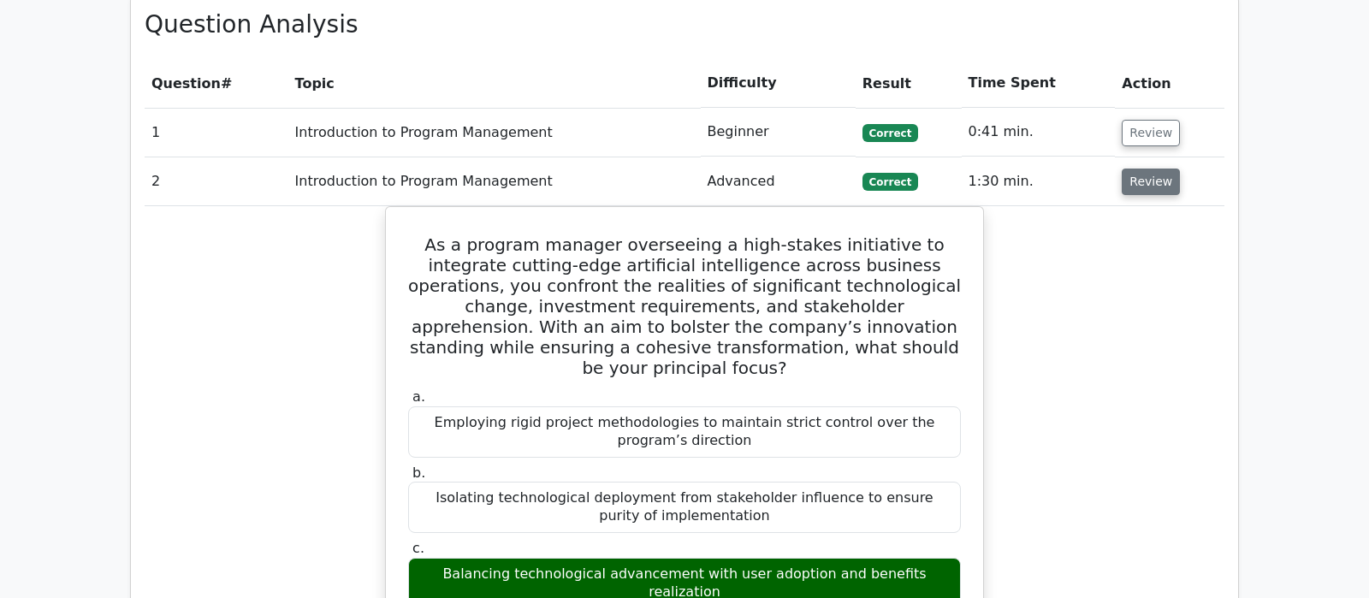
click at [1156, 169] on button "Review" at bounding box center [1150, 182] width 58 height 27
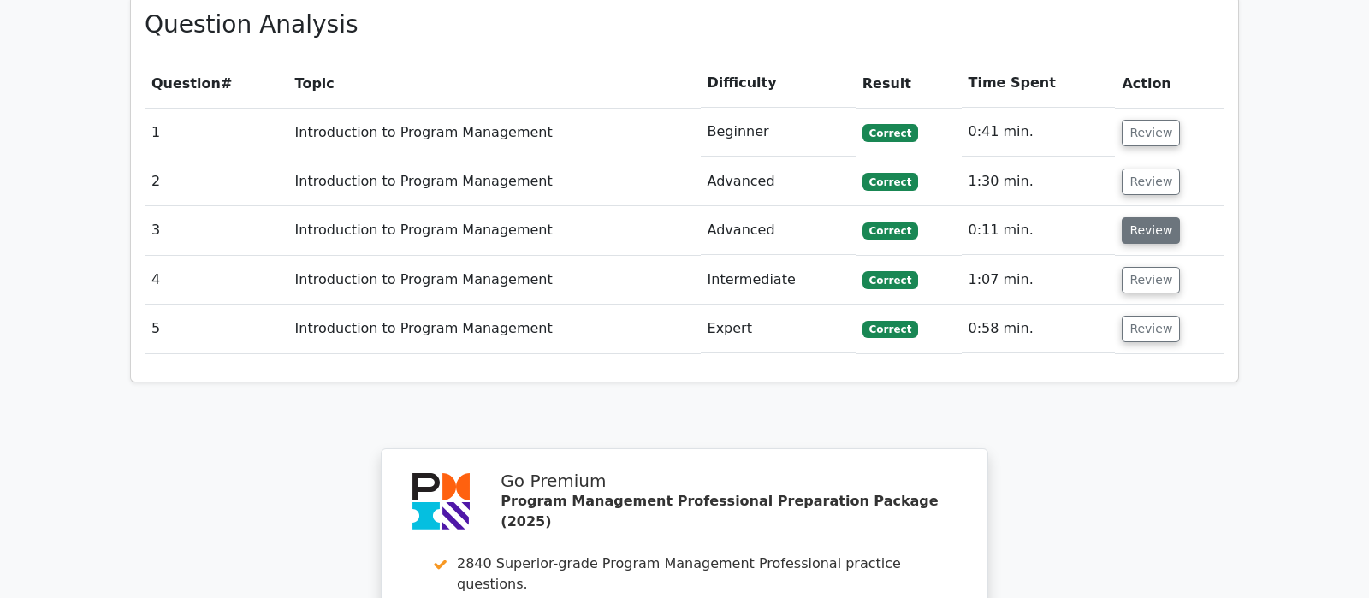
click at [1155, 217] on button "Review" at bounding box center [1150, 230] width 58 height 27
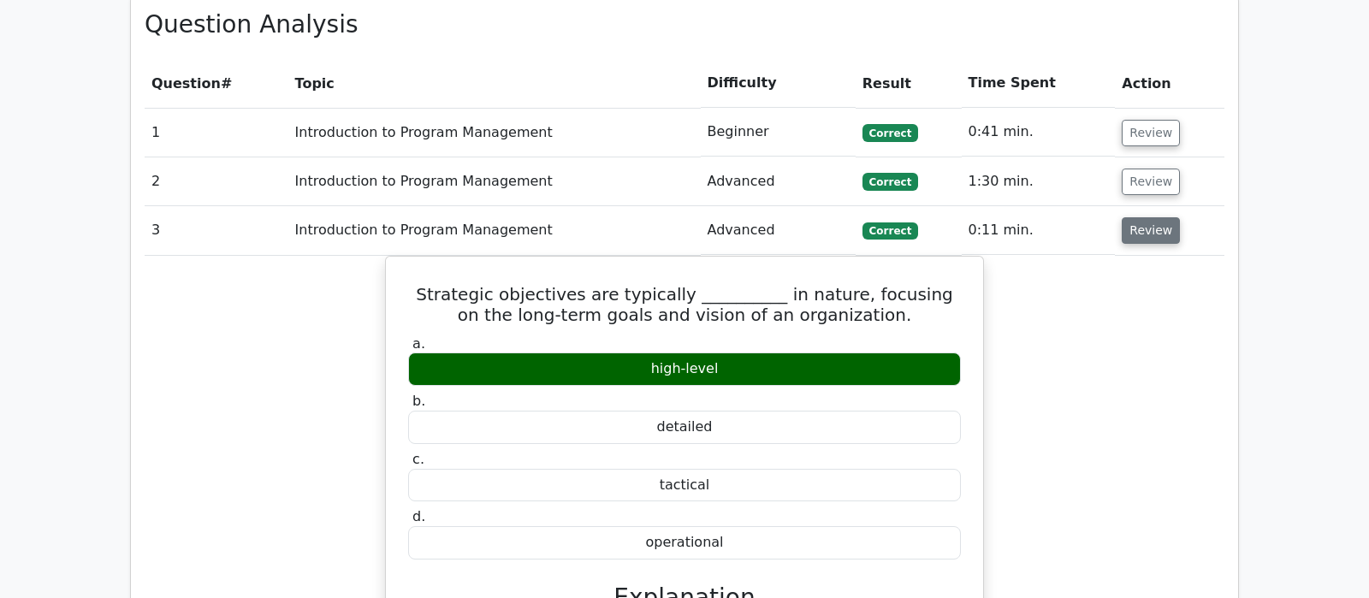
click at [1155, 217] on button "Review" at bounding box center [1150, 230] width 58 height 27
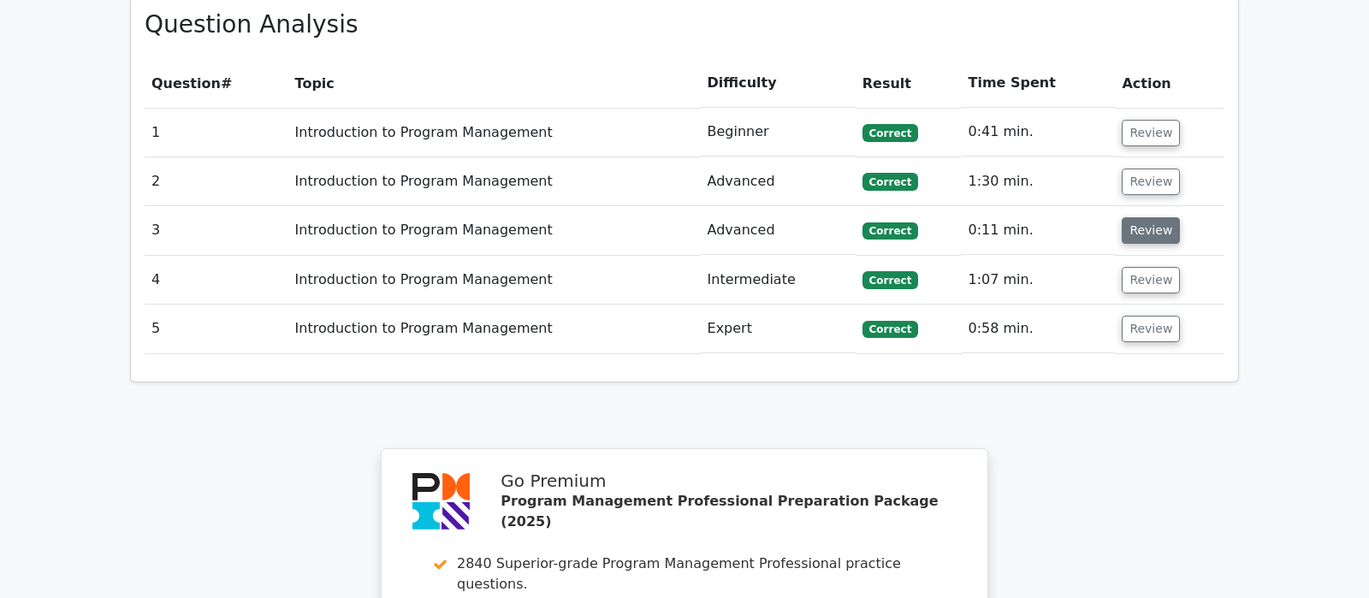
click at [1136, 217] on button "Review" at bounding box center [1150, 230] width 58 height 27
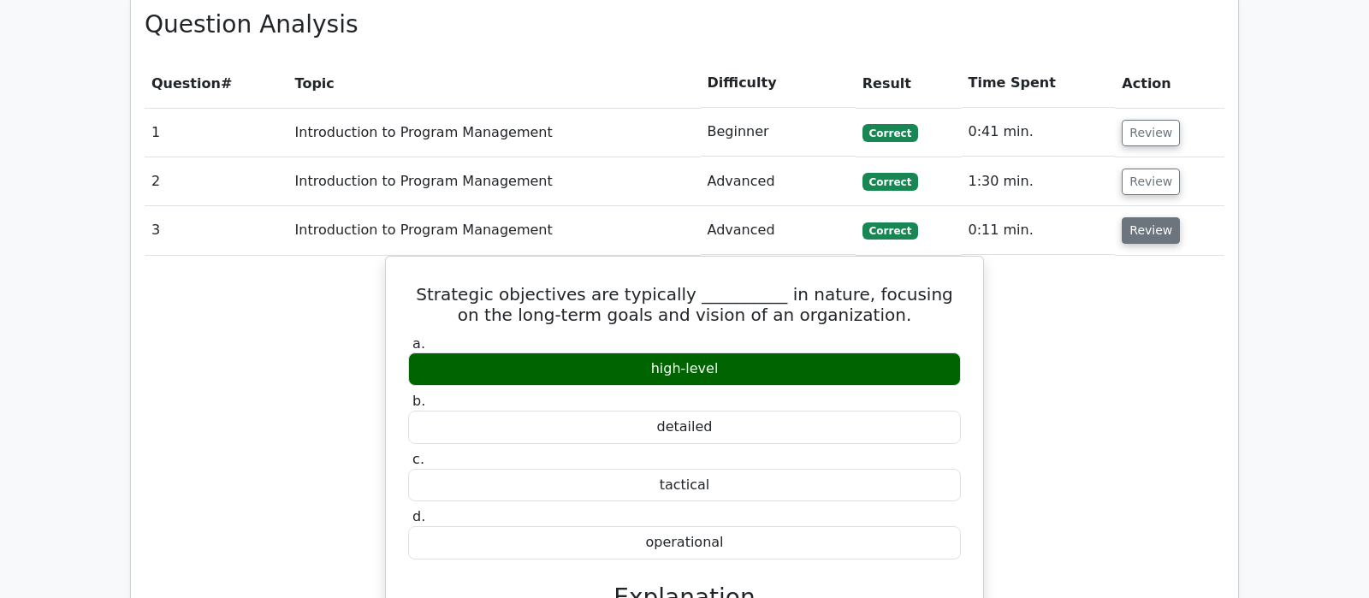
click at [1136, 217] on button "Review" at bounding box center [1150, 230] width 58 height 27
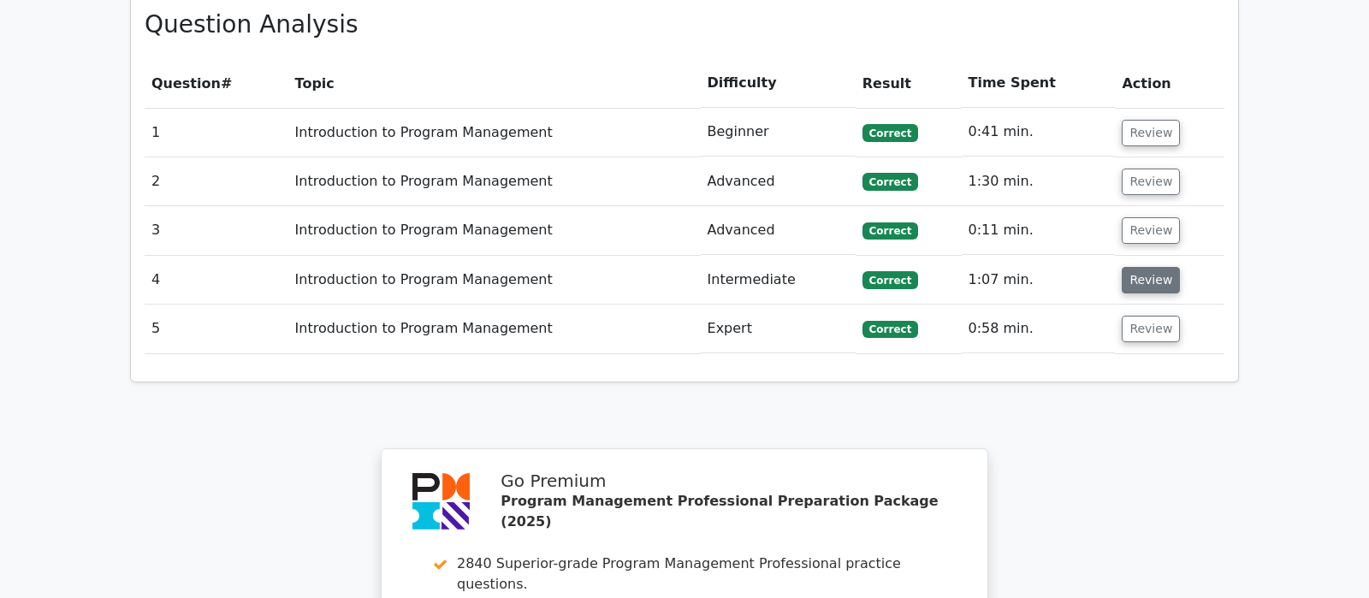
click at [1150, 267] on button "Review" at bounding box center [1150, 280] width 58 height 27
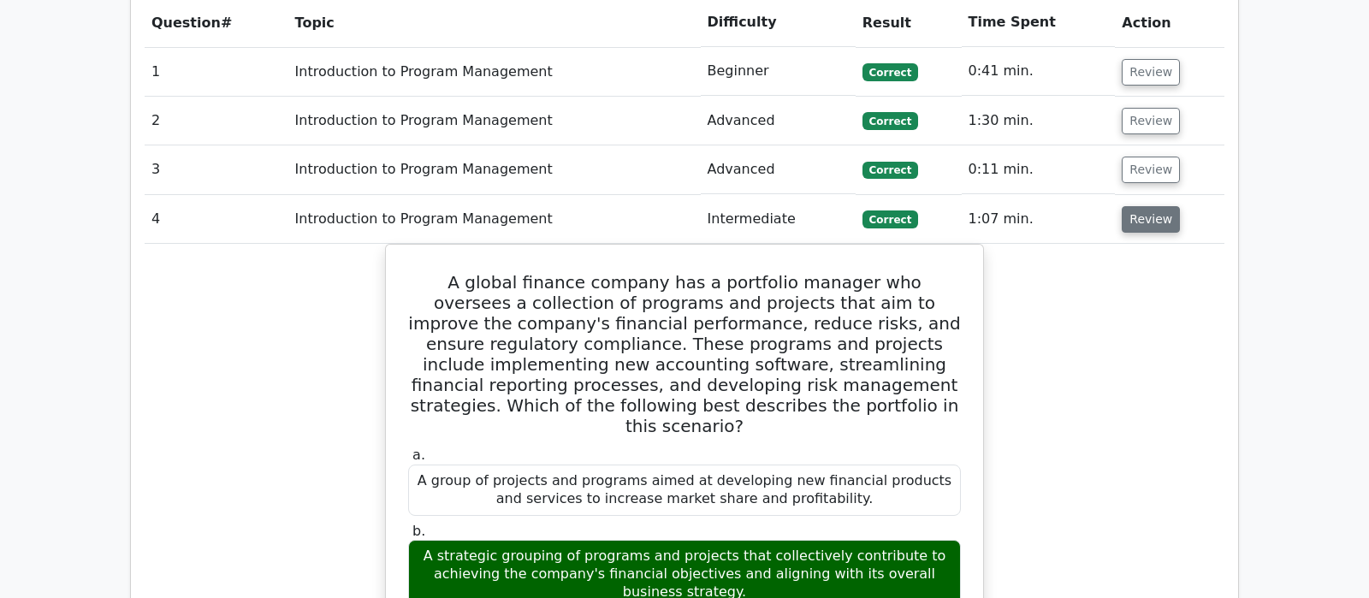
scroll to position [1347, 0]
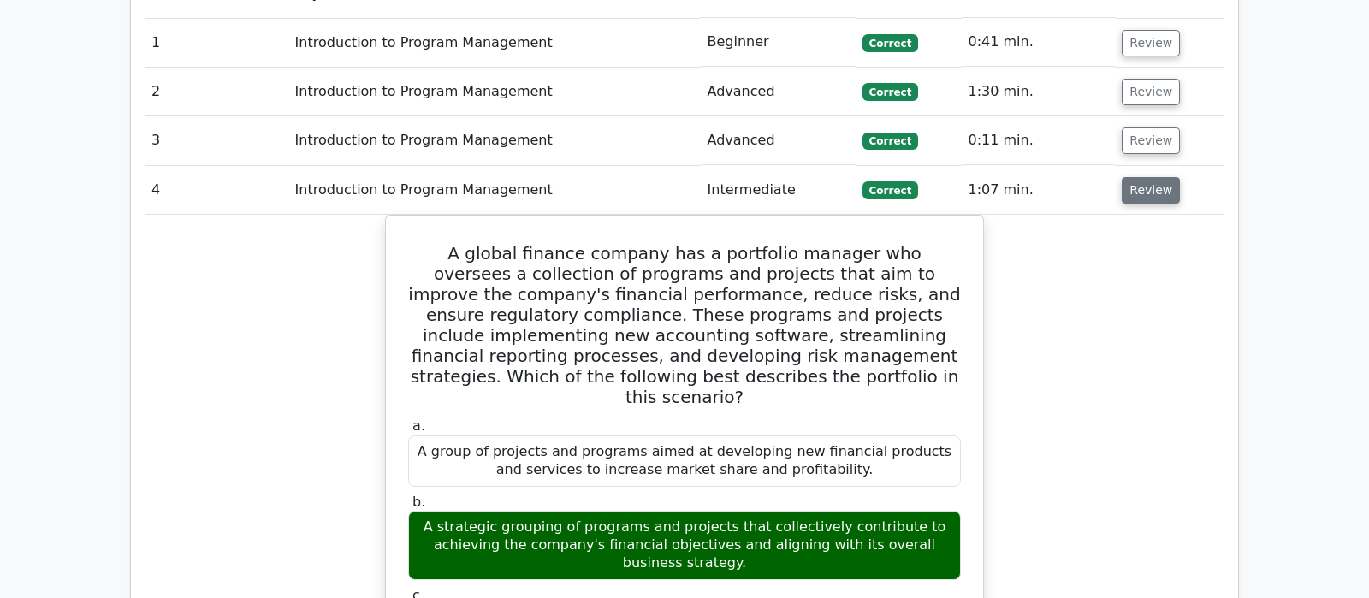
click at [1152, 177] on button "Review" at bounding box center [1150, 190] width 58 height 27
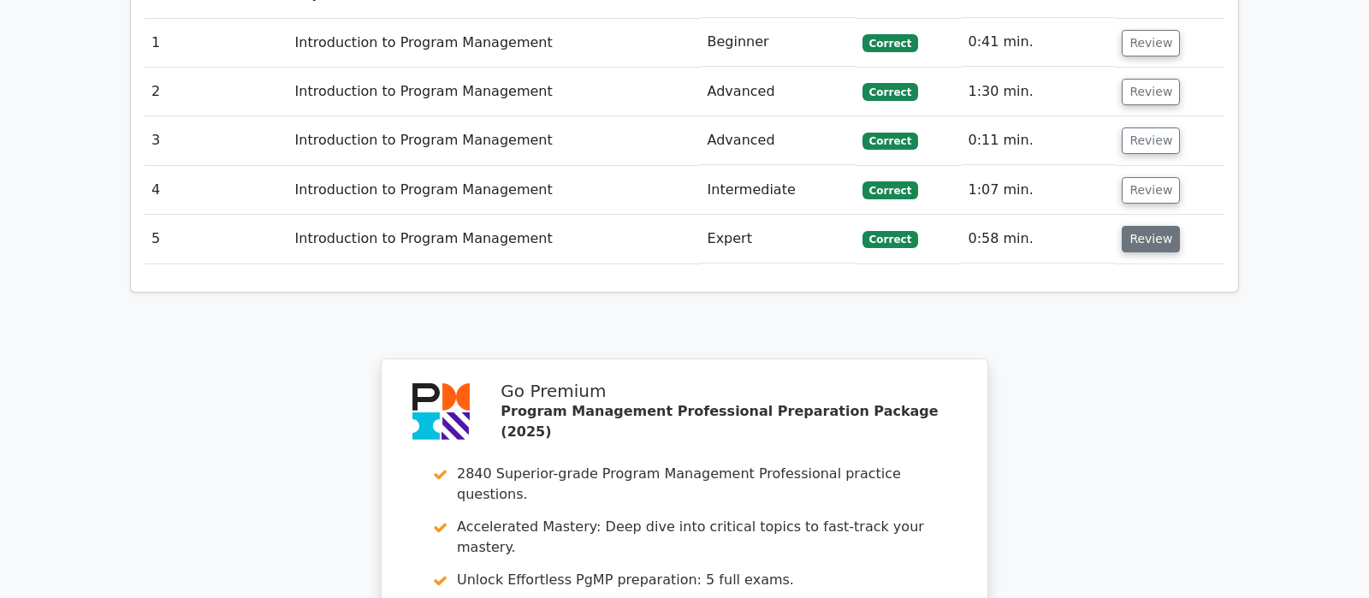
click at [1153, 226] on button "Review" at bounding box center [1150, 239] width 58 height 27
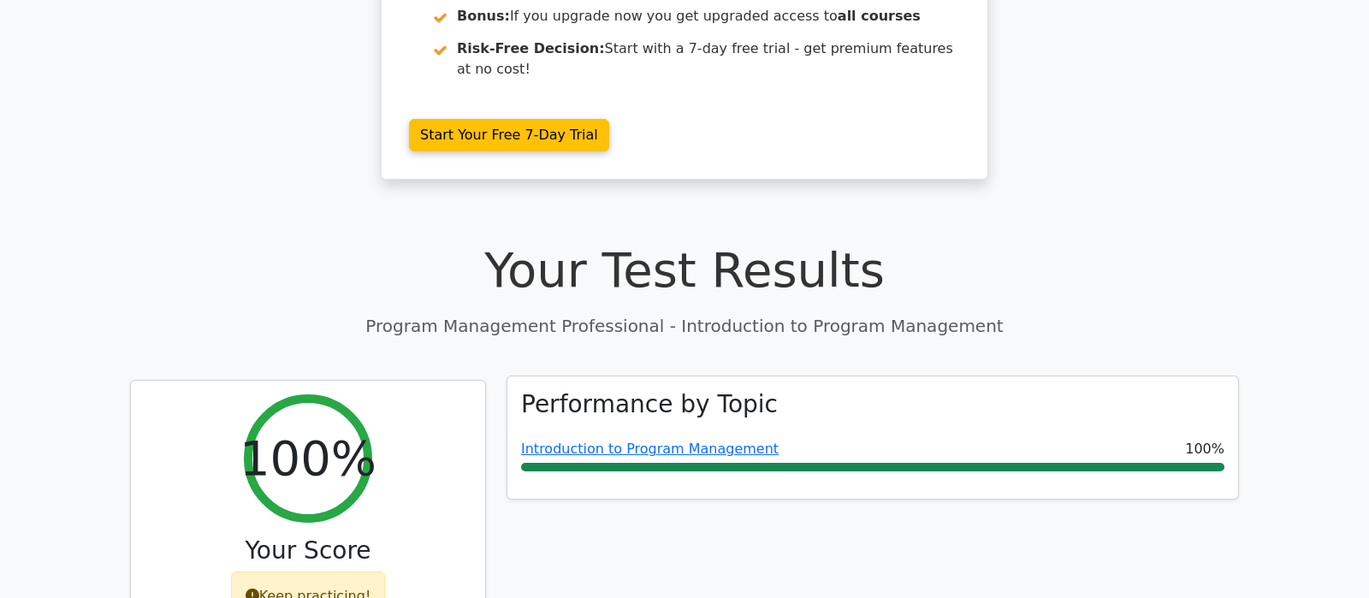
scroll to position [0, 0]
